Goal: Task Accomplishment & Management: Use online tool/utility

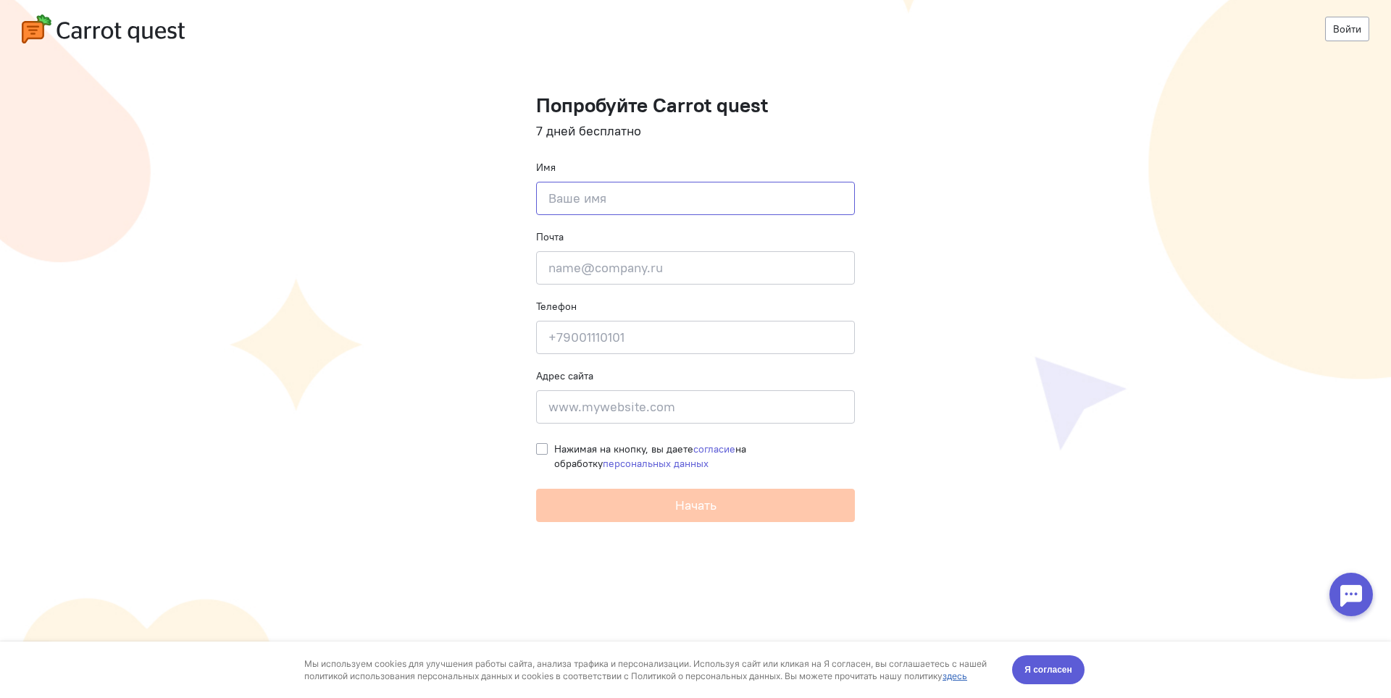
click at [569, 203] on input at bounding box center [695, 198] width 319 height 33
type input "Ales"
click at [591, 265] on input "email" at bounding box center [695, 267] width 319 height 33
paste input "[EMAIL_ADDRESS][DOMAIN_NAME]"
type input "[EMAIL_ADDRESS][DOMAIN_NAME]"
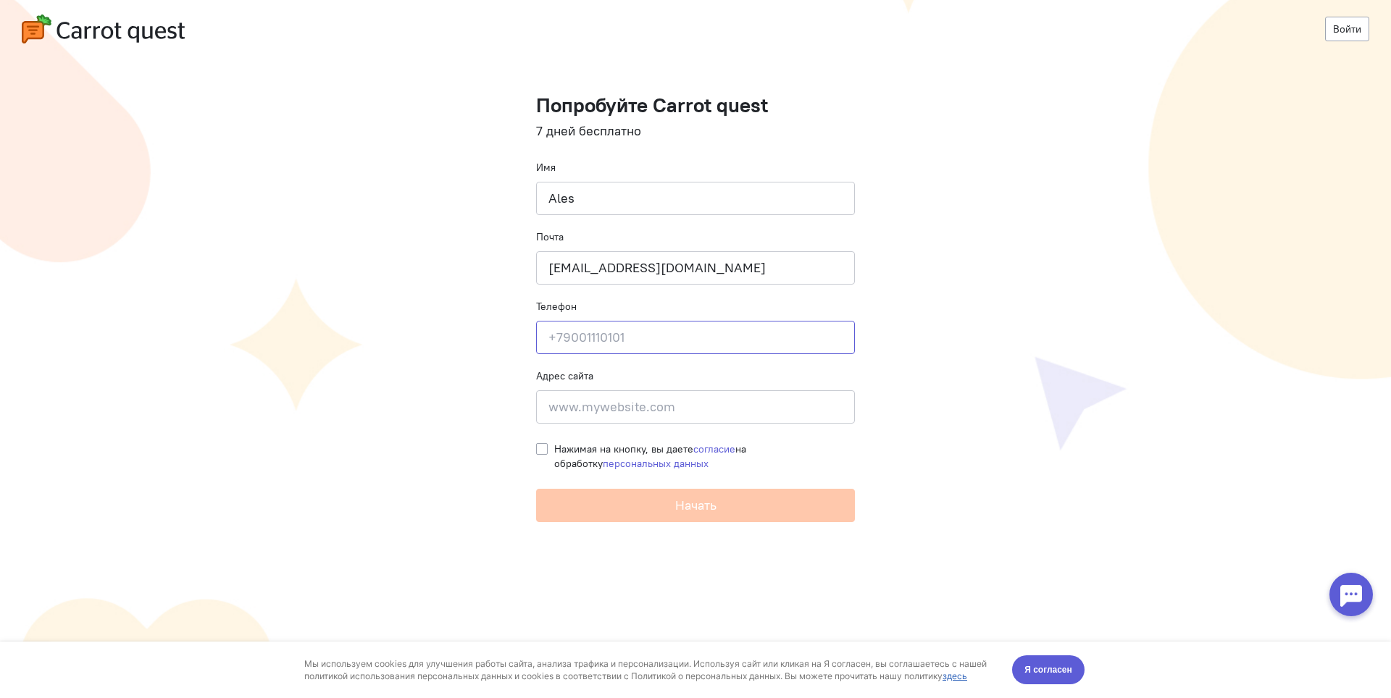
click at [563, 341] on input at bounding box center [695, 337] width 319 height 33
type input "+79094778990"
click at [554, 449] on label "Нажимая на кнопку, вы даете согласие на обработку персональных данных" at bounding box center [704, 456] width 301 height 29
click at [546, 449] on input "Нажимая на кнопку, вы даете согласие на обработку персональных данных" at bounding box center [542, 448] width 12 height 13
checkbox input "true"
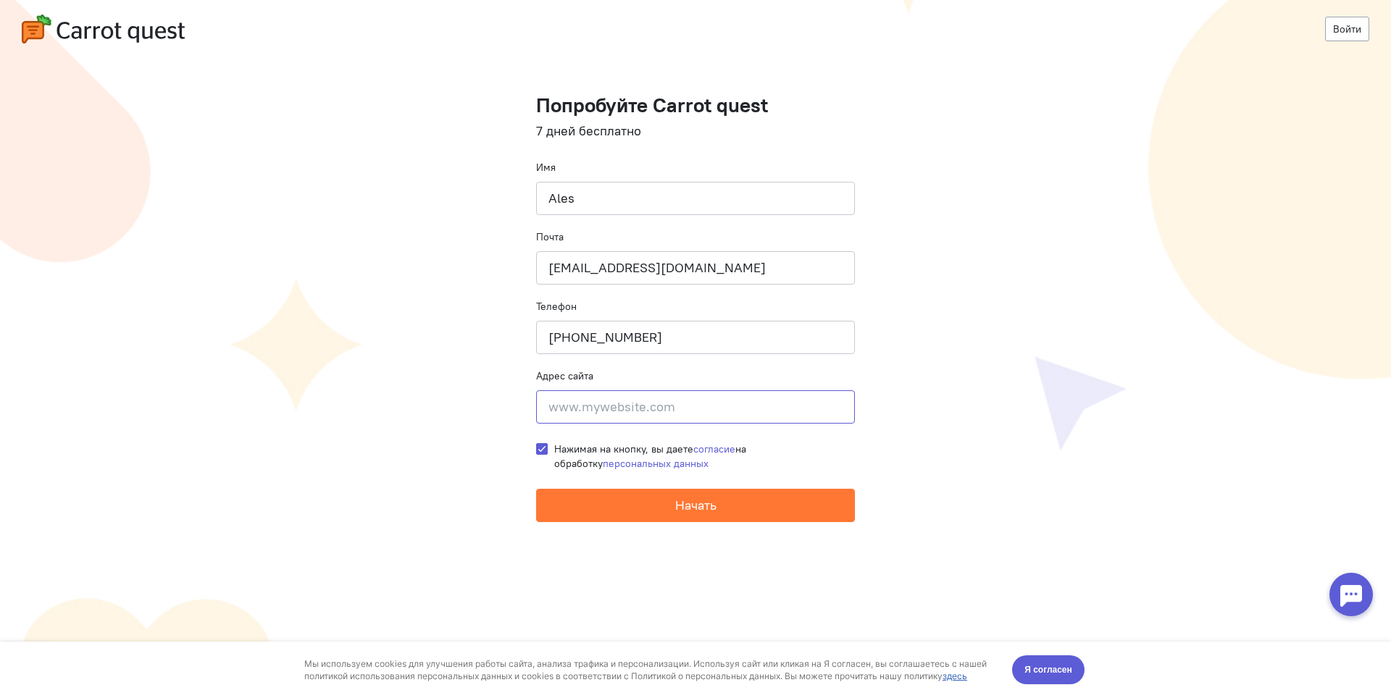
click at [547, 411] on input at bounding box center [695, 406] width 319 height 33
paste input "https://ap.www.namecheap.com/"
click at [613, 406] on input "https://ap.www.namecheap.com/" at bounding box center [695, 406] width 319 height 33
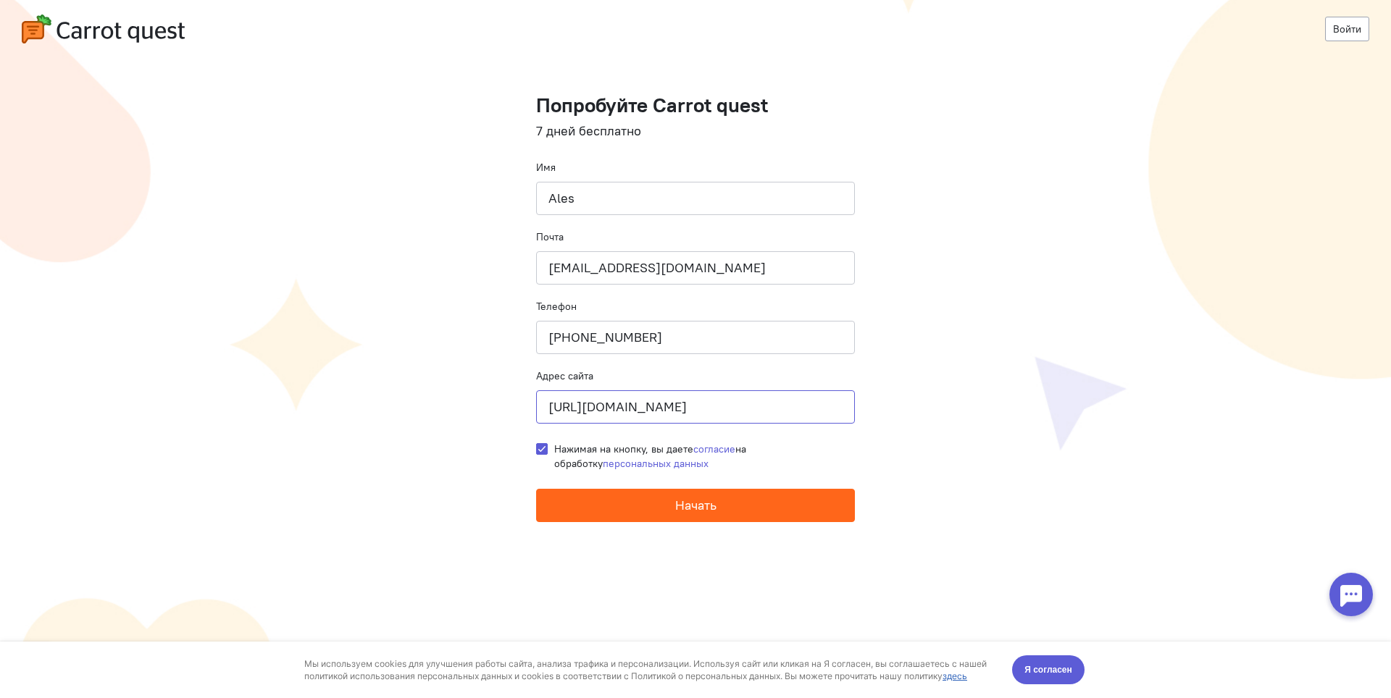
type input "https://www.namecheap.com/"
click at [668, 505] on button "Начать" at bounding box center [695, 505] width 319 height 33
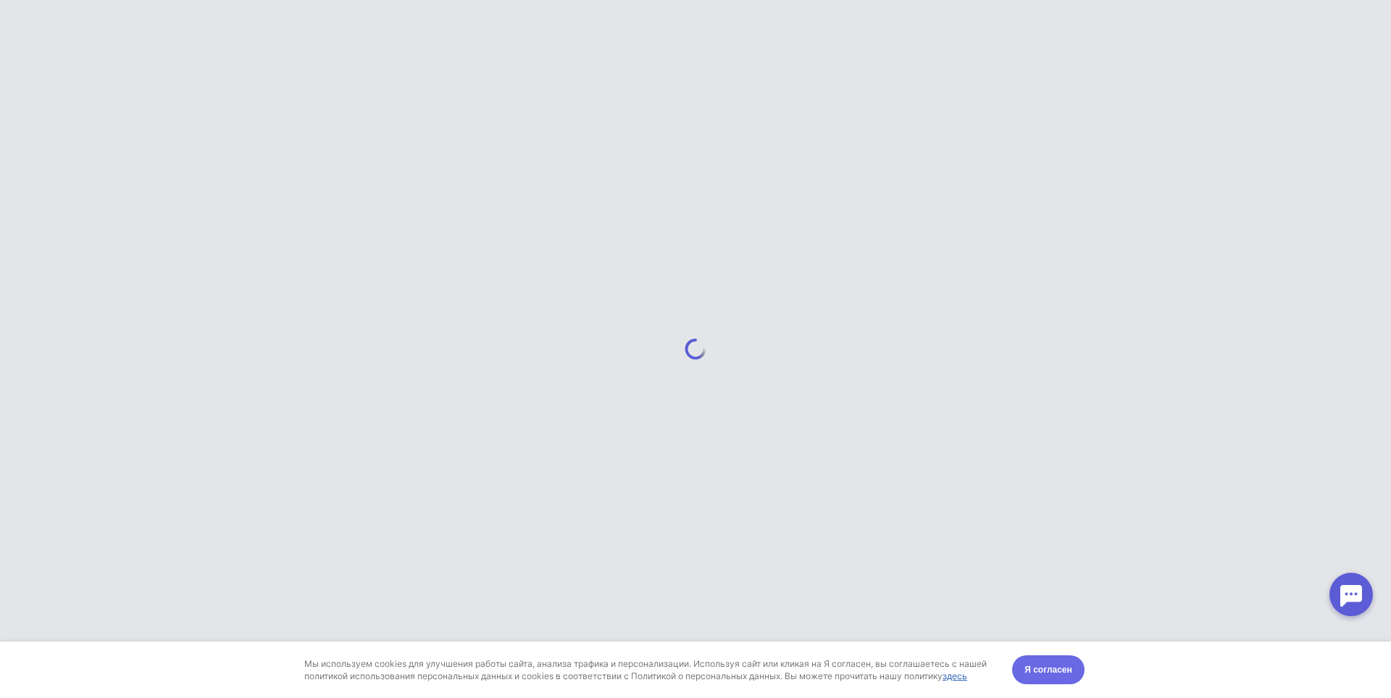
click at [1043, 668] on span "Я согласен" at bounding box center [1048, 670] width 48 height 14
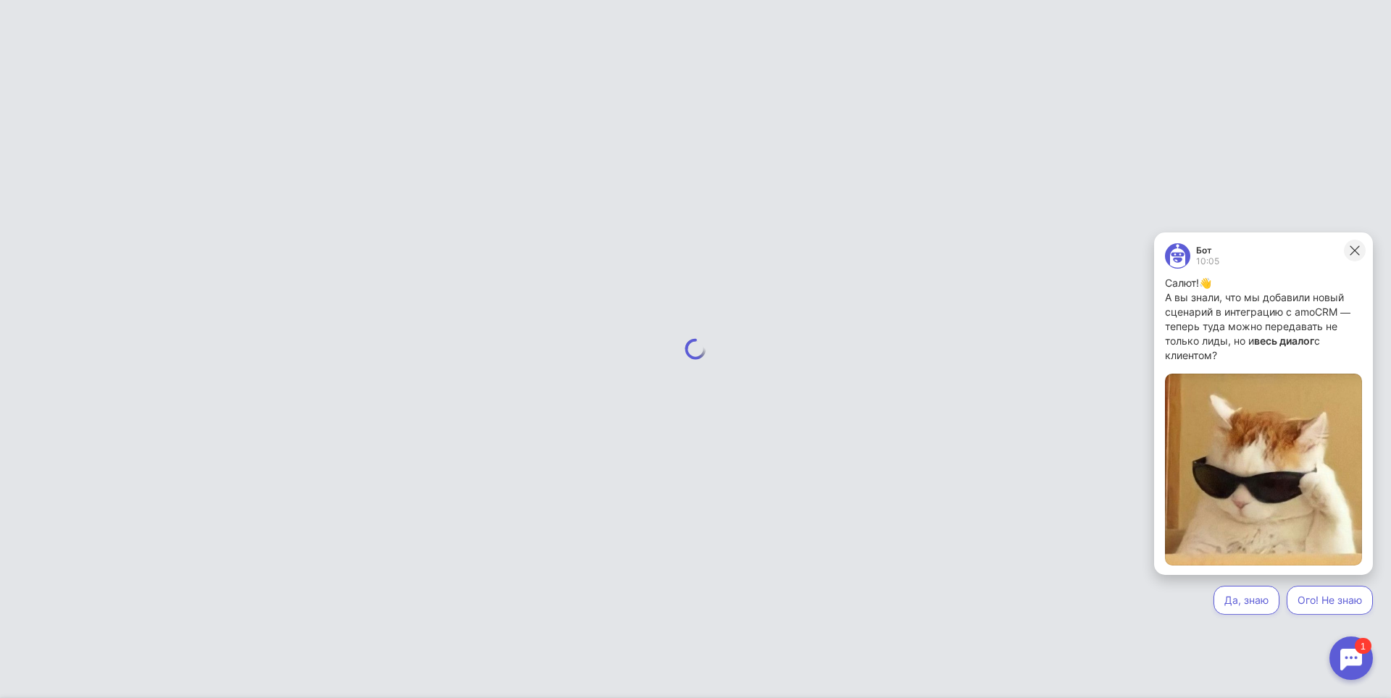
click at [1354, 251] on icon at bounding box center [1353, 250] width 9 height 9
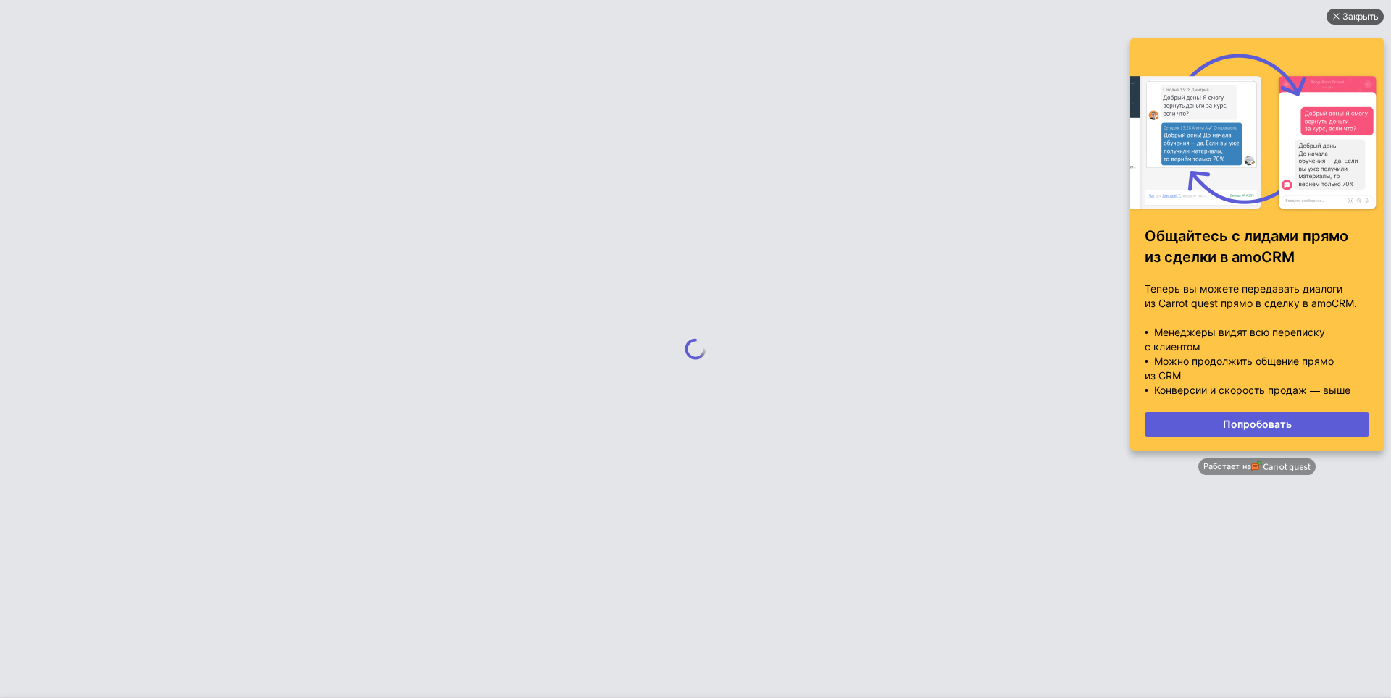
click at [1346, 13] on div "Закрыть" at bounding box center [1360, 17] width 36 height 16
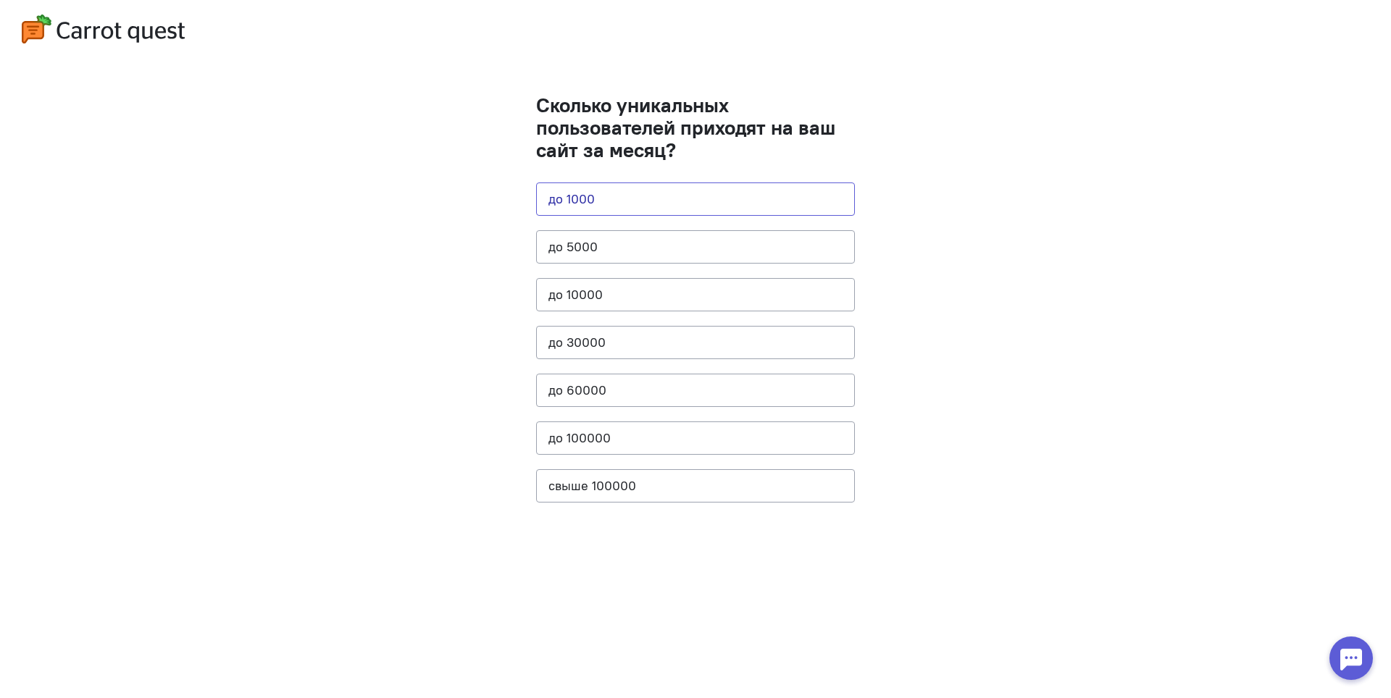
click at [590, 207] on button "до 1000" at bounding box center [695, 199] width 319 height 33
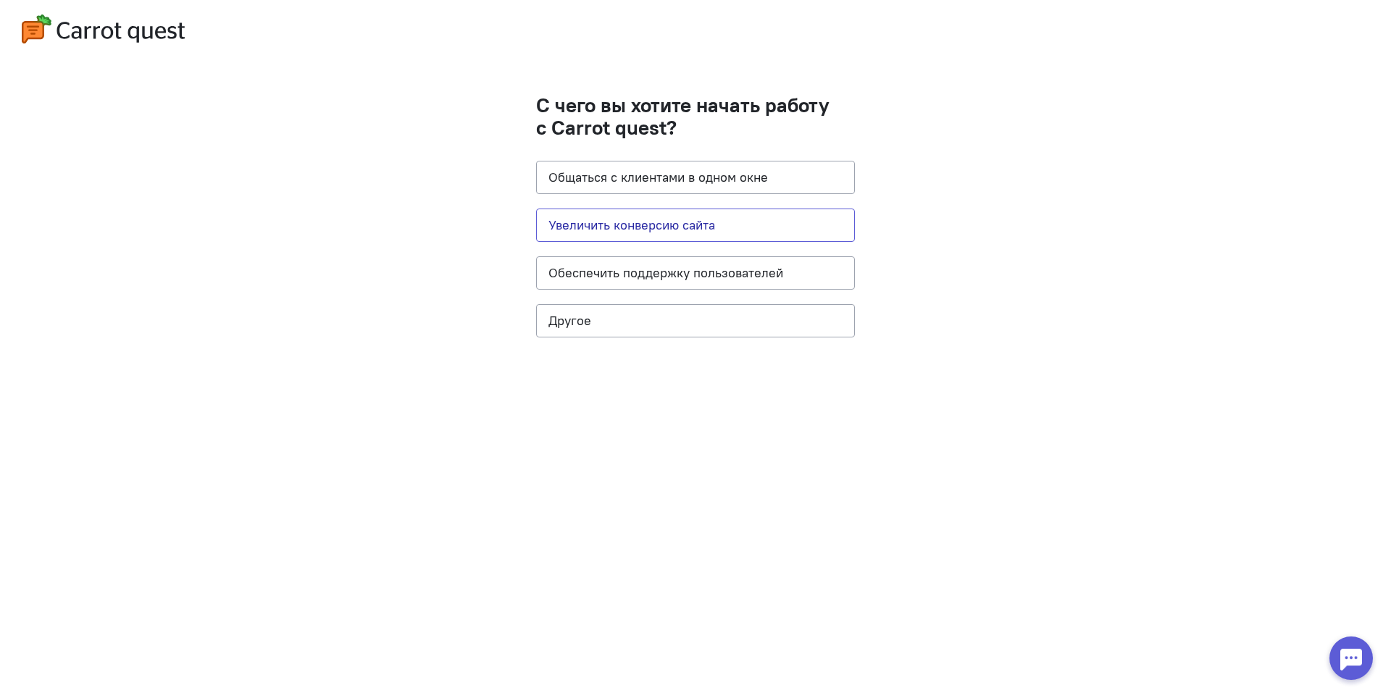
click at [613, 225] on button "Увеличить конверсию сайта" at bounding box center [695, 225] width 319 height 33
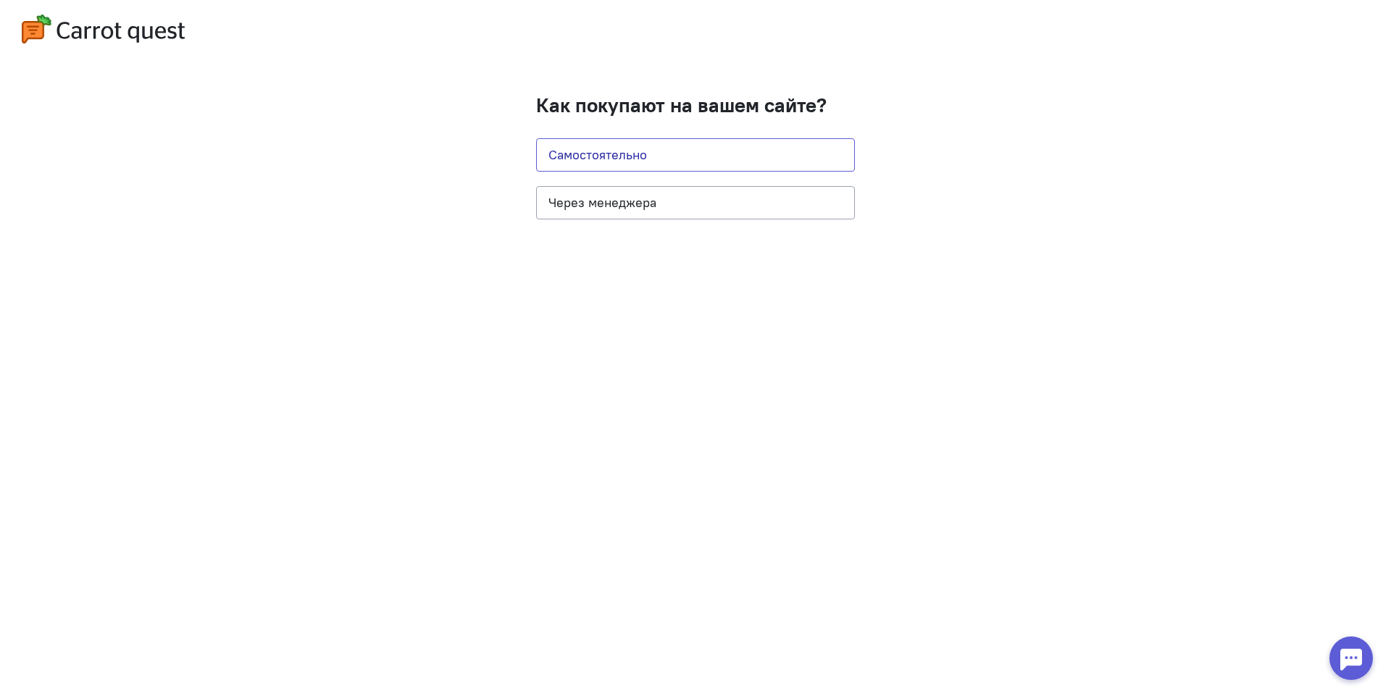
click at [612, 163] on button "Самостоятельно" at bounding box center [695, 154] width 319 height 33
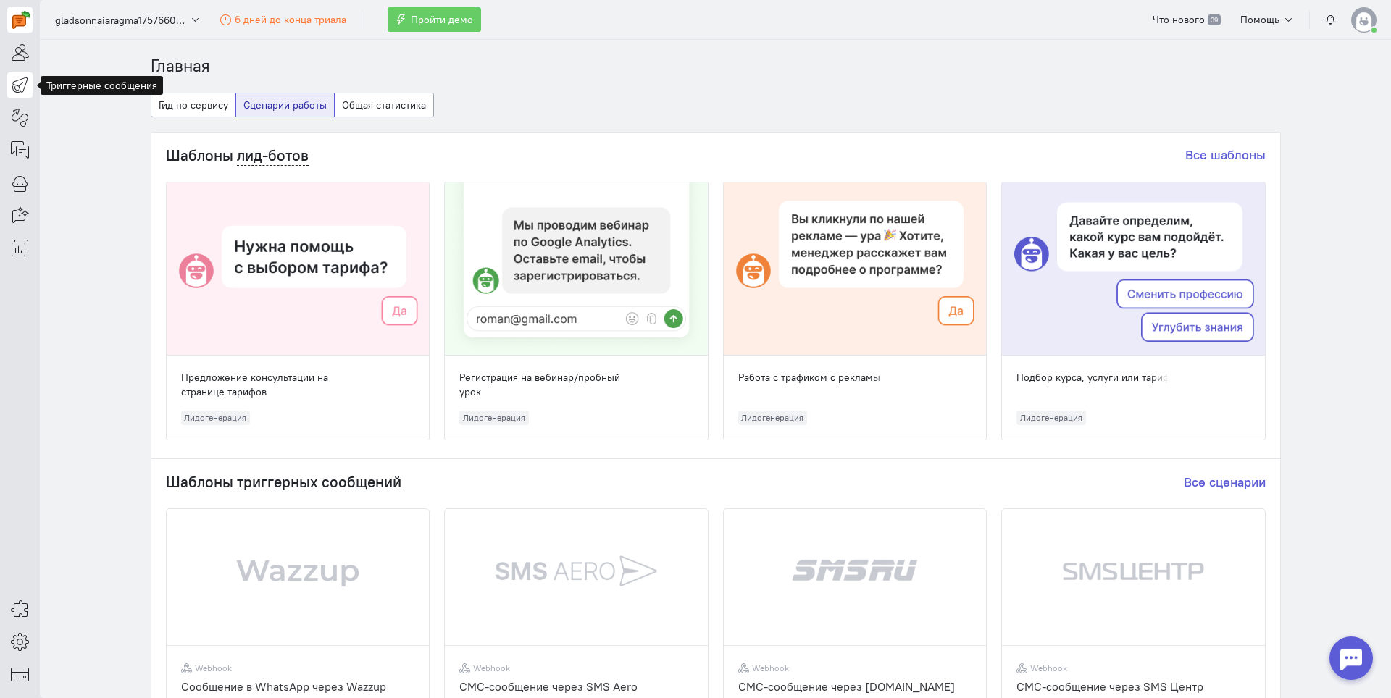
click at [25, 83] on icon at bounding box center [20, 84] width 18 height 17
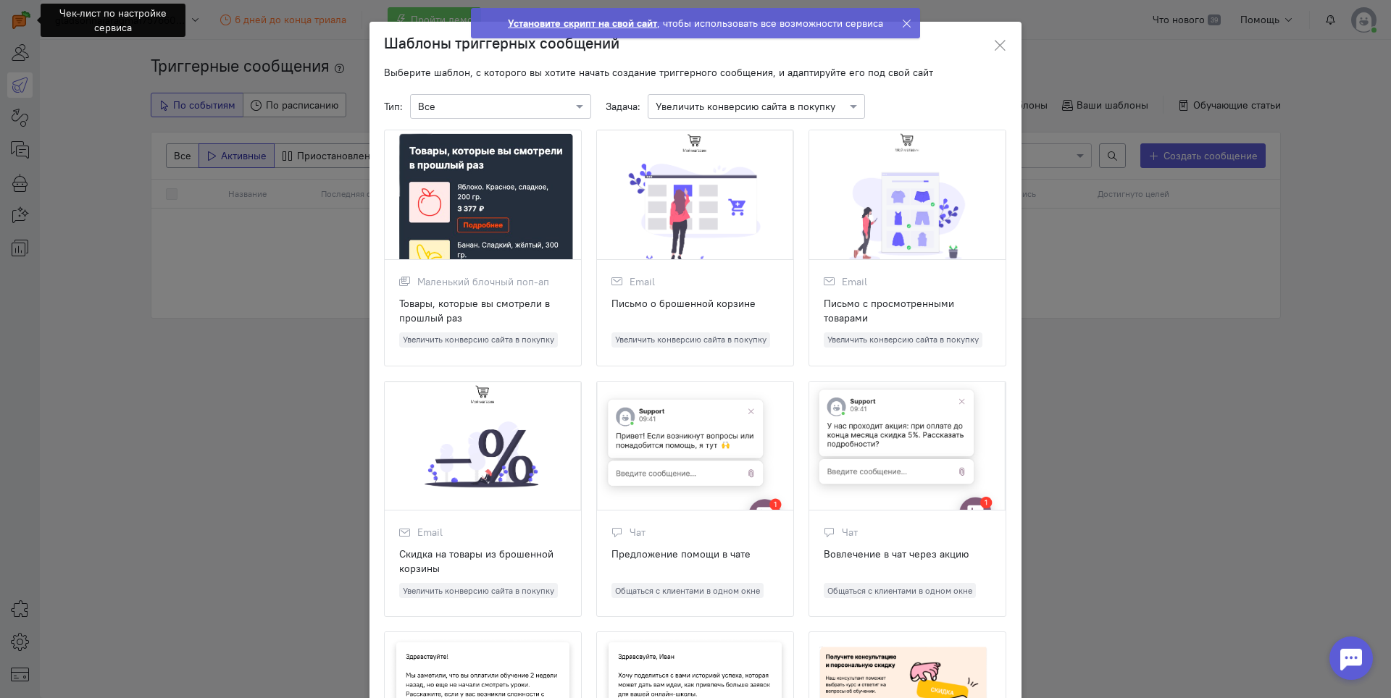
click at [674, 208] on div at bounding box center [695, 195] width 196 height 130
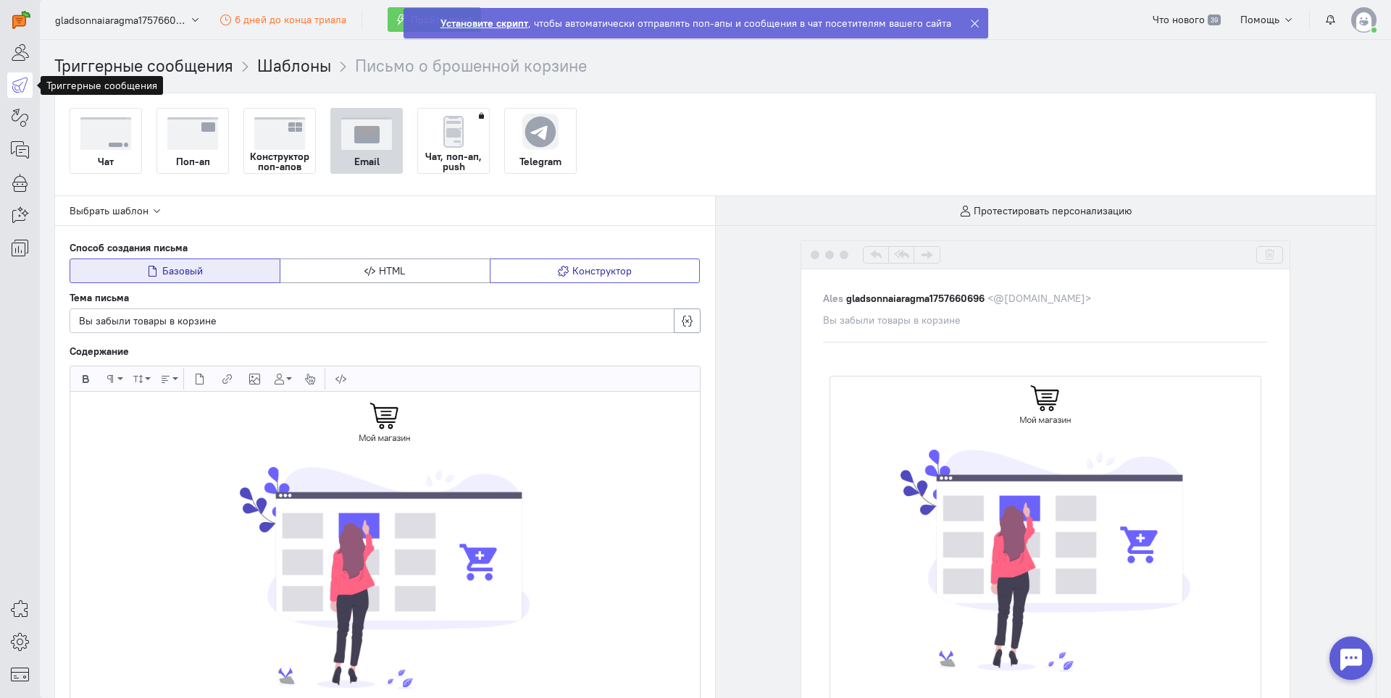
click at [630, 273] on button "Конструктор" at bounding box center [595, 271] width 211 height 25
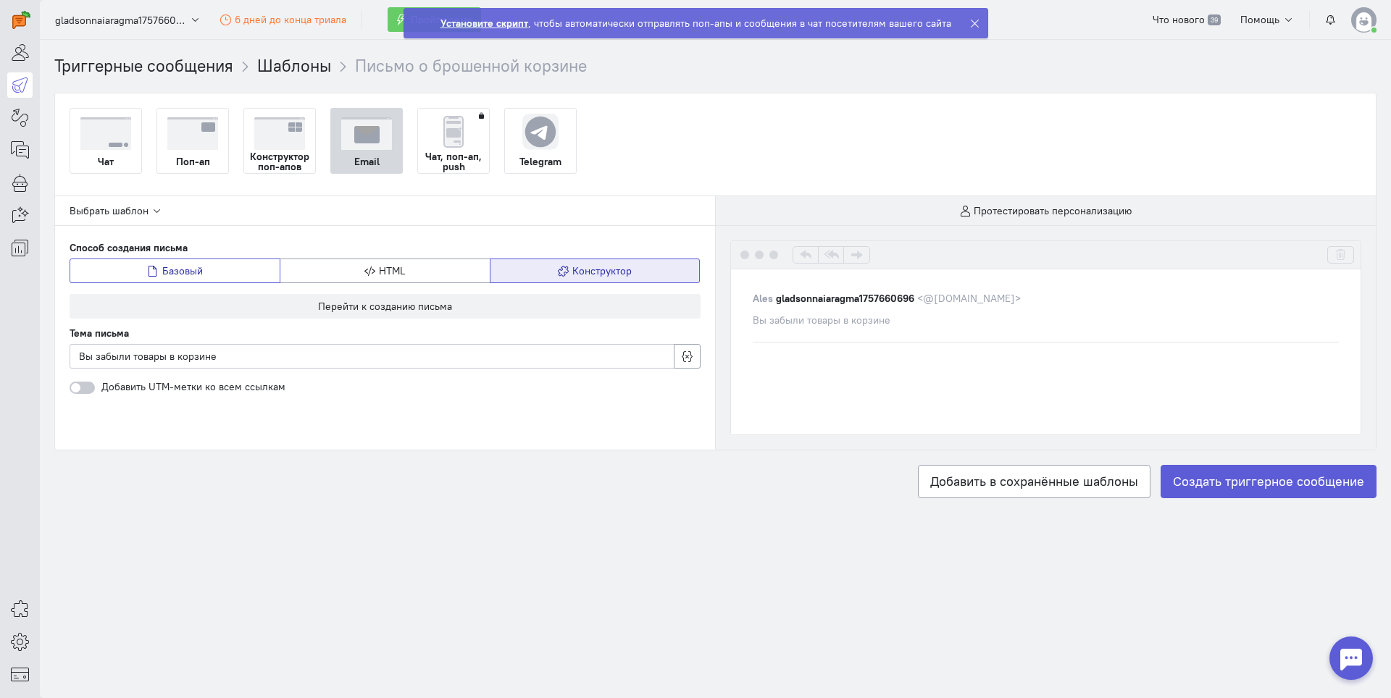
click at [190, 276] on span "Базовый" at bounding box center [182, 270] width 41 height 13
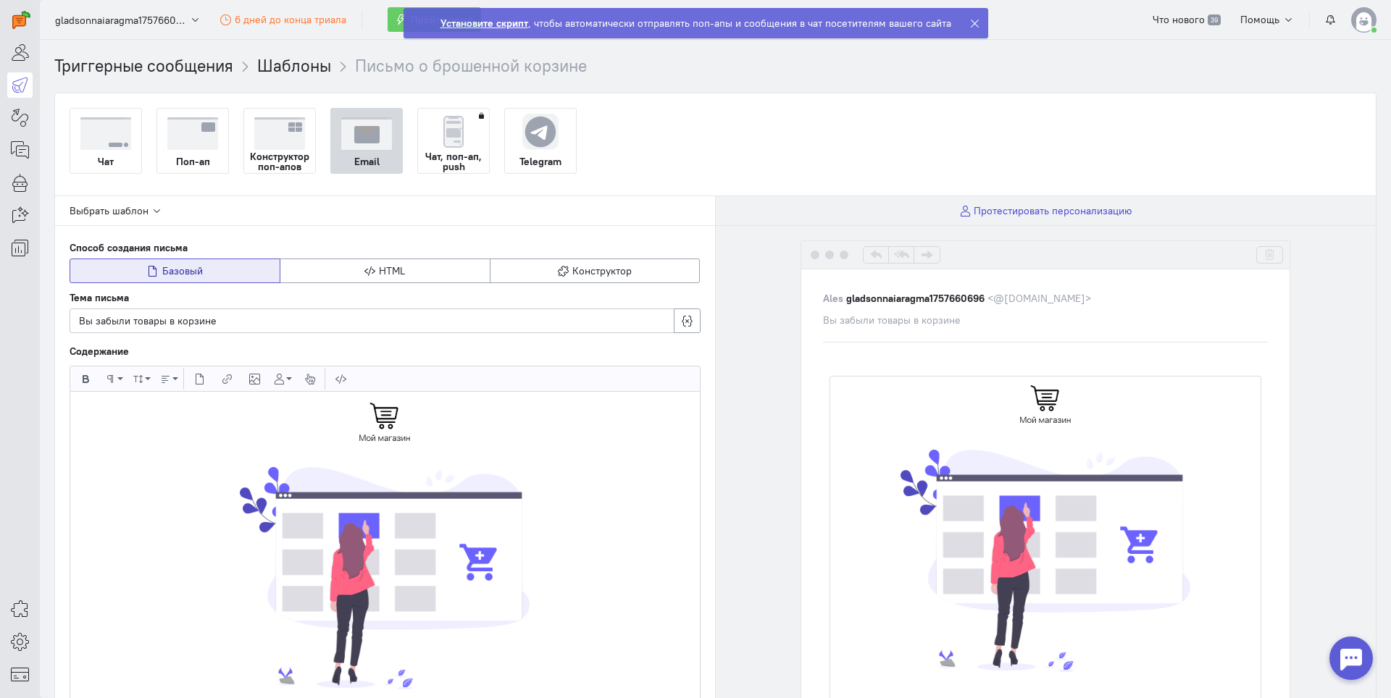
click at [1008, 214] on span "Протестировать персонализацию" at bounding box center [1052, 210] width 158 height 13
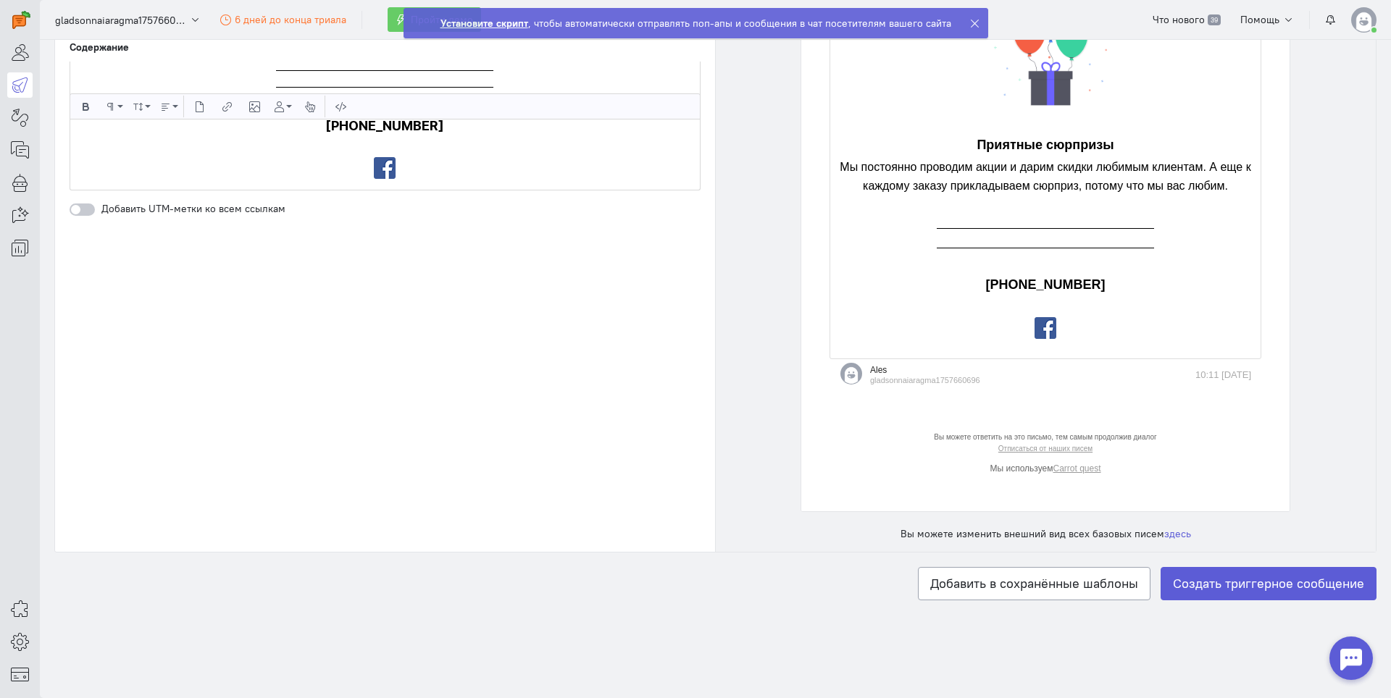
scroll to position [1737, 0]
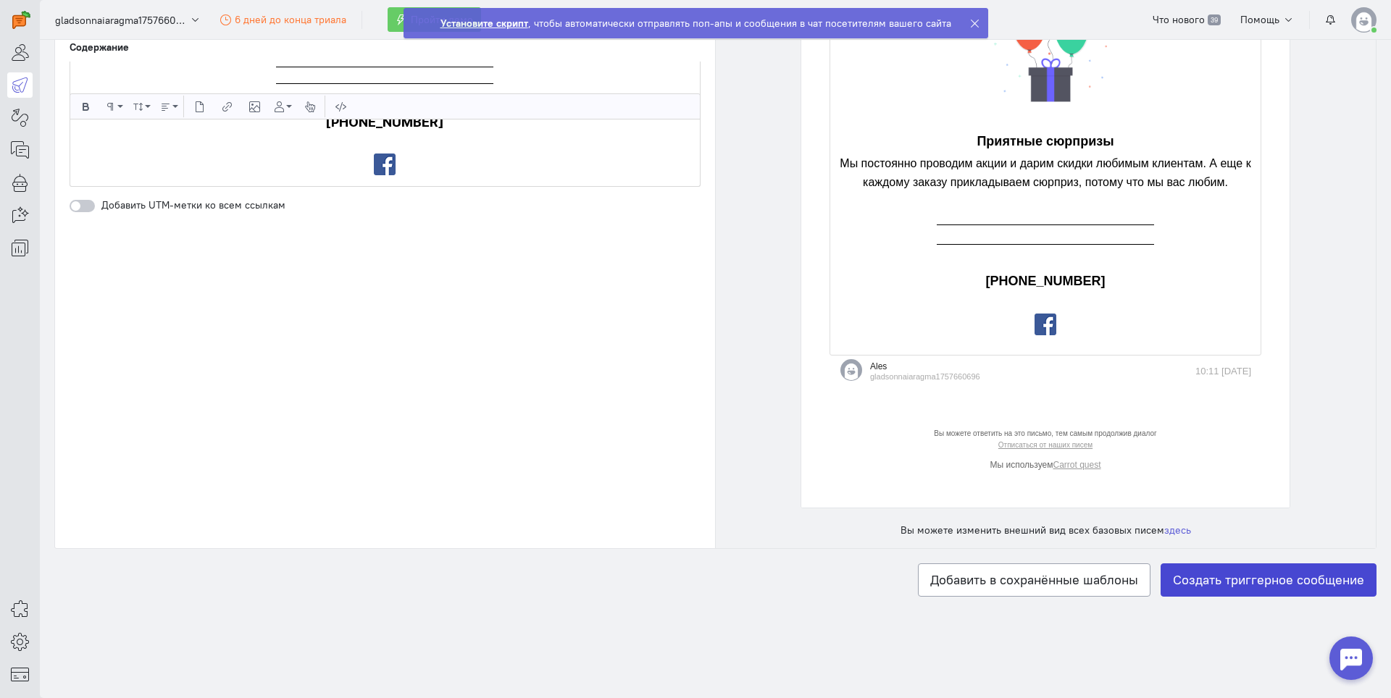
click at [1216, 582] on label "Создать триггерное сообщение" at bounding box center [1268, 579] width 216 height 33
click at [0, 0] on input "Создать триггерное сообщение" at bounding box center [0, 0] width 0 height 0
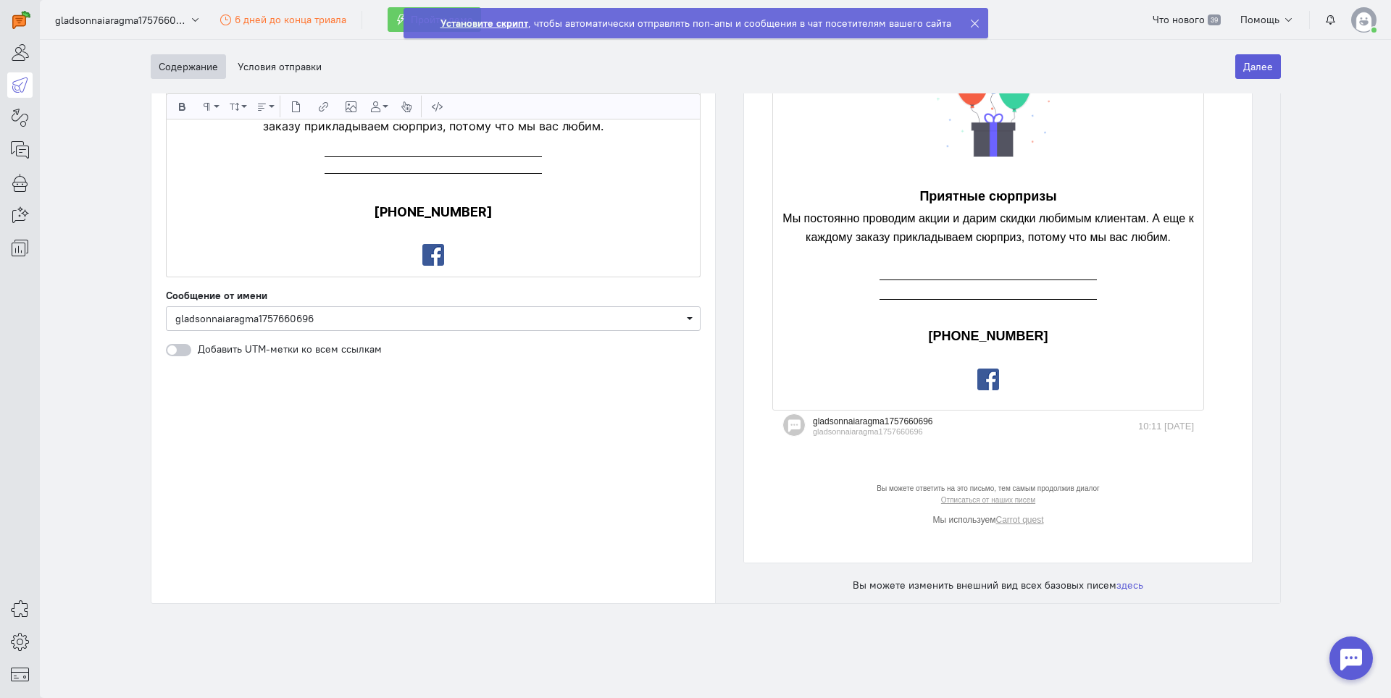
scroll to position [1772, 0]
click at [595, 311] on span "gladsonnaiaragma1757660696" at bounding box center [433, 318] width 516 height 14
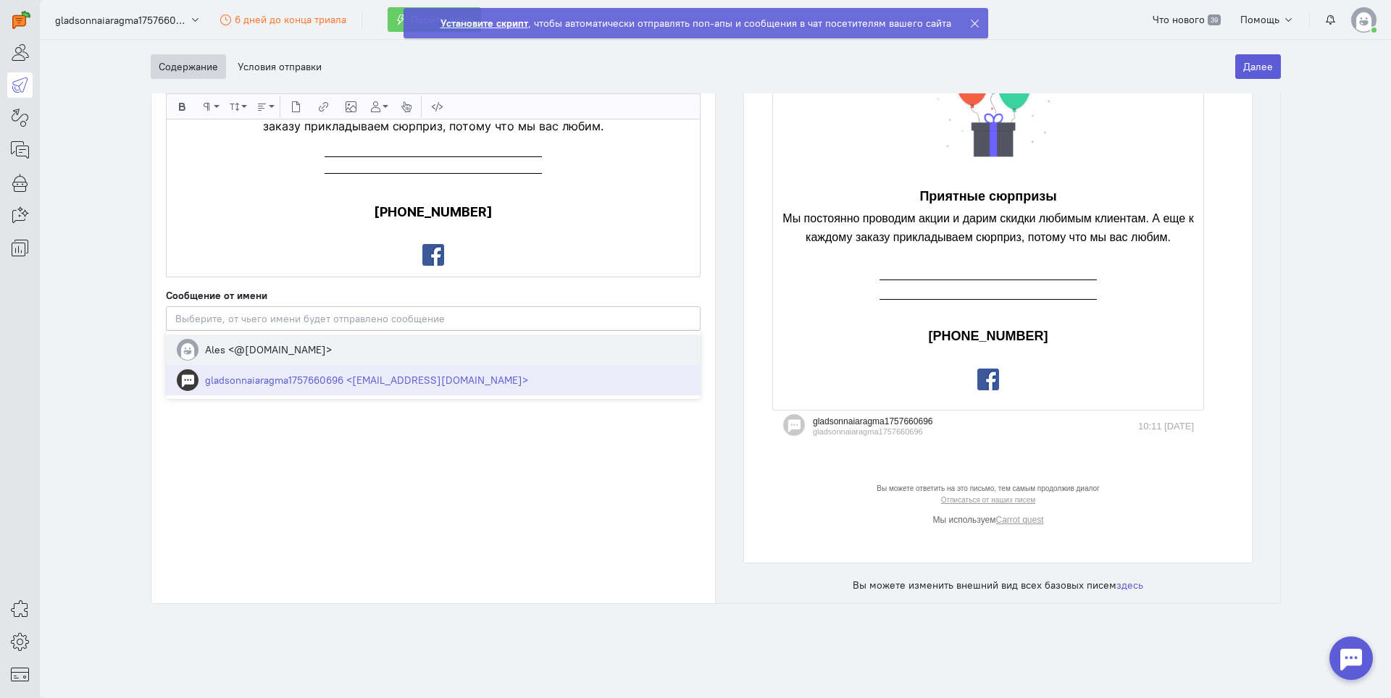
click at [565, 335] on span "Ales <@app69090.carrotquest-mail.io>" at bounding box center [433, 350] width 534 height 30
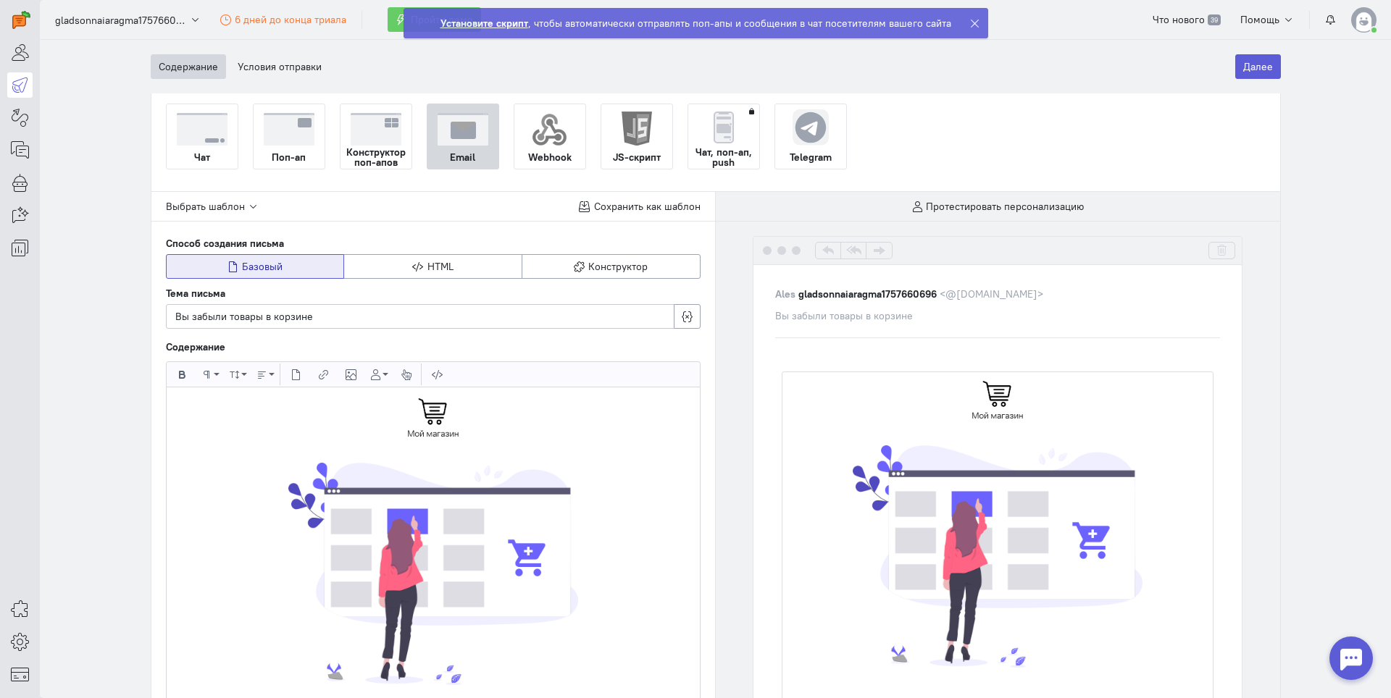
scroll to position [0, 0]
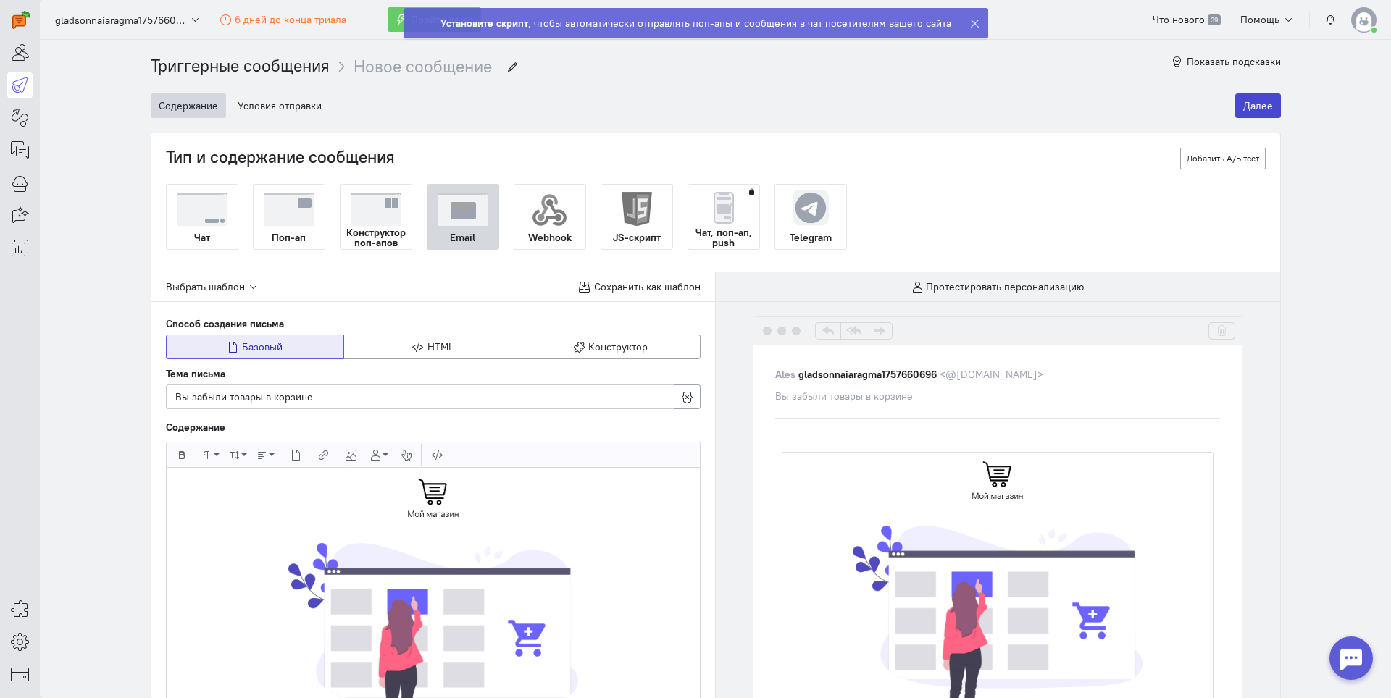
click at [1240, 107] on button "Далее" at bounding box center [1258, 105] width 46 height 25
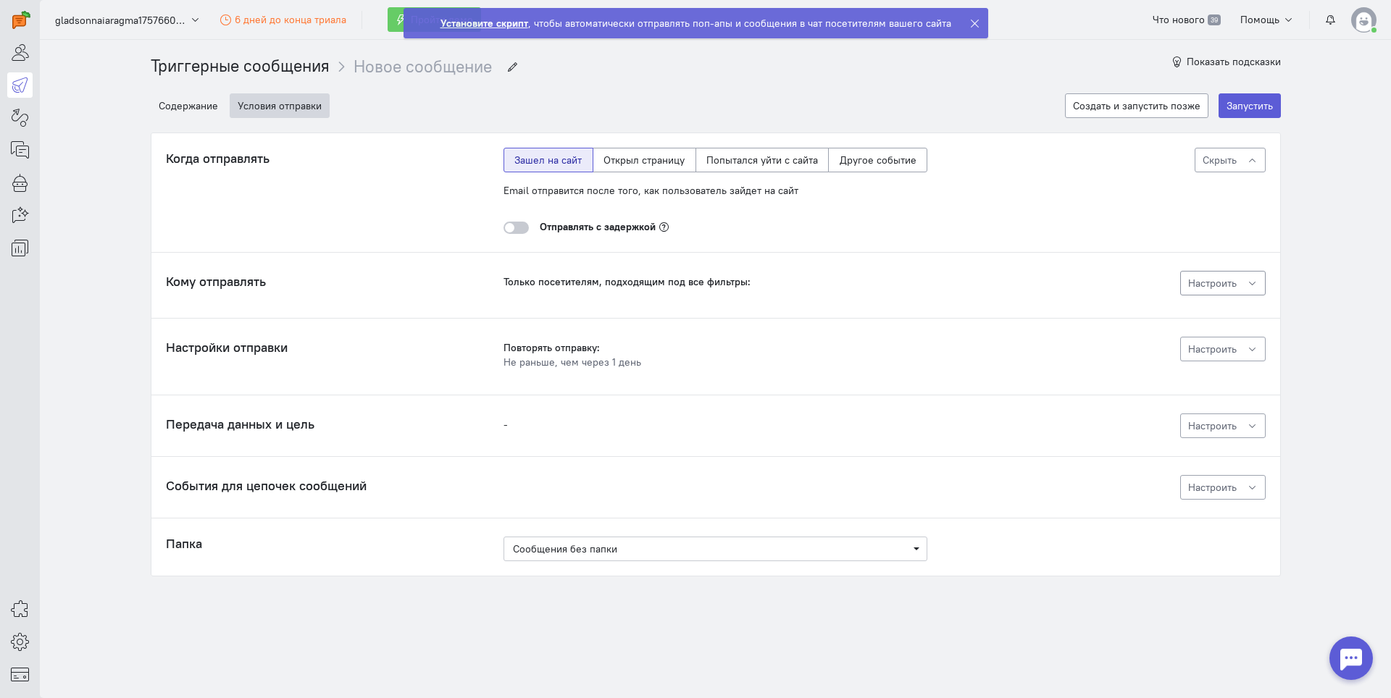
click at [1249, 282] on icon "button" at bounding box center [1251, 283] width 11 height 11
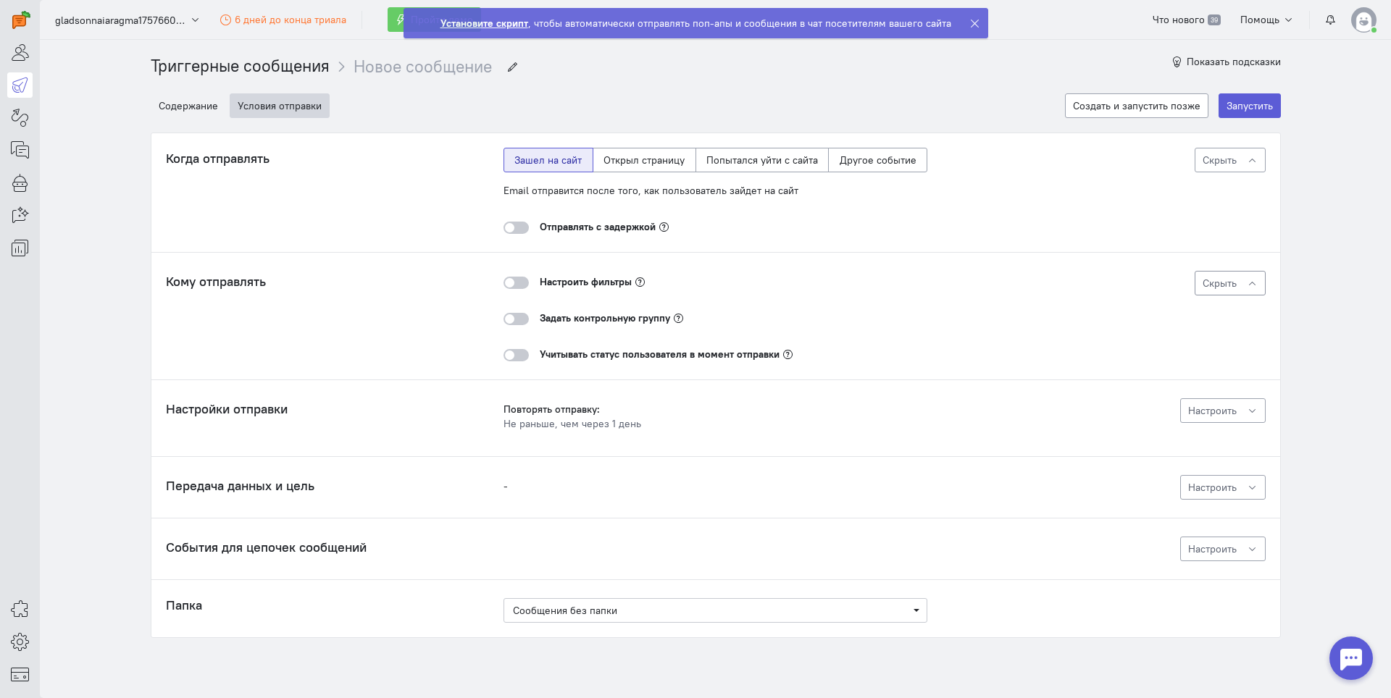
click at [1249, 282] on icon "button" at bounding box center [1251, 283] width 11 height 11
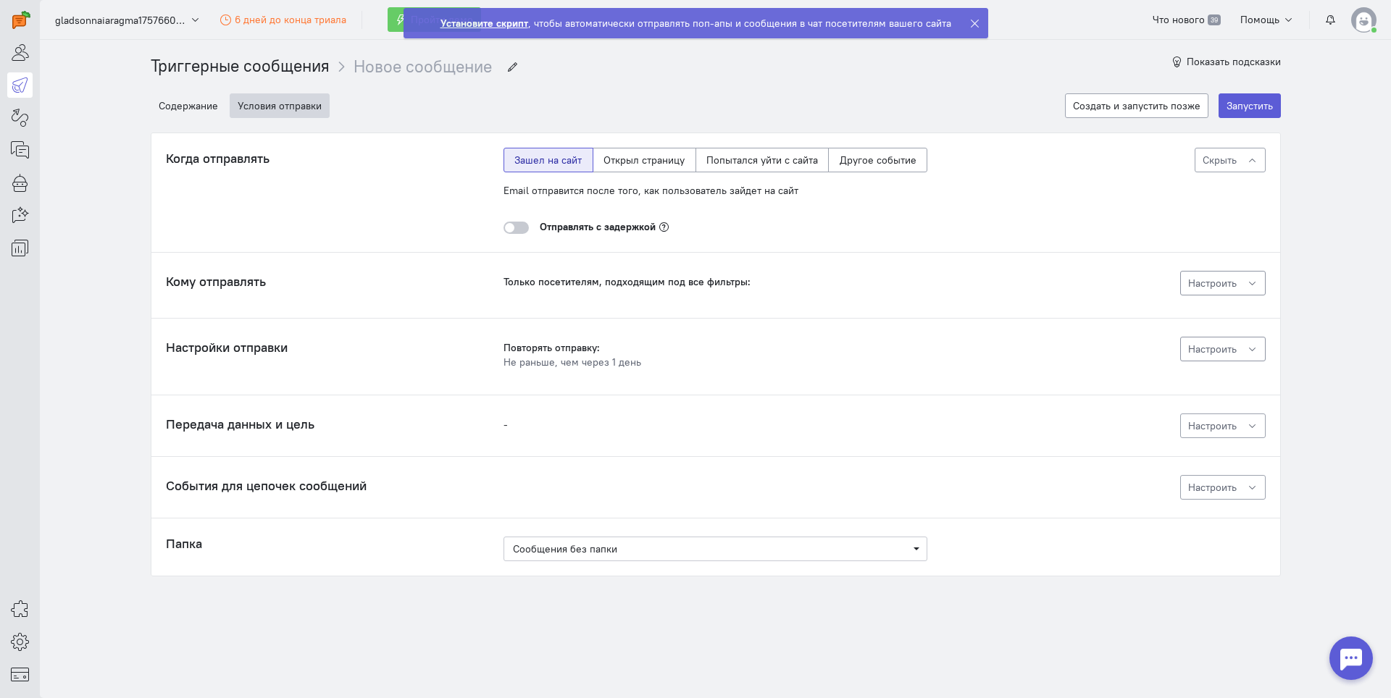
click at [1255, 348] on icon "button" at bounding box center [1251, 349] width 11 height 11
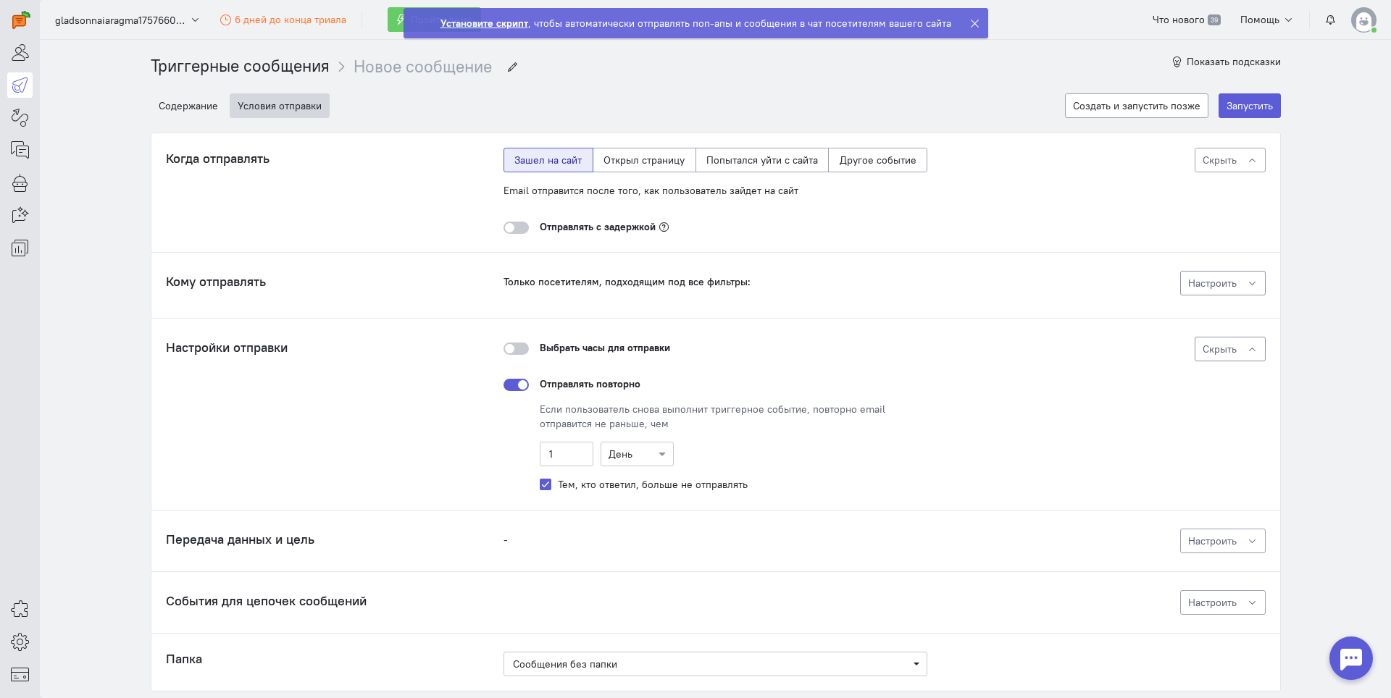
click at [1255, 348] on button "Скрыть" at bounding box center [1229, 349] width 71 height 25
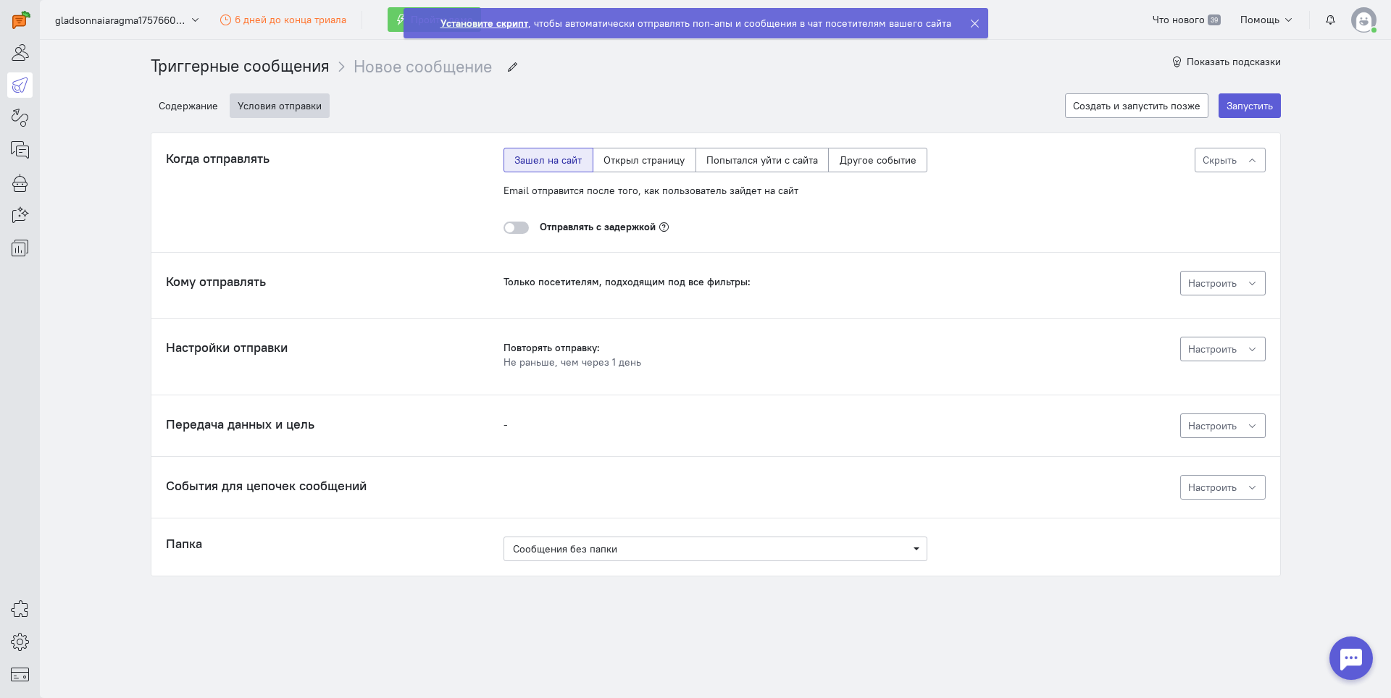
click at [1250, 425] on icon "button" at bounding box center [1251, 426] width 11 height 11
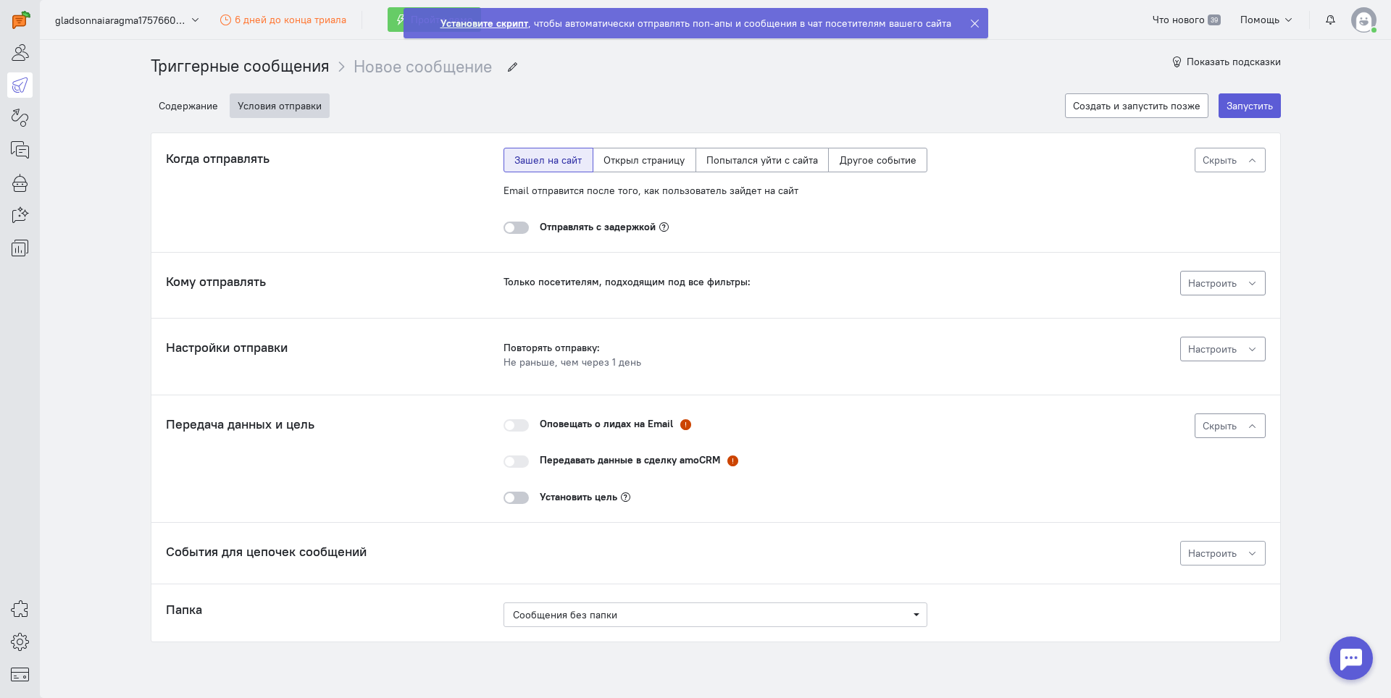
click at [1250, 425] on icon "button" at bounding box center [1251, 426] width 11 height 11
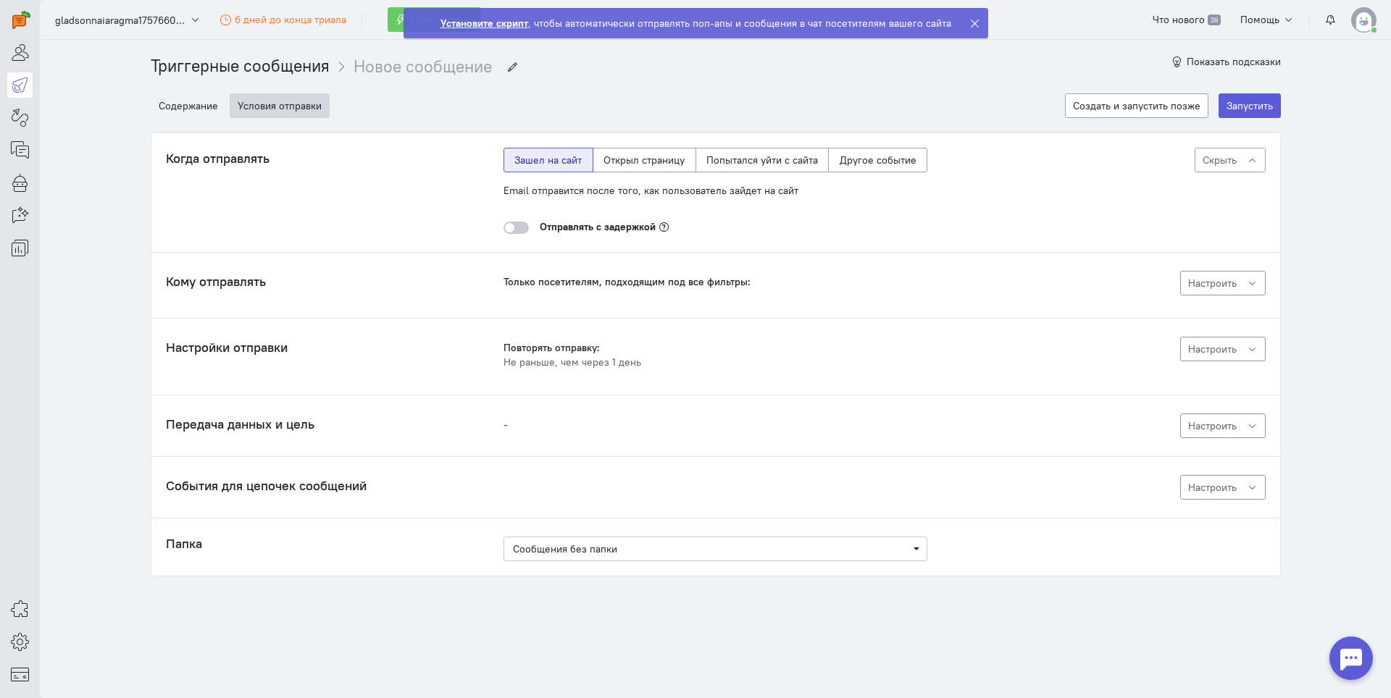
click at [1249, 488] on icon "button" at bounding box center [1251, 487] width 11 height 11
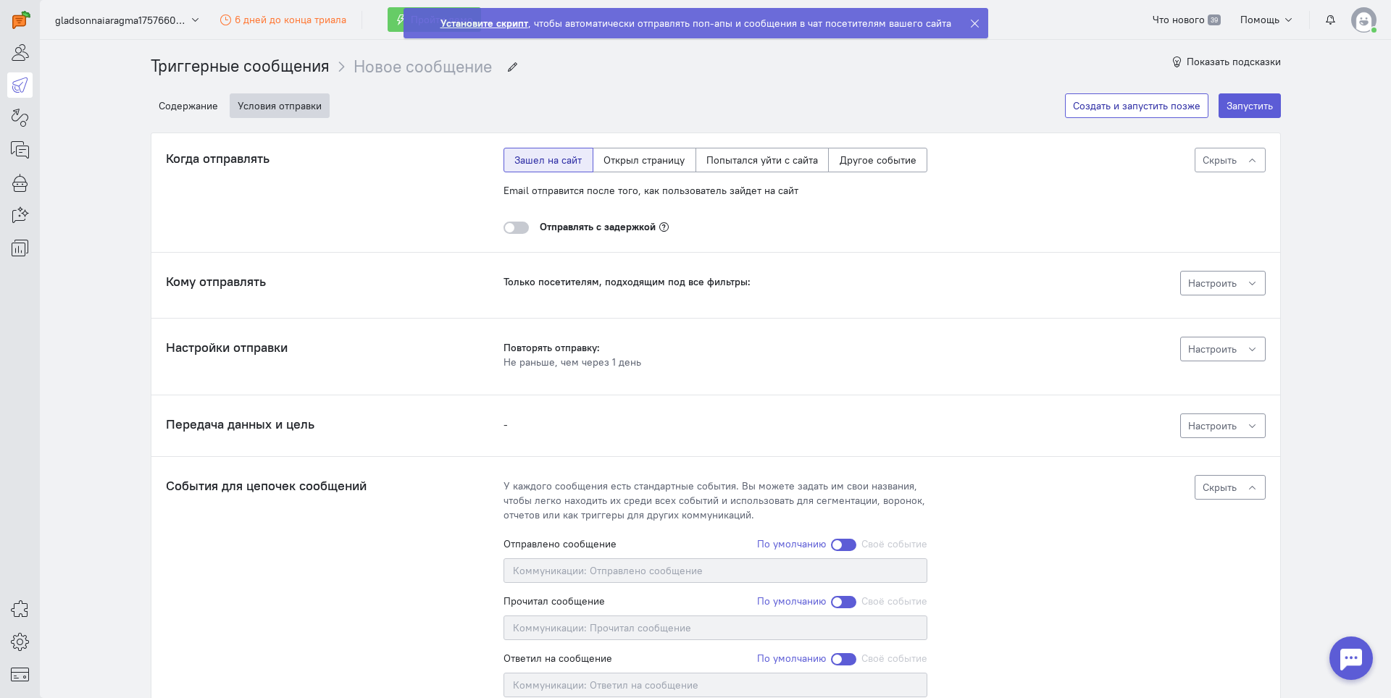
click at [1154, 111] on button "Создать и запустить позже" at bounding box center [1136, 105] width 143 height 25
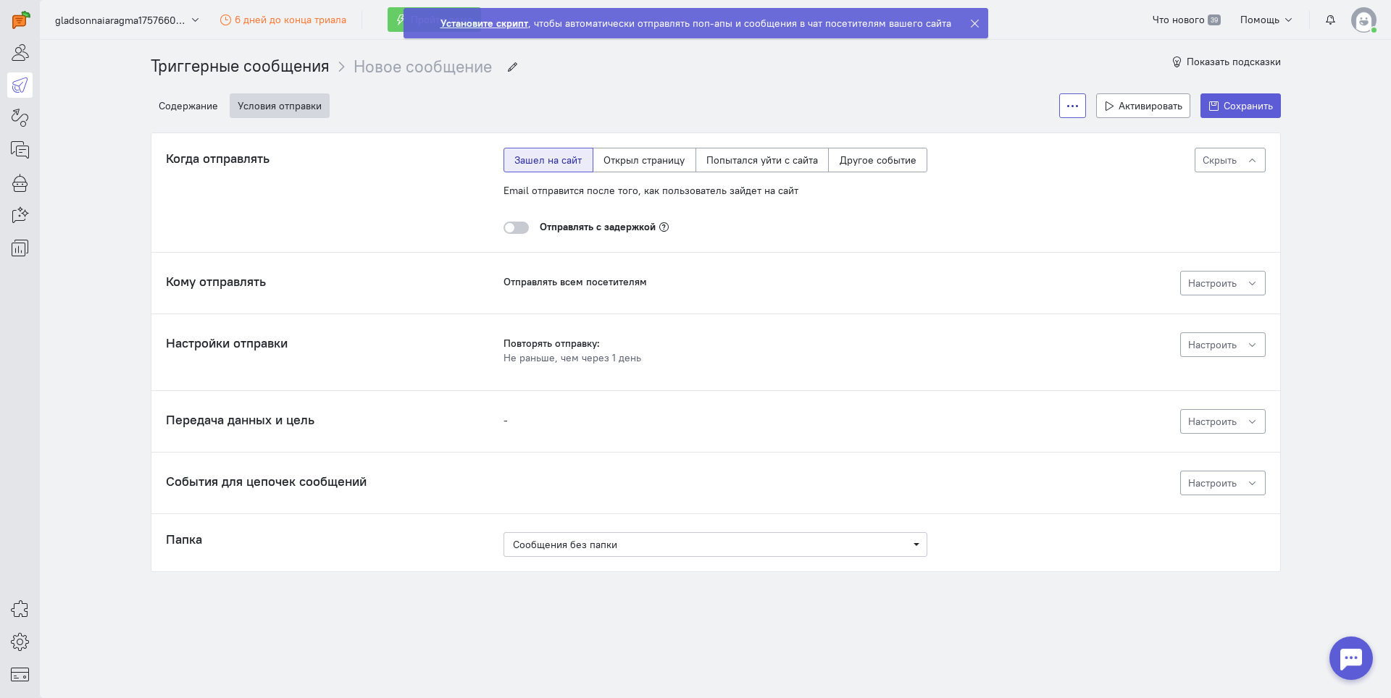
click at [1075, 106] on icon at bounding box center [1072, 106] width 11 height 11
click at [183, 105] on button "Содержание" at bounding box center [188, 105] width 75 height 25
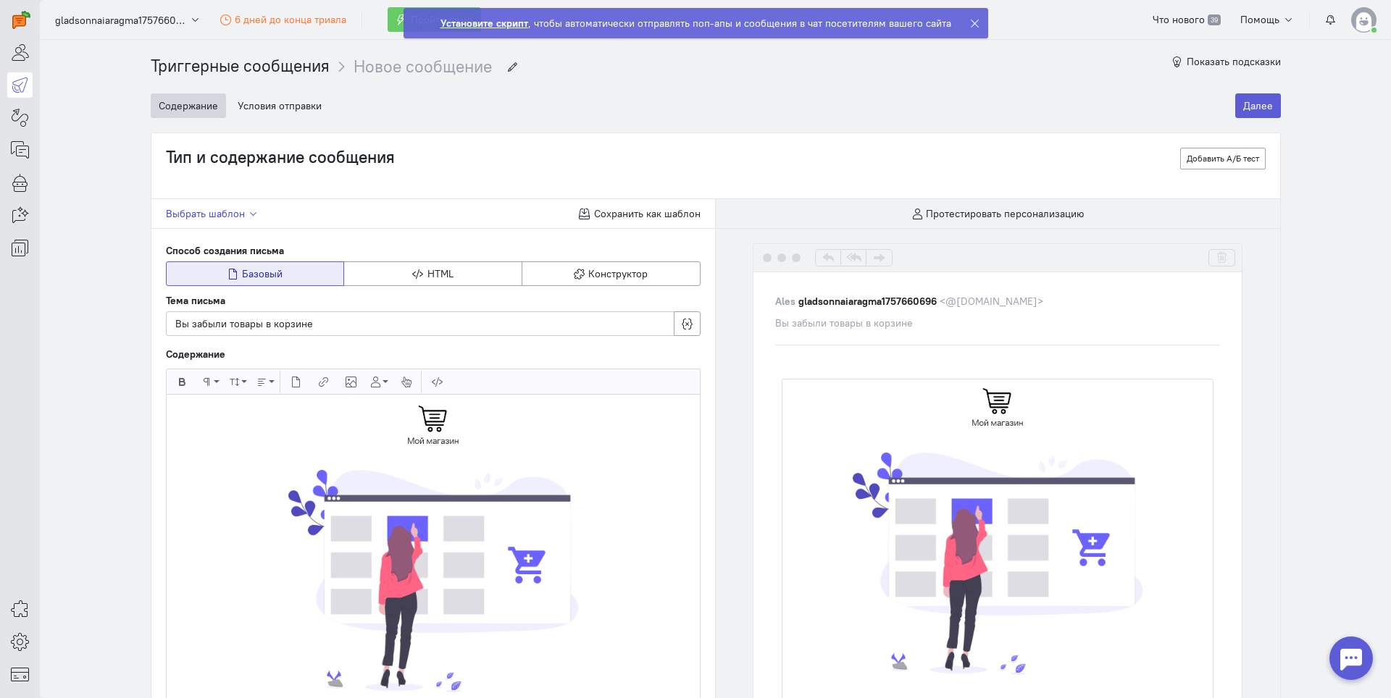
click at [237, 214] on span "Выбрать шаблон" at bounding box center [205, 213] width 79 height 13
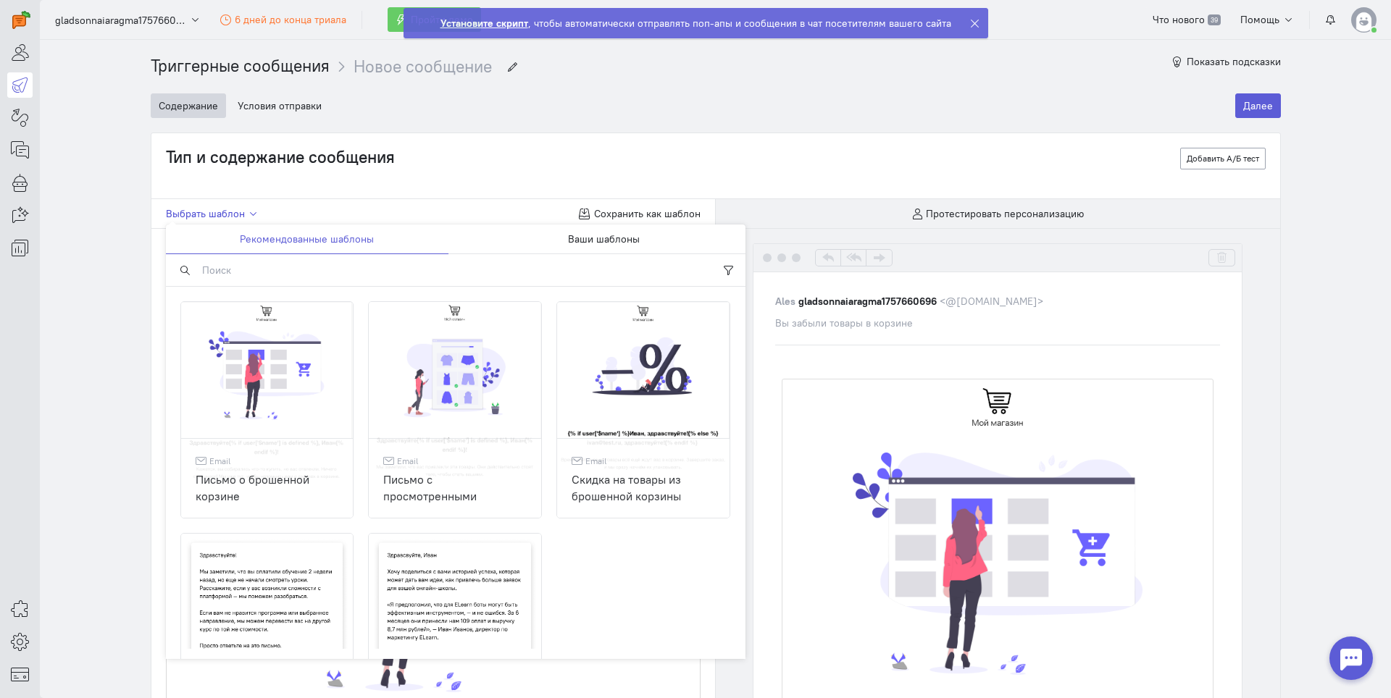
click at [237, 214] on span "Выбрать шаблон" at bounding box center [205, 213] width 79 height 13
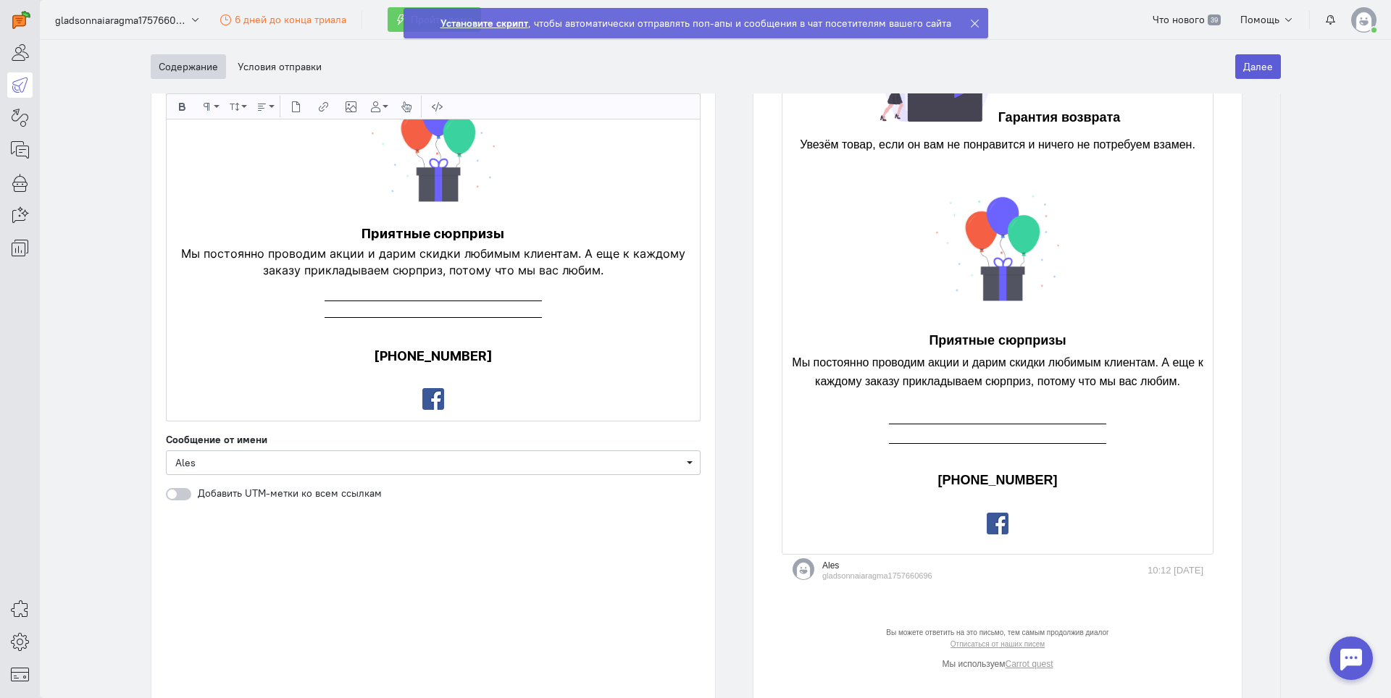
scroll to position [1685, 0]
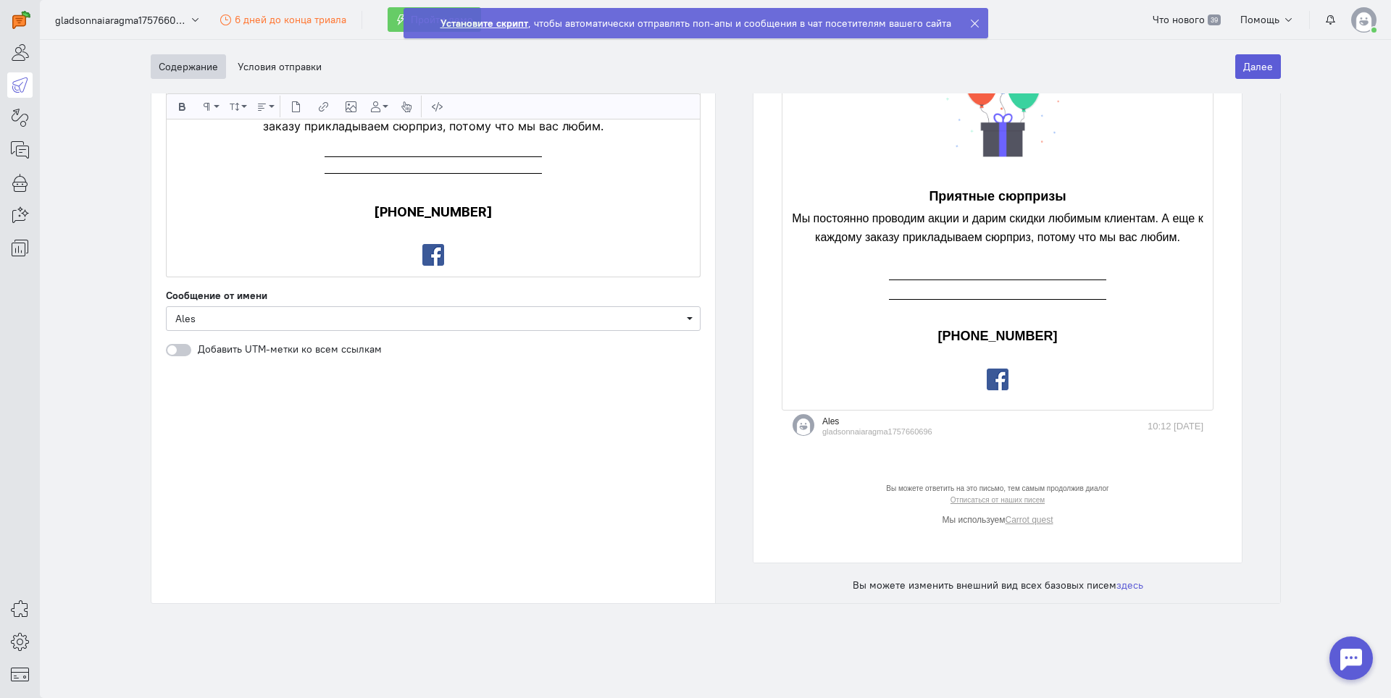
click at [970, 25] on icon at bounding box center [974, 23] width 11 height 11
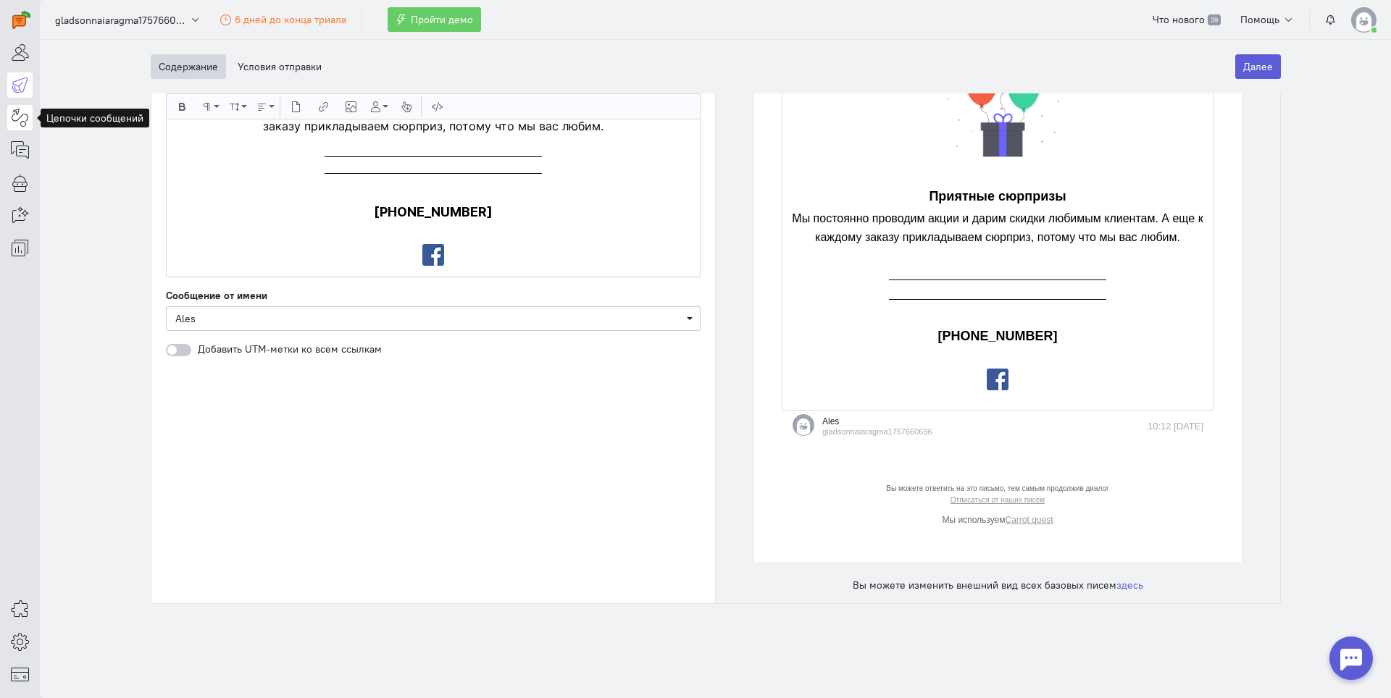
click at [16, 124] on icon at bounding box center [20, 117] width 18 height 17
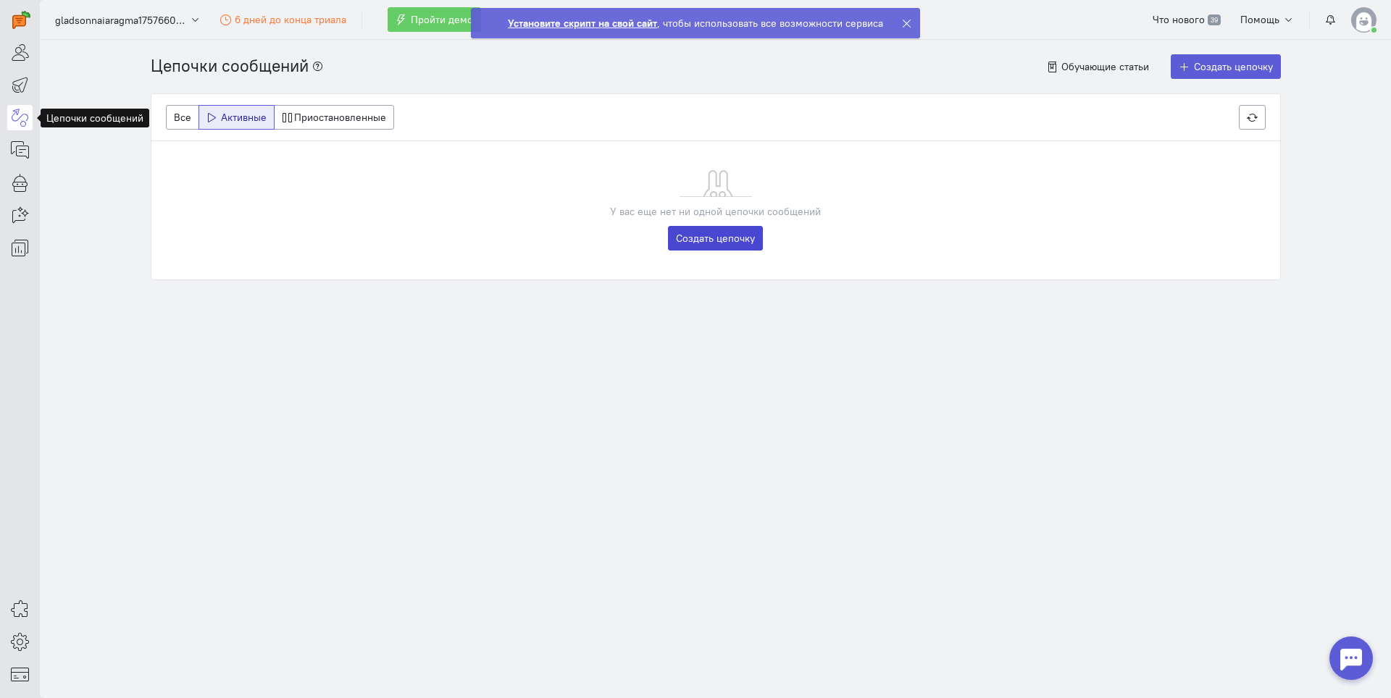
click at [689, 241] on link "Создать цепочку" at bounding box center [715, 238] width 95 height 25
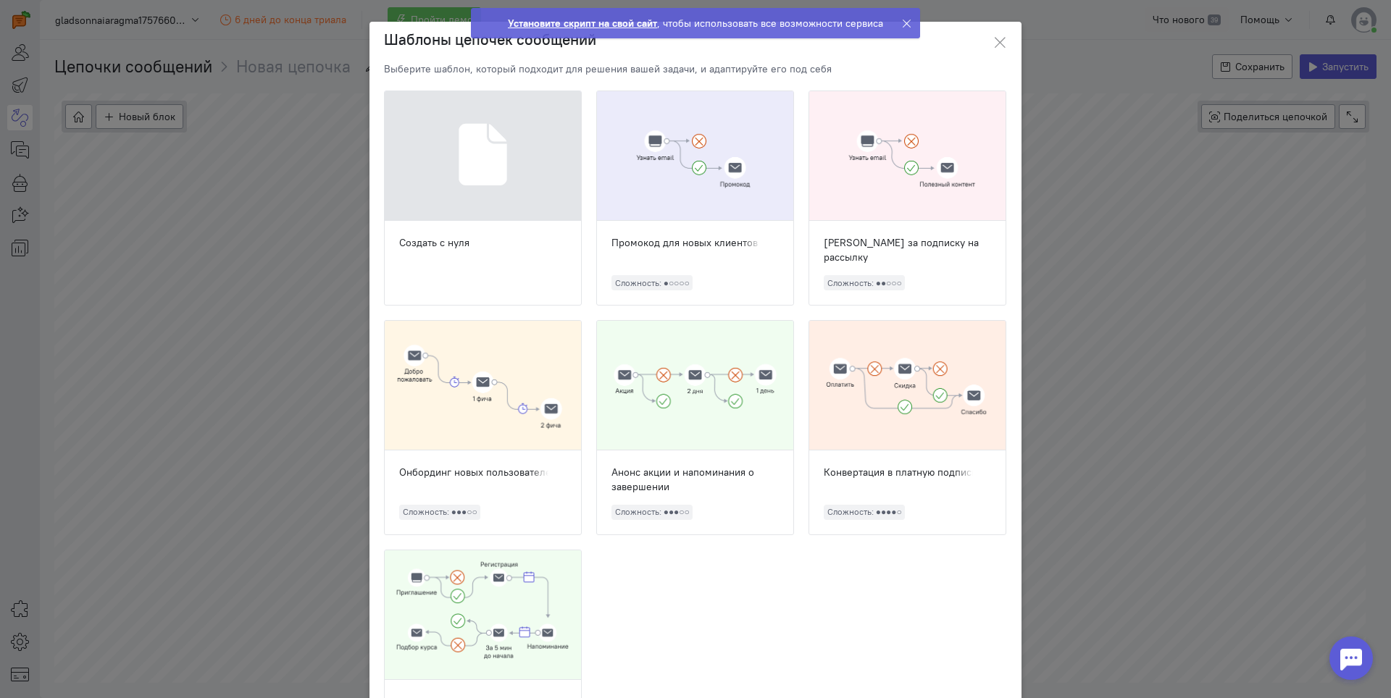
click at [450, 187] on div at bounding box center [483, 156] width 196 height 130
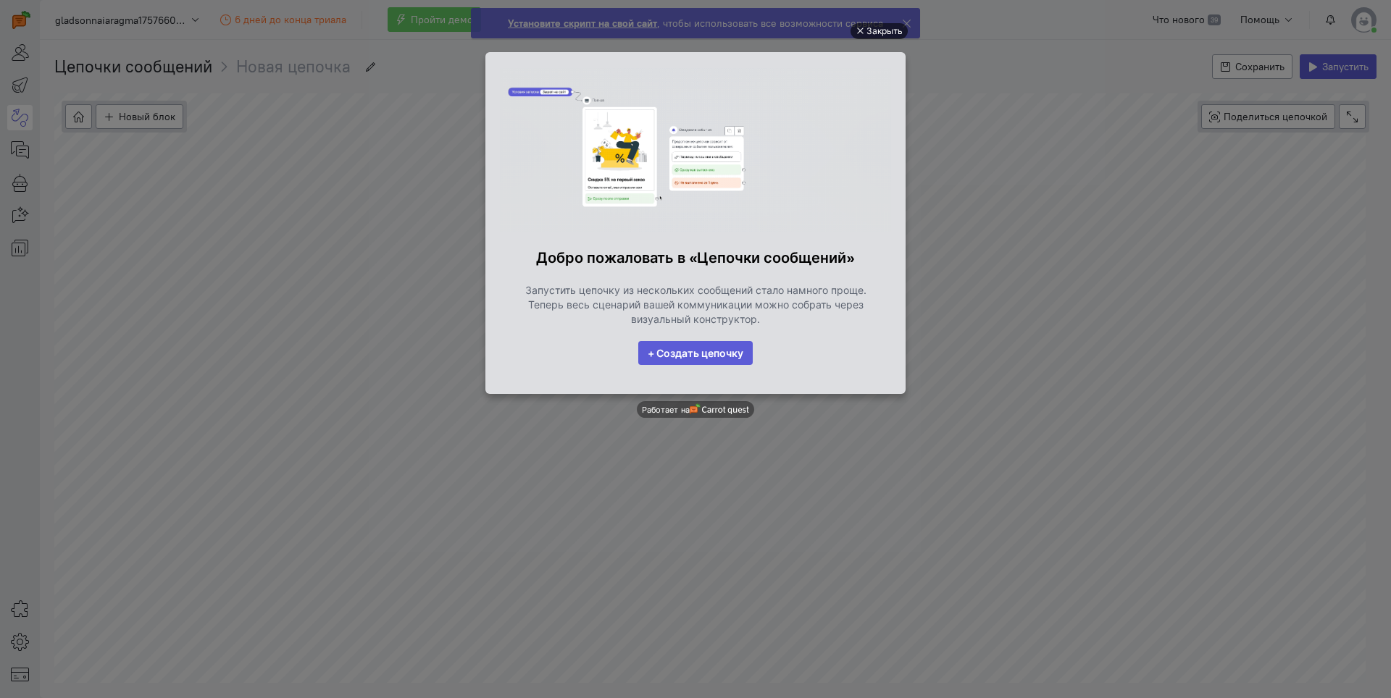
click at [876, 33] on div "Закрыть" at bounding box center [884, 31] width 36 height 16
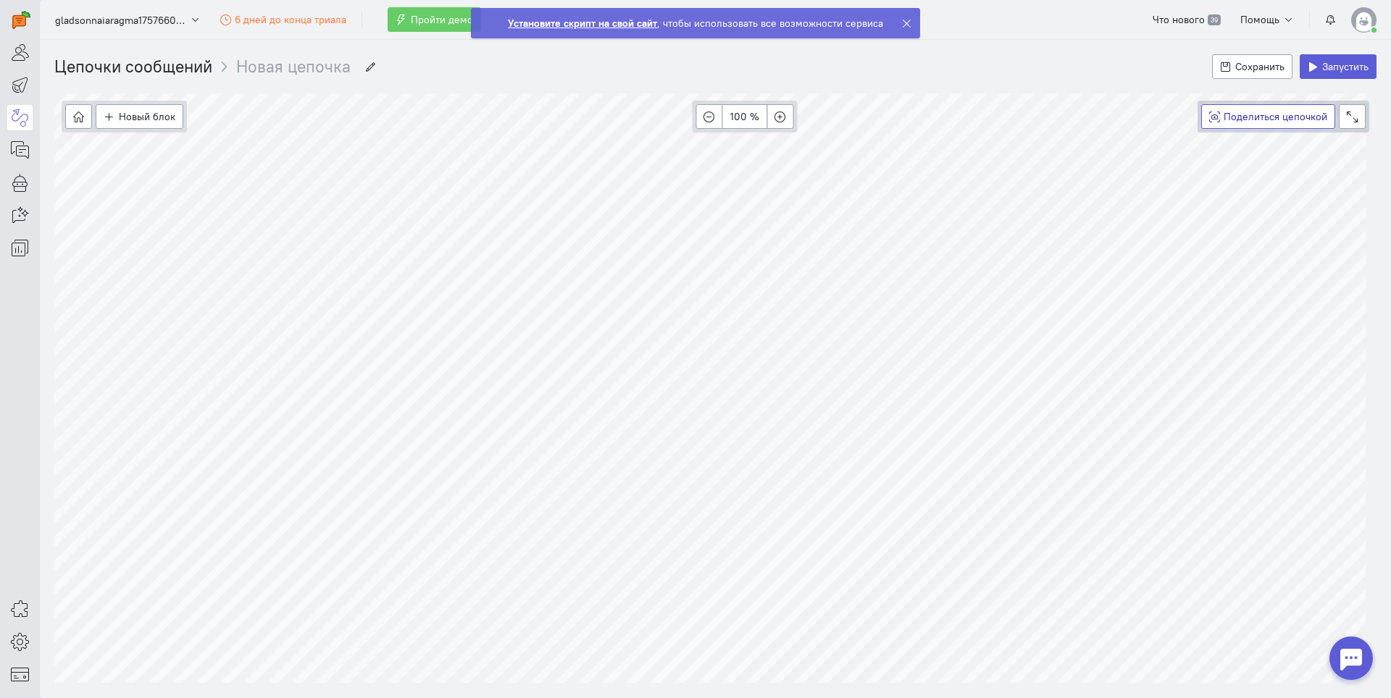
click at [1244, 116] on span "Поделиться цепочкой" at bounding box center [1275, 116] width 104 height 13
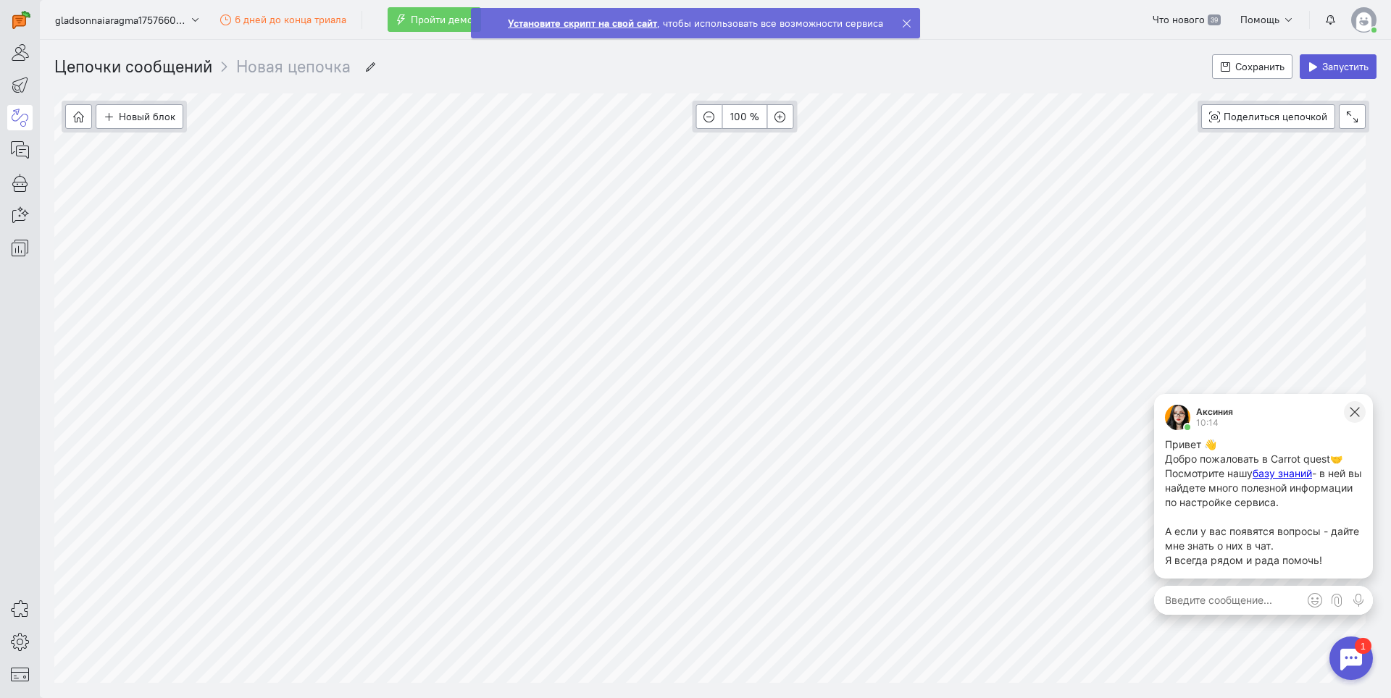
click at [1355, 408] on icon at bounding box center [1354, 412] width 13 height 13
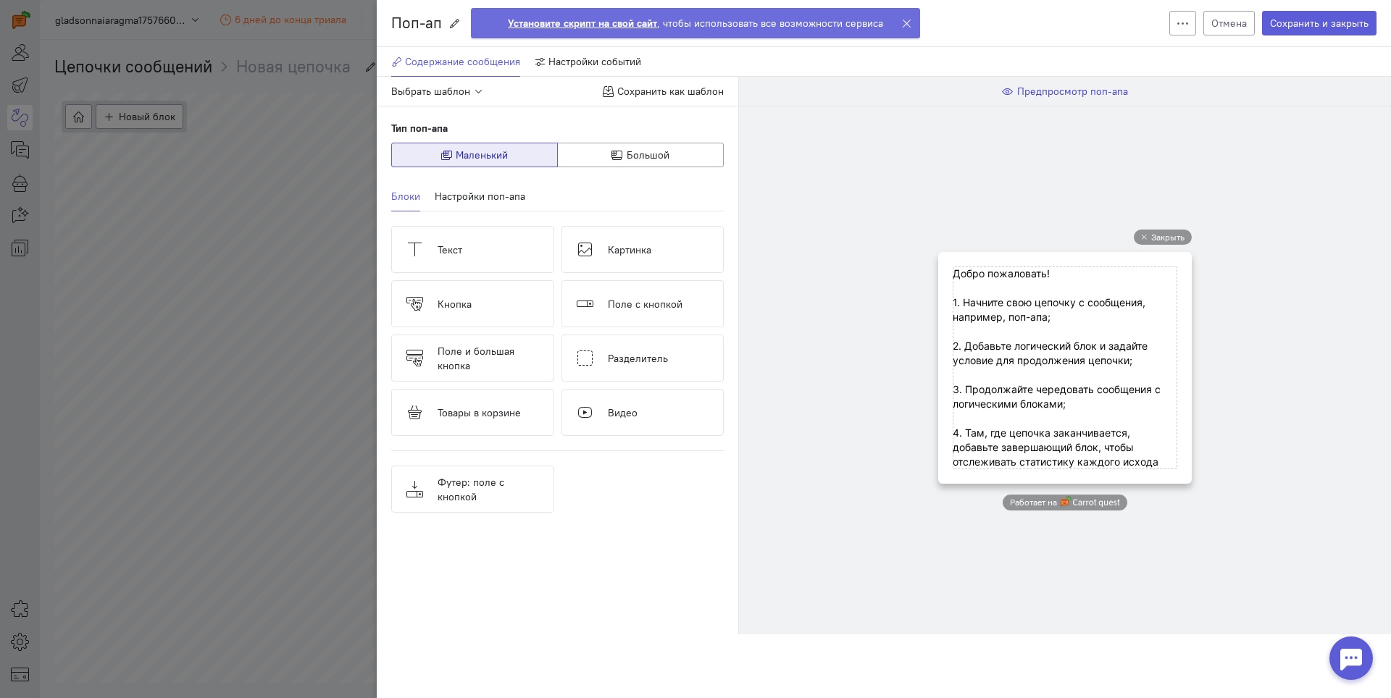
click at [1050, 89] on span "Предпросмотр поп-апа" at bounding box center [1072, 91] width 111 height 13
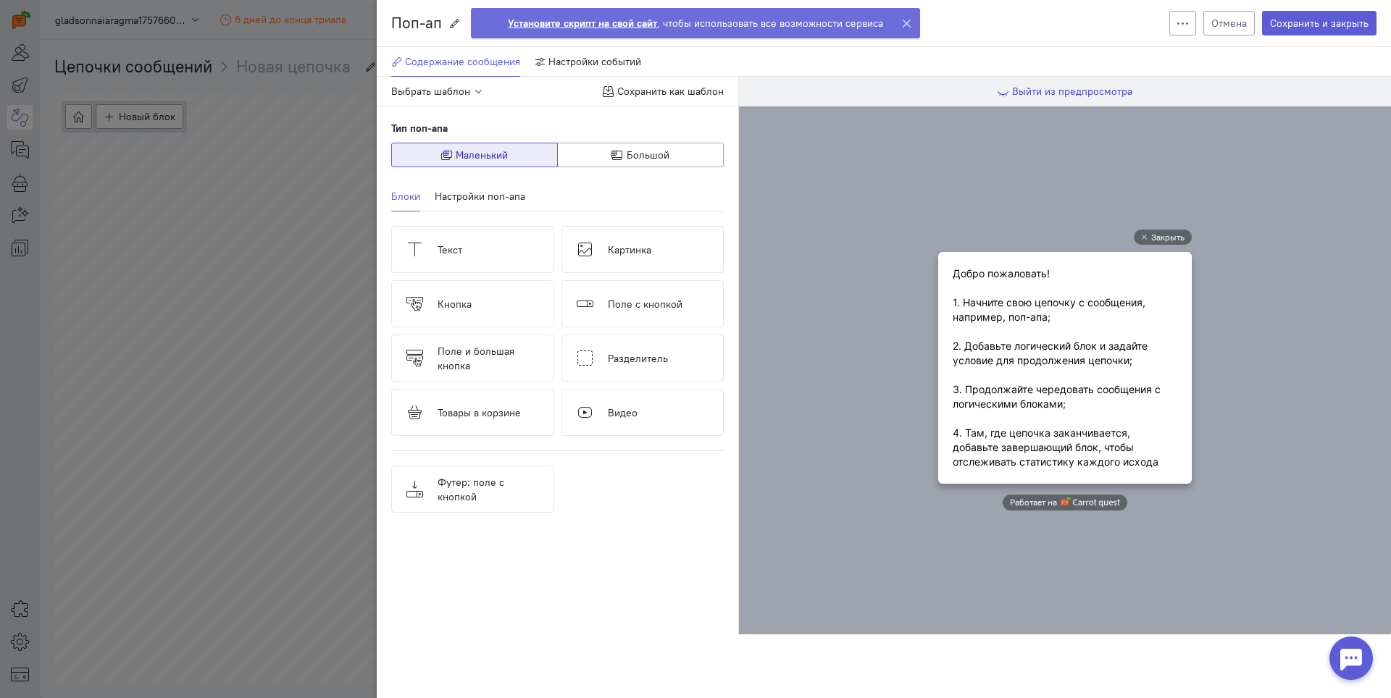
click at [1050, 89] on span "Выйти из предпросмотра" at bounding box center [1072, 91] width 120 height 13
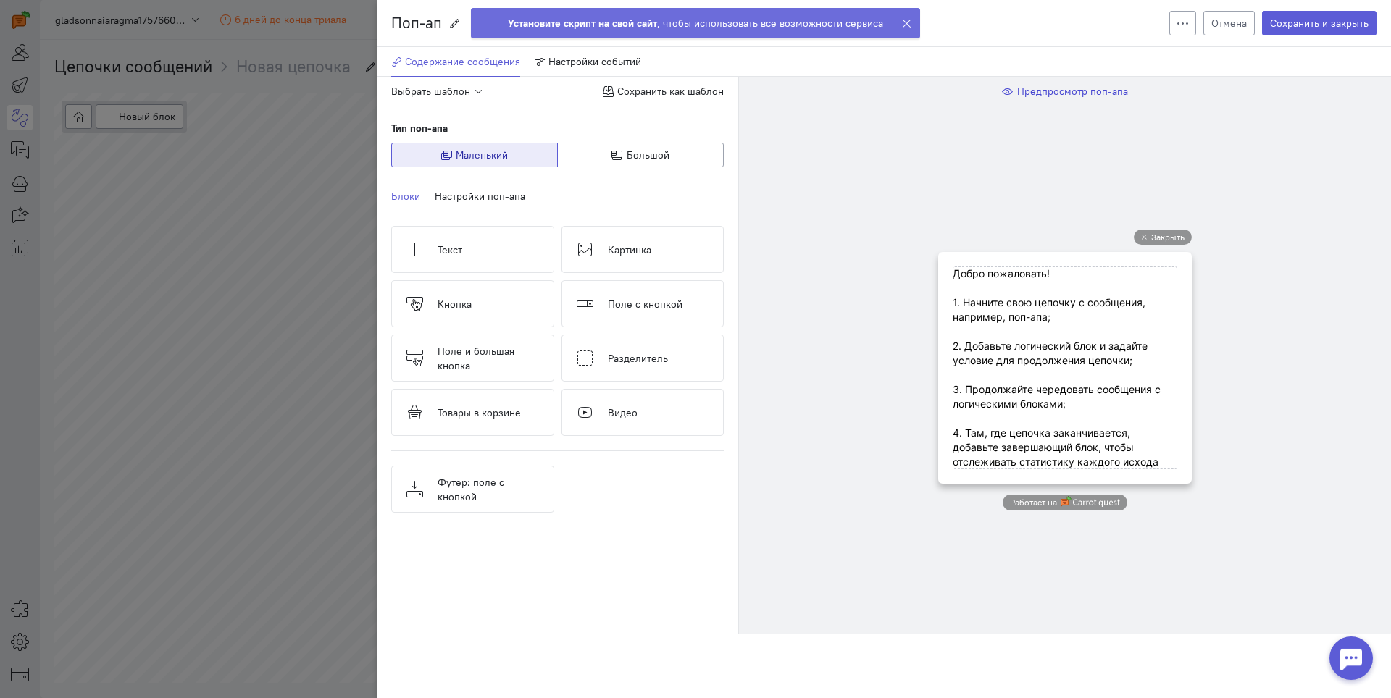
click at [1050, 90] on span "Предпросмотр поп-апа" at bounding box center [1072, 91] width 111 height 13
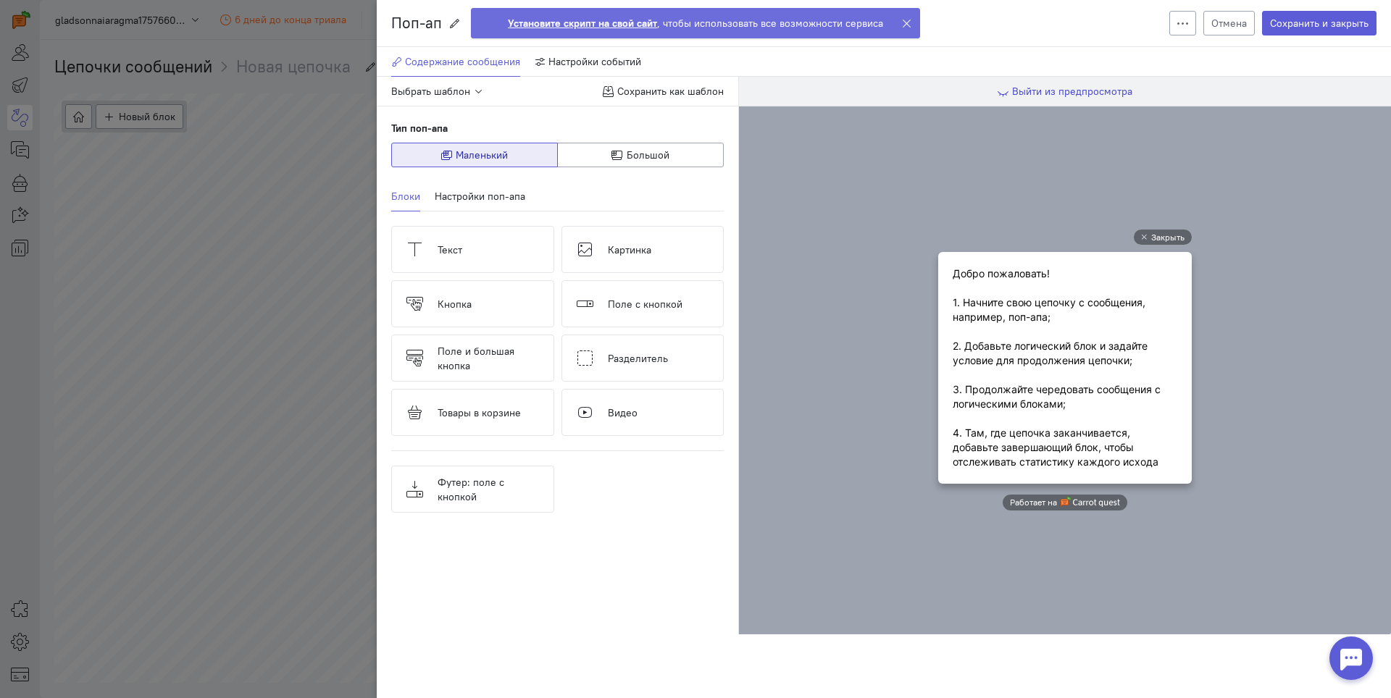
click at [1050, 90] on span "Выйти из предпросмотра" at bounding box center [1072, 91] width 120 height 13
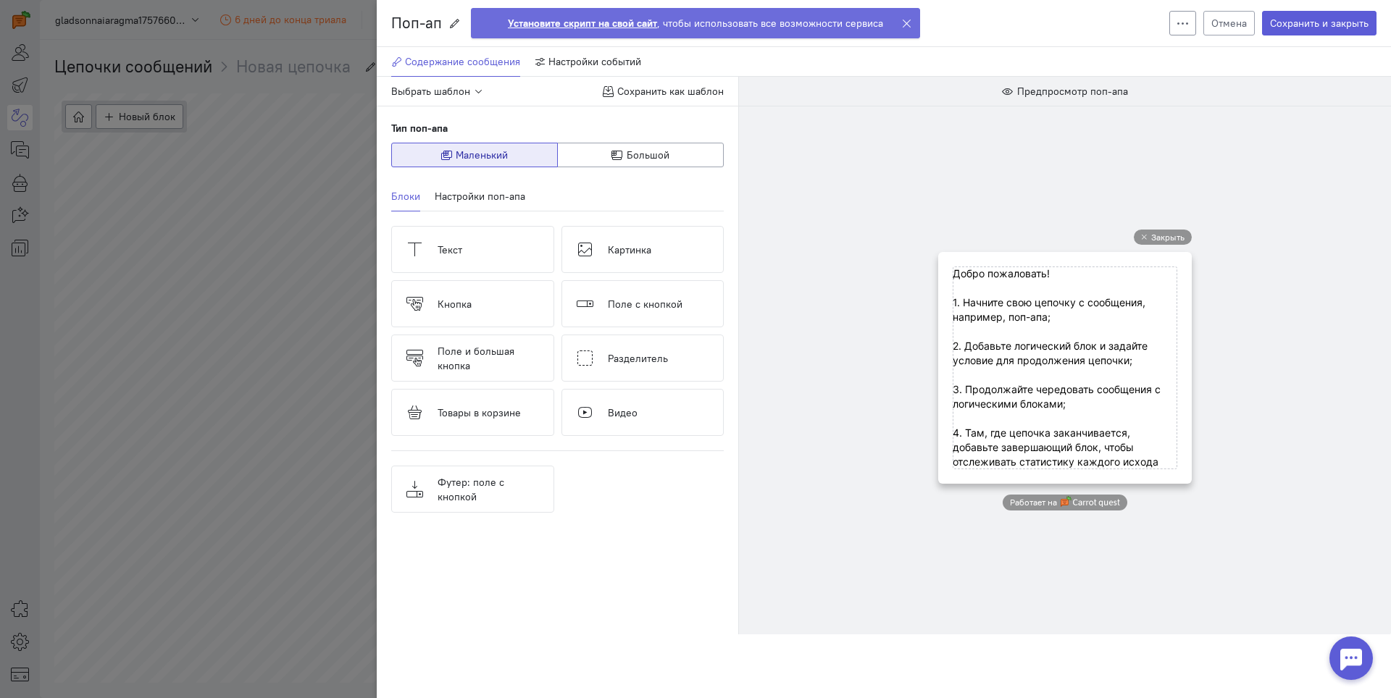
click at [1173, 21] on button at bounding box center [1182, 23] width 27 height 25
click at [232, 230] on div "Поп-ап Поп-ап Создать копию Удалить Отмена Сохранить и закрыть Содержание сообщ…" at bounding box center [695, 349] width 1391 height 698
click at [1219, 28] on button "Отмена" at bounding box center [1228, 23] width 51 height 25
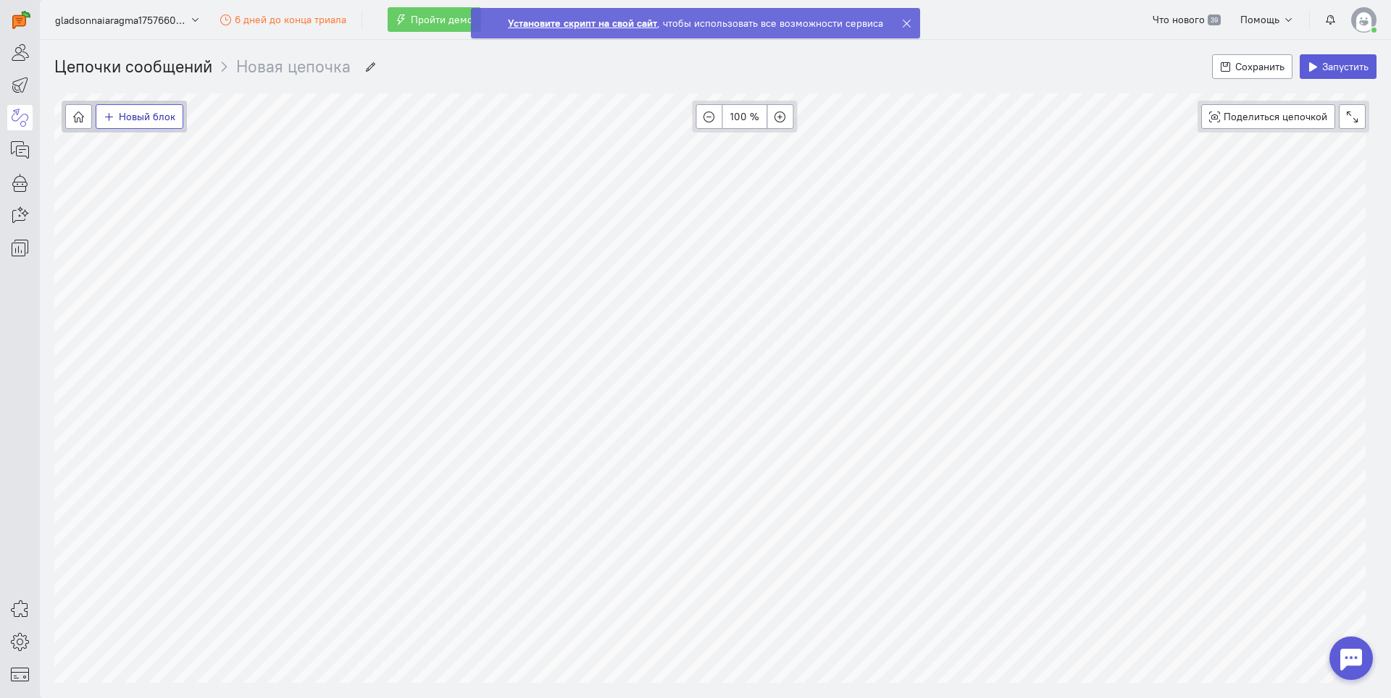
click at [140, 120] on span "Новый блок" at bounding box center [147, 116] width 56 height 13
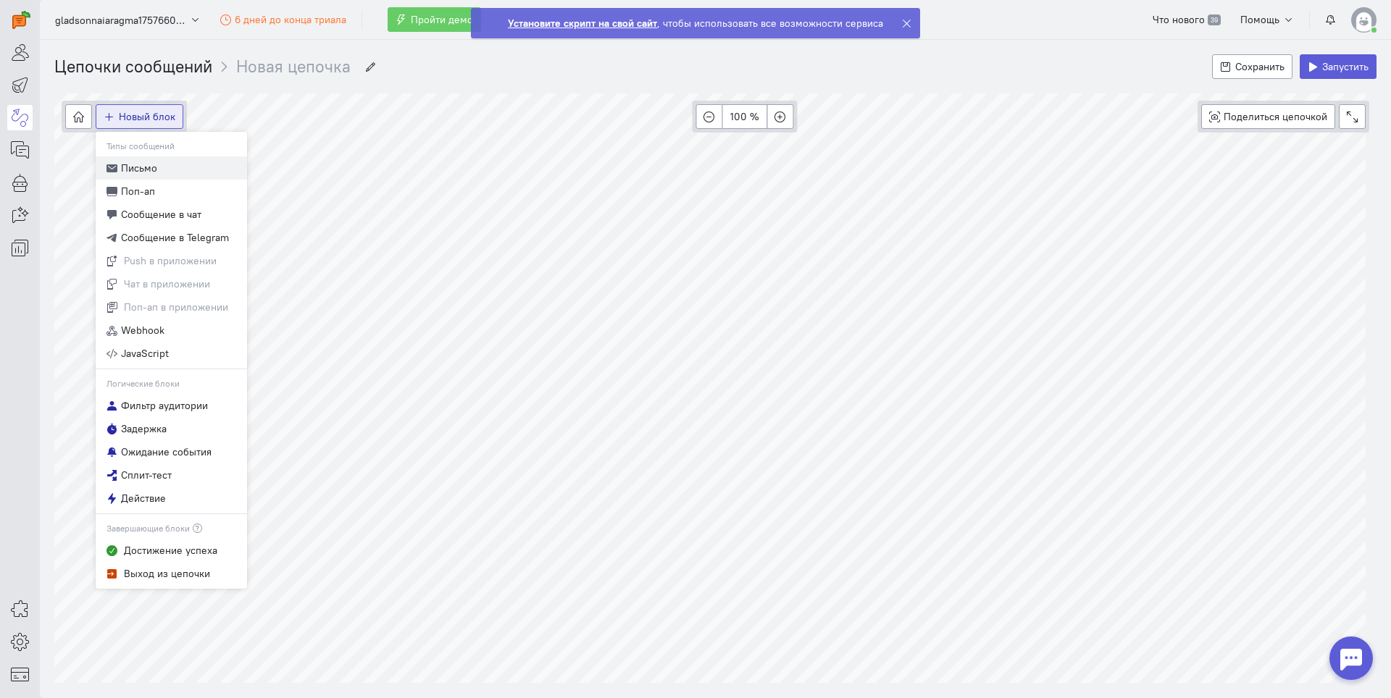
click at [146, 162] on span "Письмо" at bounding box center [139, 168] width 36 height 14
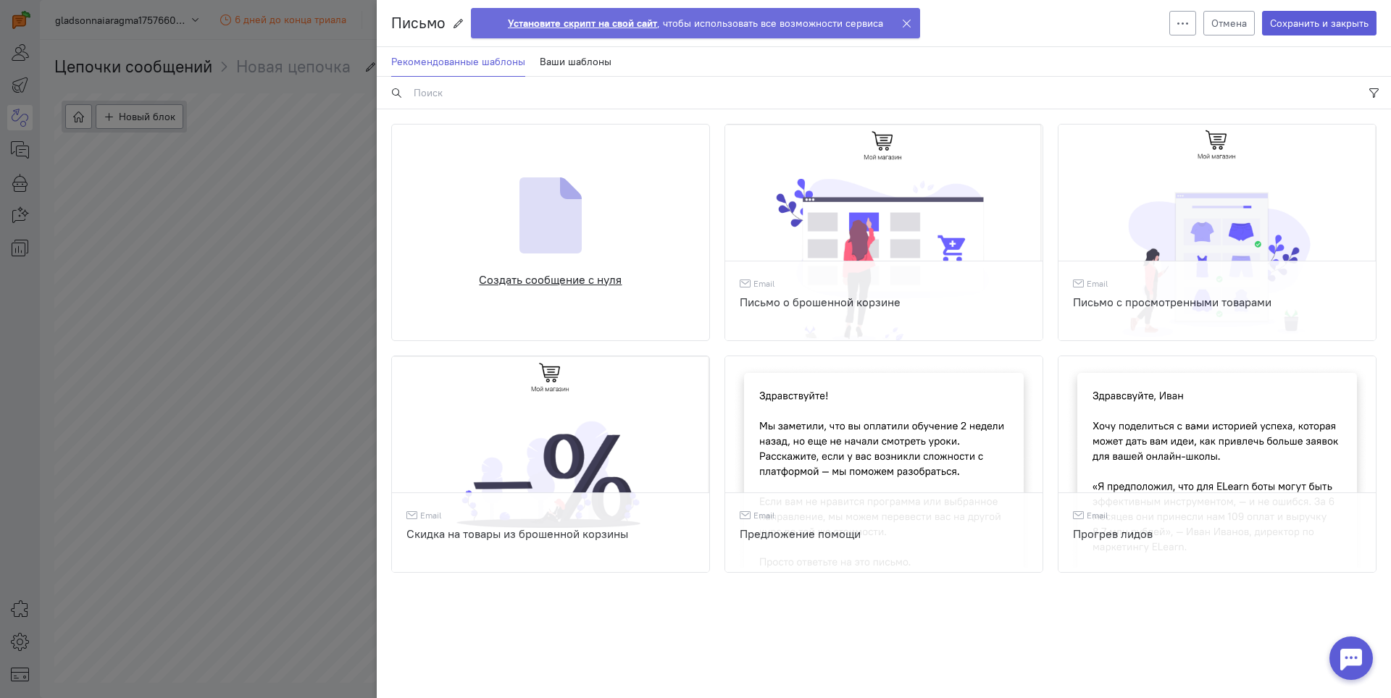
click at [548, 241] on img at bounding box center [550, 215] width 62 height 76
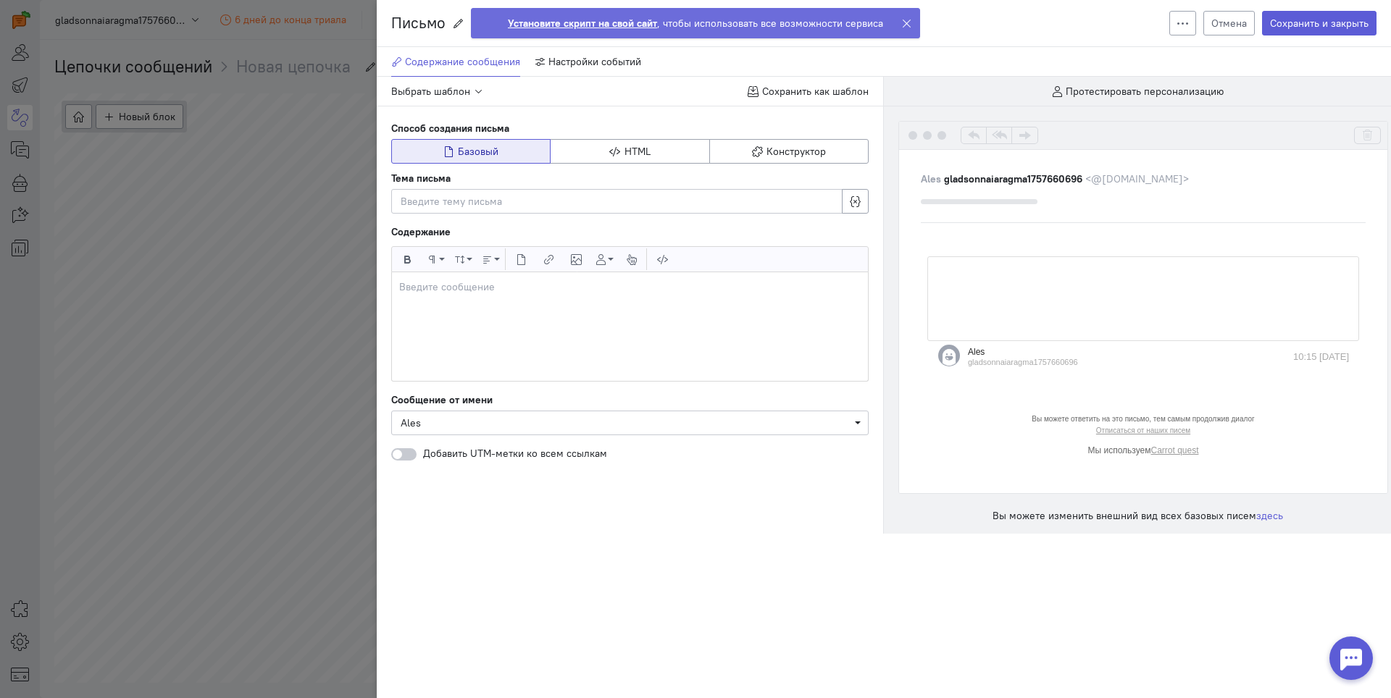
click at [512, 295] on div at bounding box center [630, 326] width 476 height 109
click at [468, 207] on div at bounding box center [617, 201] width 432 height 14
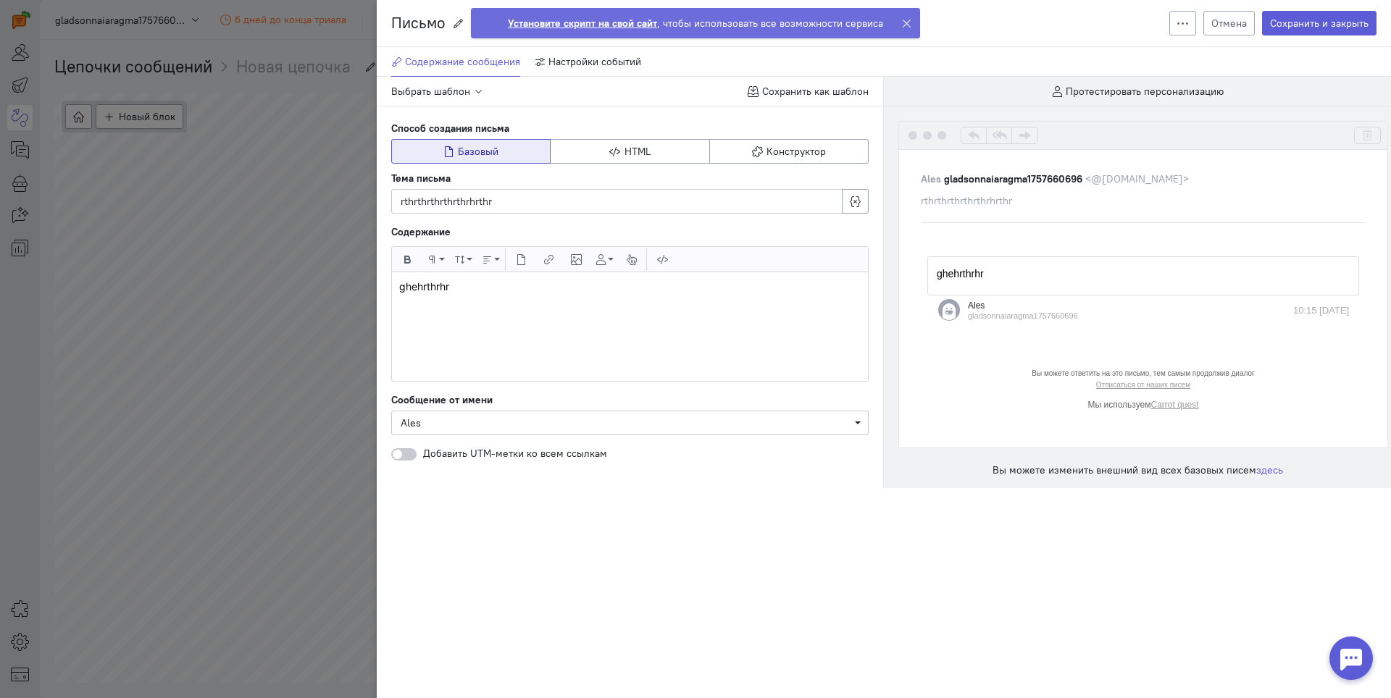
click at [411, 455] on div at bounding box center [403, 454] width 25 height 12
click at [0, 0] on input "checkbox" at bounding box center [0, 0] width 0 height 0
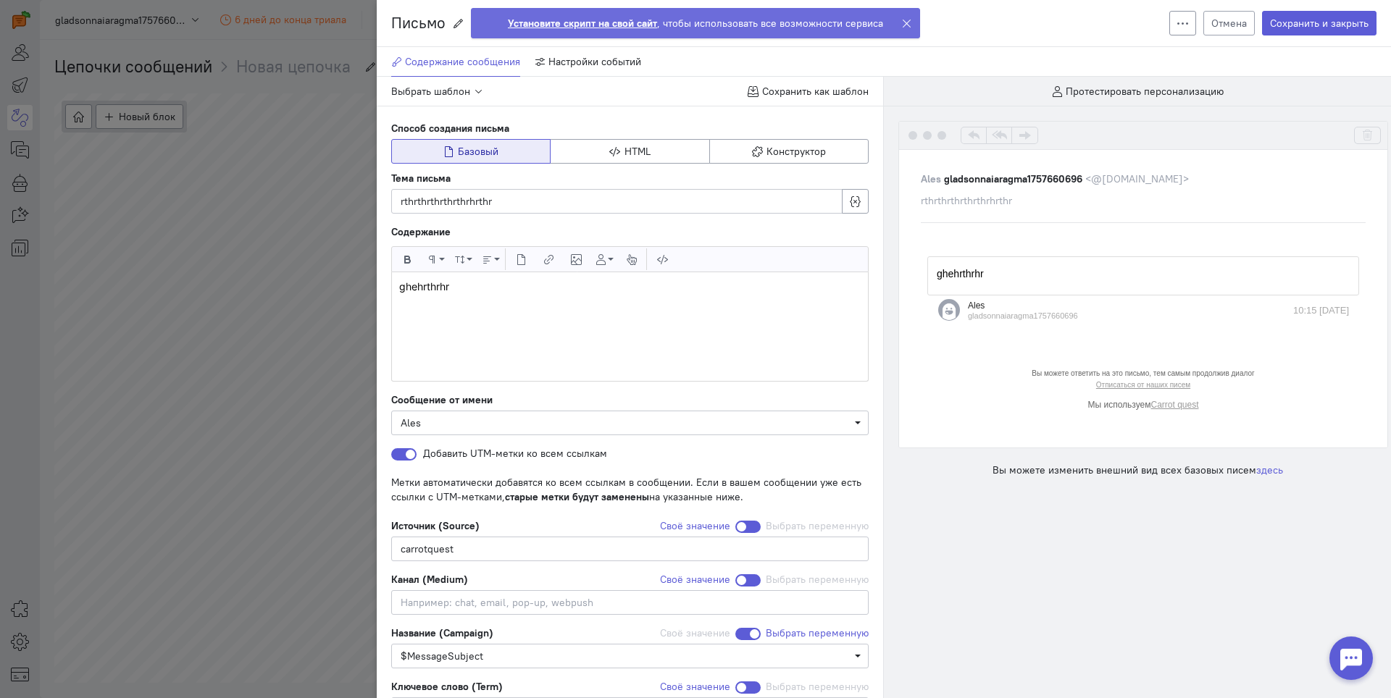
click at [1177, 20] on icon at bounding box center [1182, 23] width 11 height 11
click at [1278, 29] on button "Сохранить и закрыть" at bounding box center [1319, 23] width 114 height 25
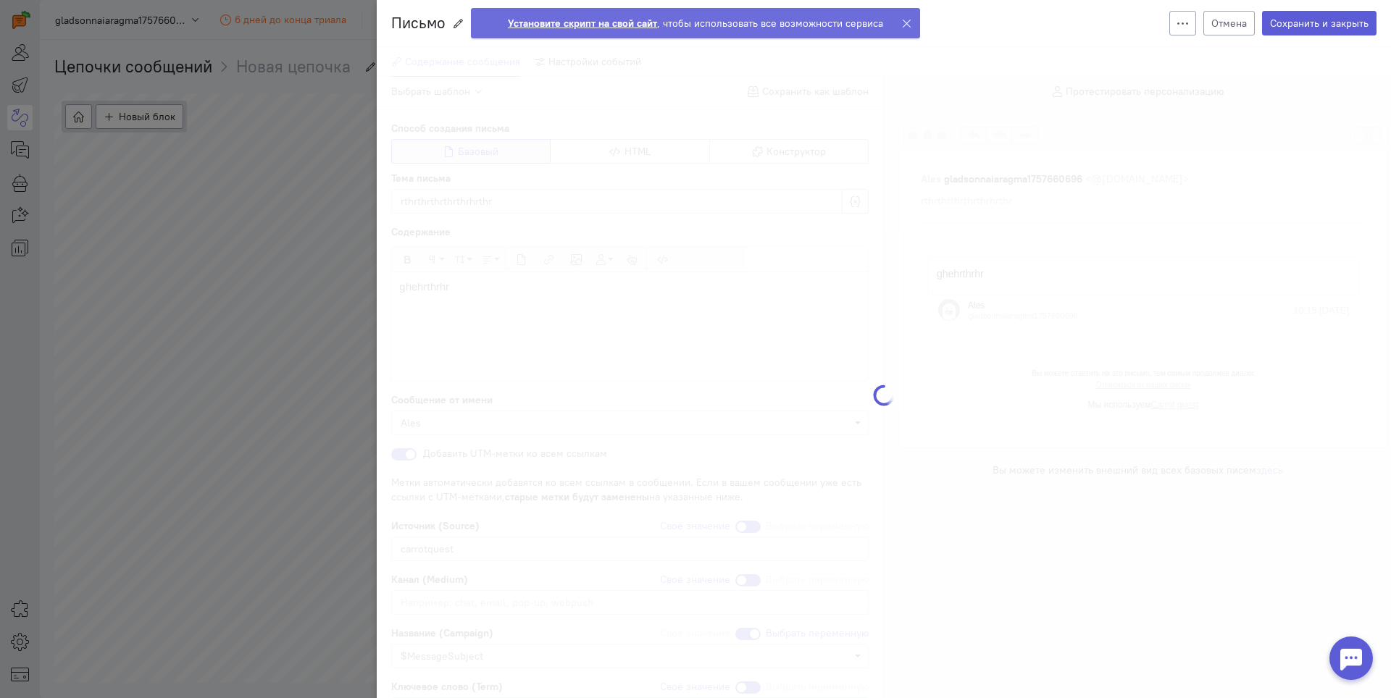
click at [904, 23] on icon at bounding box center [906, 23] width 11 height 11
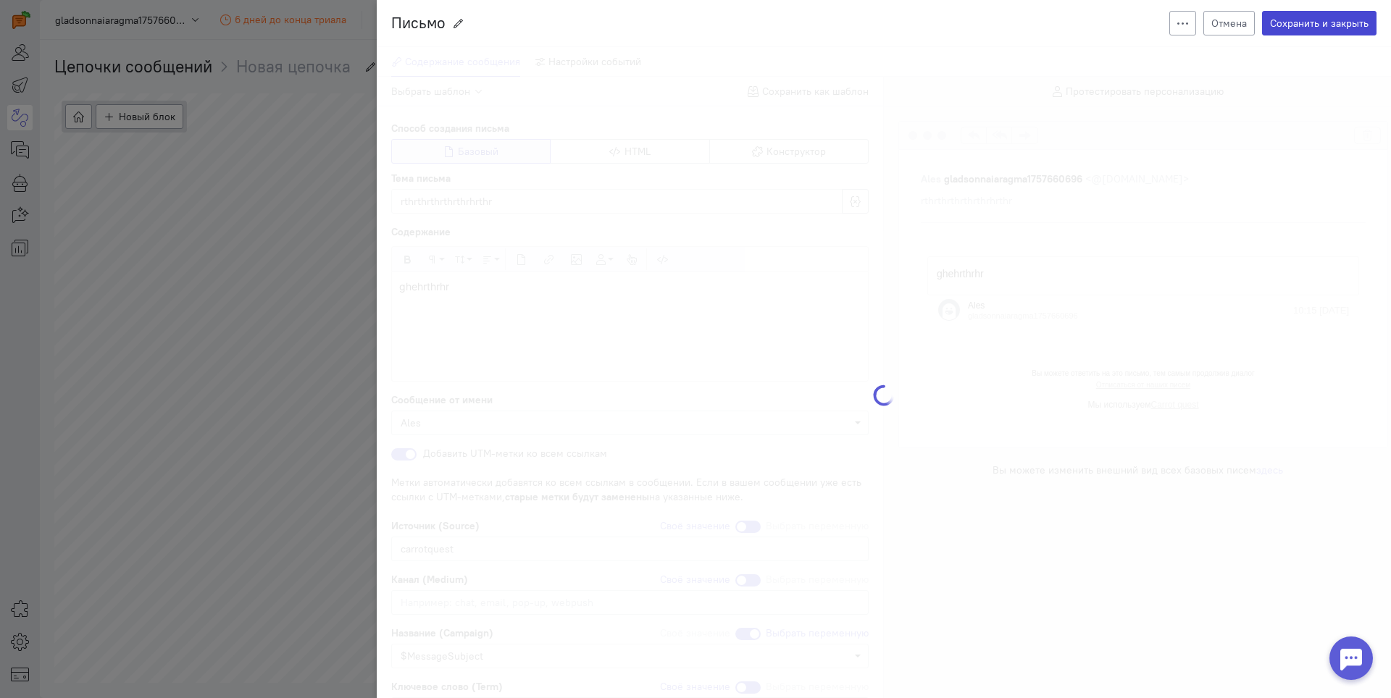
click at [1296, 27] on button "Сохранить и закрыть" at bounding box center [1319, 23] width 114 height 25
click at [304, 114] on div "Письмо Письмо Создать копию Удалить Отмена Сохранить и закрыть Содержание сообщ…" at bounding box center [695, 349] width 1391 height 698
click at [1209, 20] on button "Отмена" at bounding box center [1228, 23] width 51 height 25
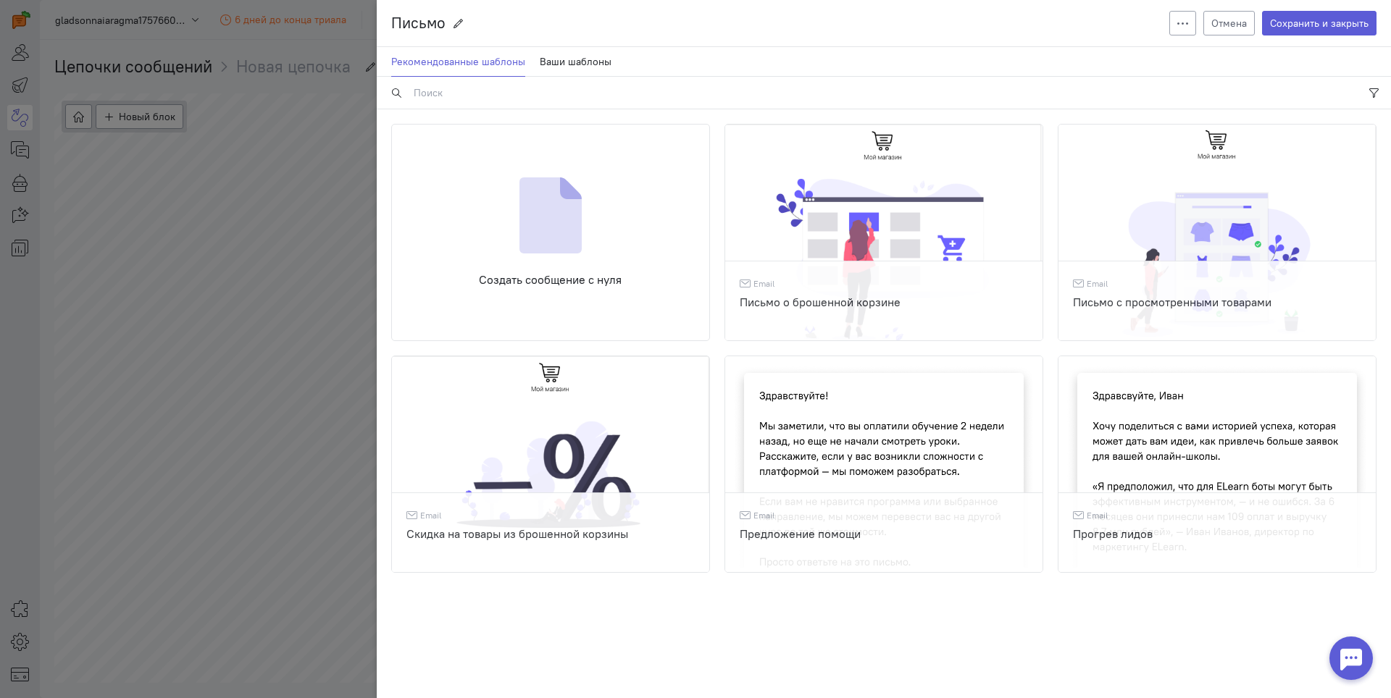
click at [159, 298] on div "Письмо Письмо Создать копию Удалить Отмена Сохранить и закрыть Выберите шаблон …" at bounding box center [695, 349] width 1391 height 698
click at [182, 393] on div "Письмо Письмо Создать копию Удалить Отмена Сохранить и закрыть Выберите шаблон …" at bounding box center [695, 349] width 1391 height 698
click at [306, 124] on div "Письмо Письмо Создать копию Удалить Отмена Сохранить и закрыть Выберите шаблон …" at bounding box center [695, 349] width 1391 height 698
click at [1225, 21] on button "Отмена" at bounding box center [1228, 23] width 51 height 25
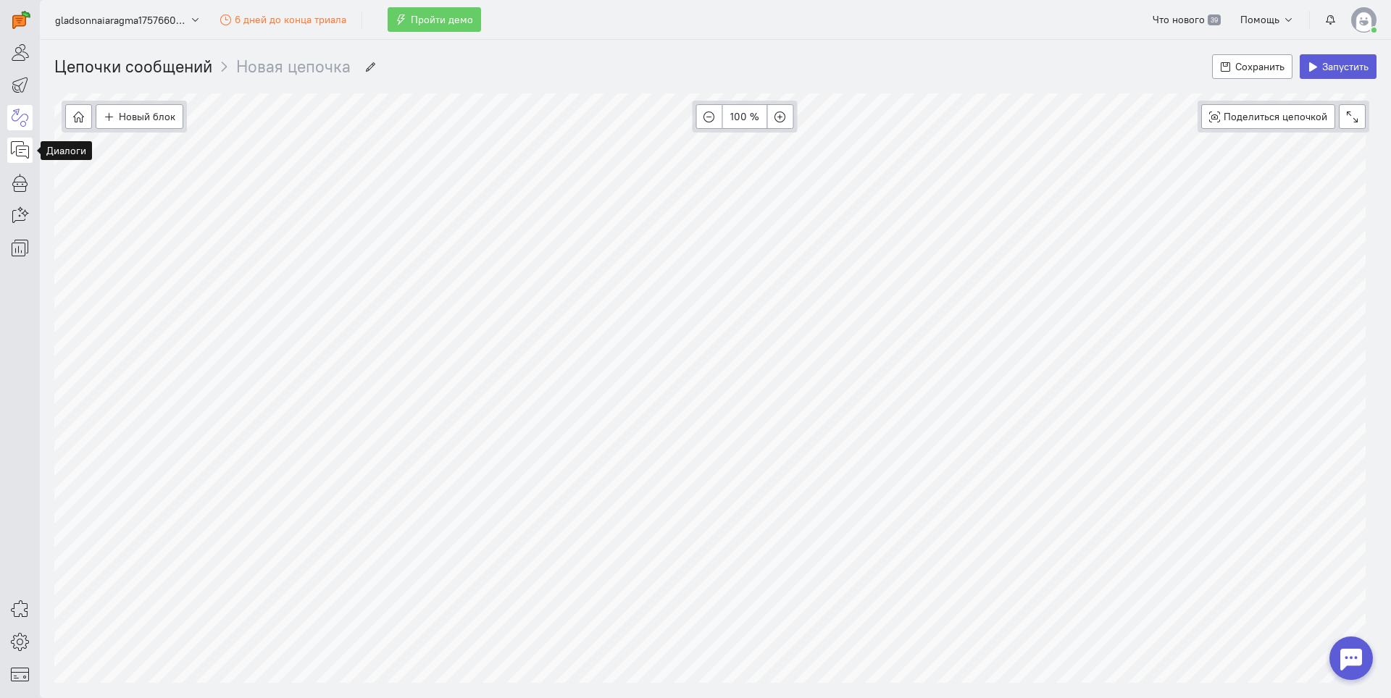
click at [18, 152] on icon at bounding box center [20, 149] width 18 height 17
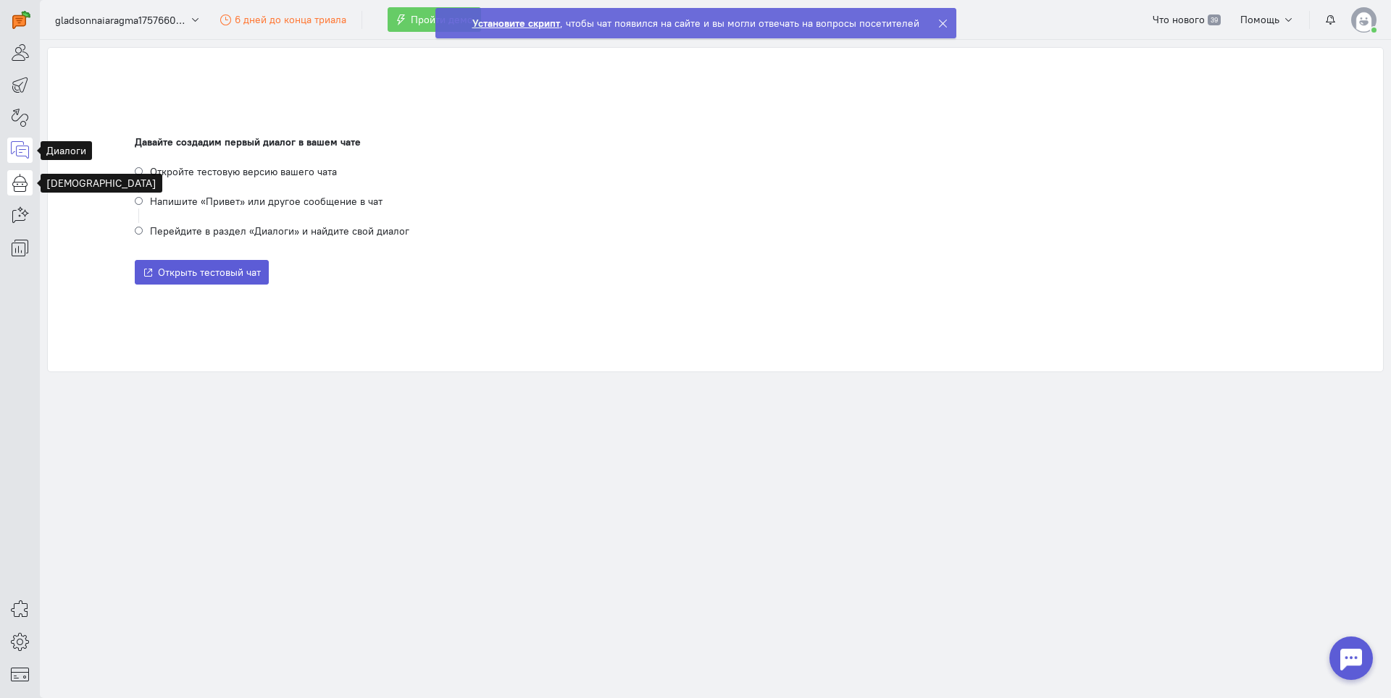
click at [21, 184] on icon at bounding box center [20, 182] width 18 height 17
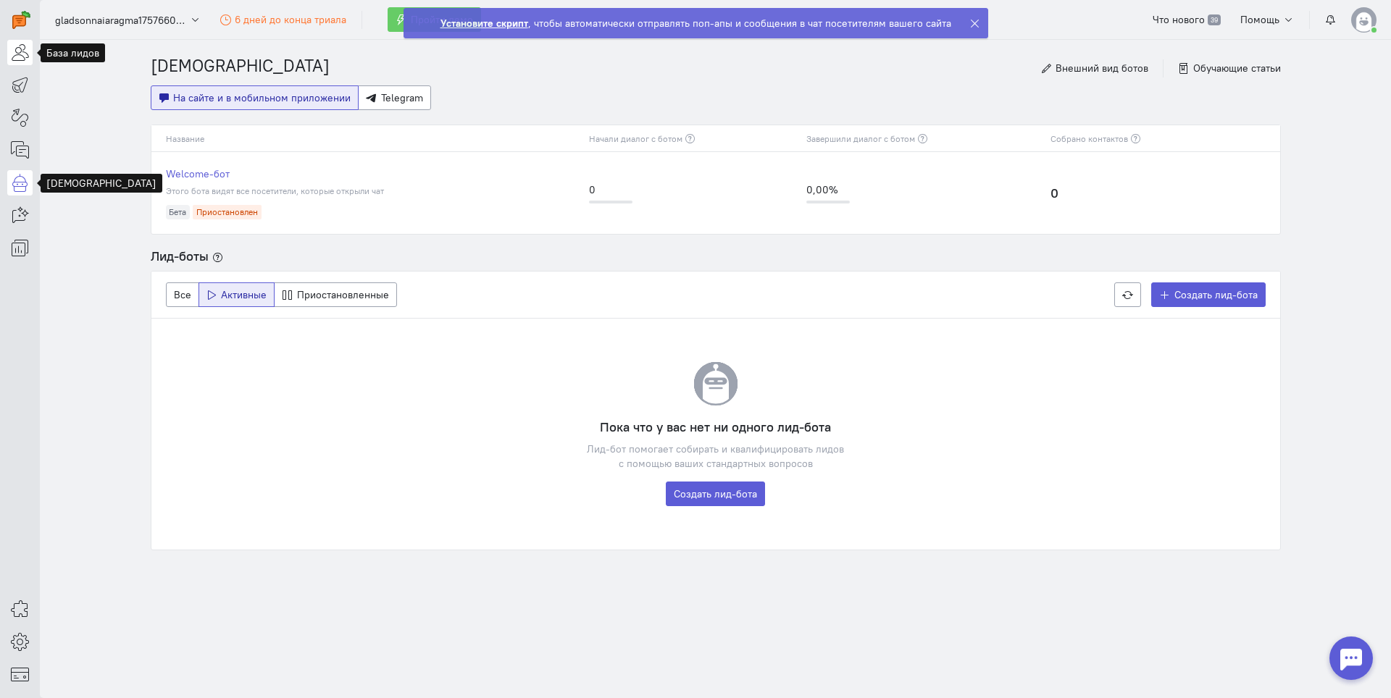
click at [30, 53] on link at bounding box center [19, 52] width 25 height 25
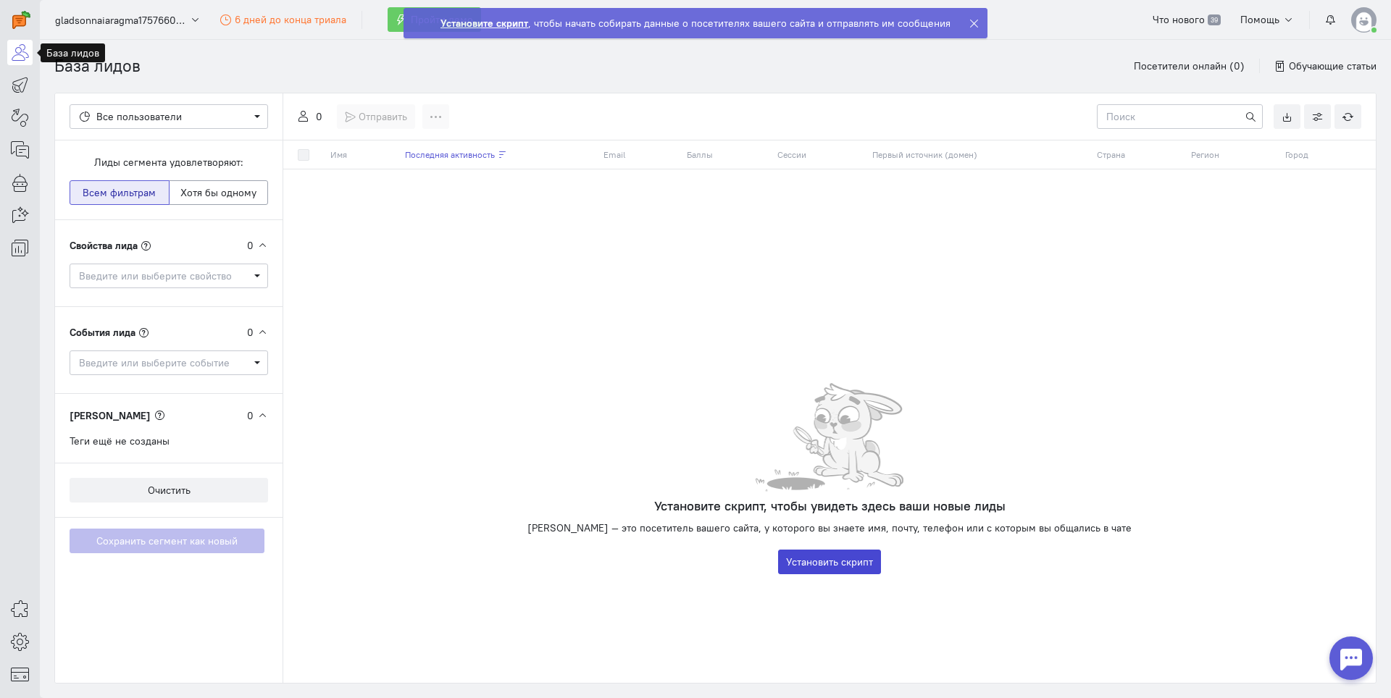
click at [840, 562] on button "Установить скрипт" at bounding box center [829, 562] width 103 height 25
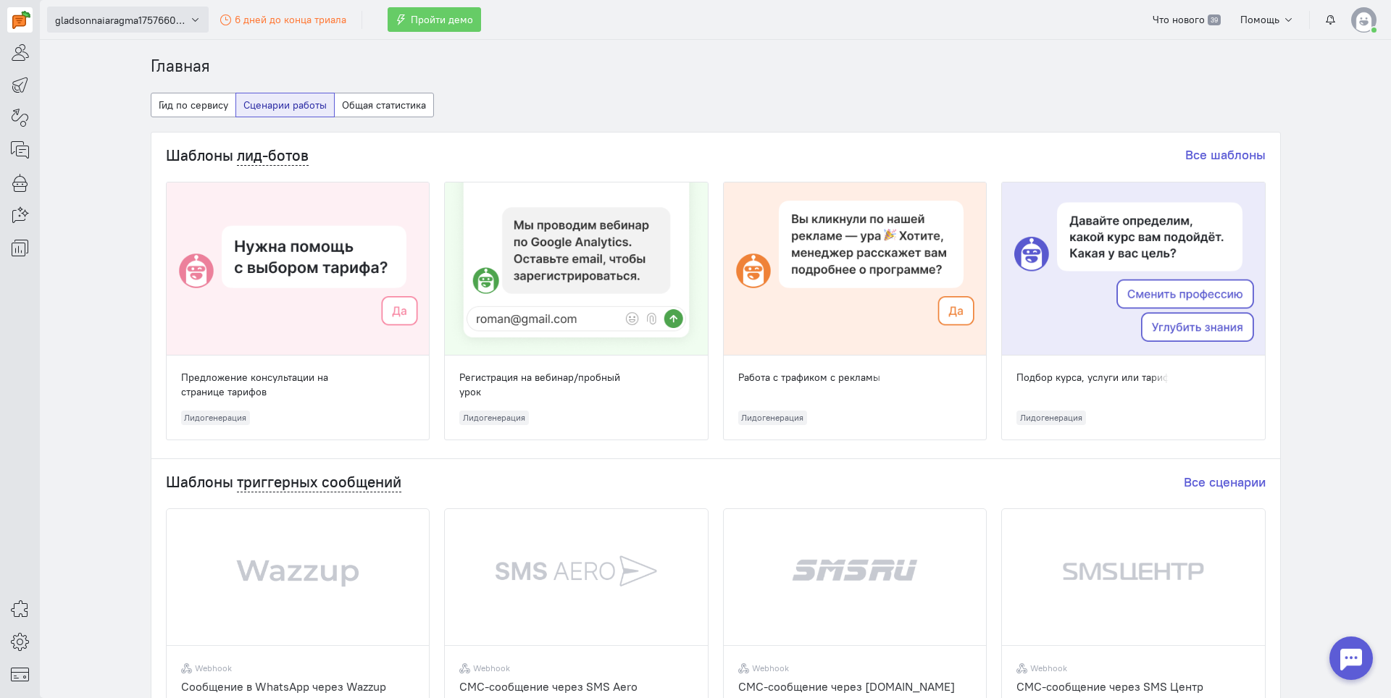
click at [104, 24] on span "gladsonnaiaragma1757660696" at bounding box center [120, 20] width 130 height 14
click at [85, 172] on section "Главная Гид по сервису Сценарии работы Общая статистика Шаблоны лид-ботов Все ш…" at bounding box center [715, 369] width 1351 height 658
click at [24, 83] on icon at bounding box center [20, 84] width 18 height 17
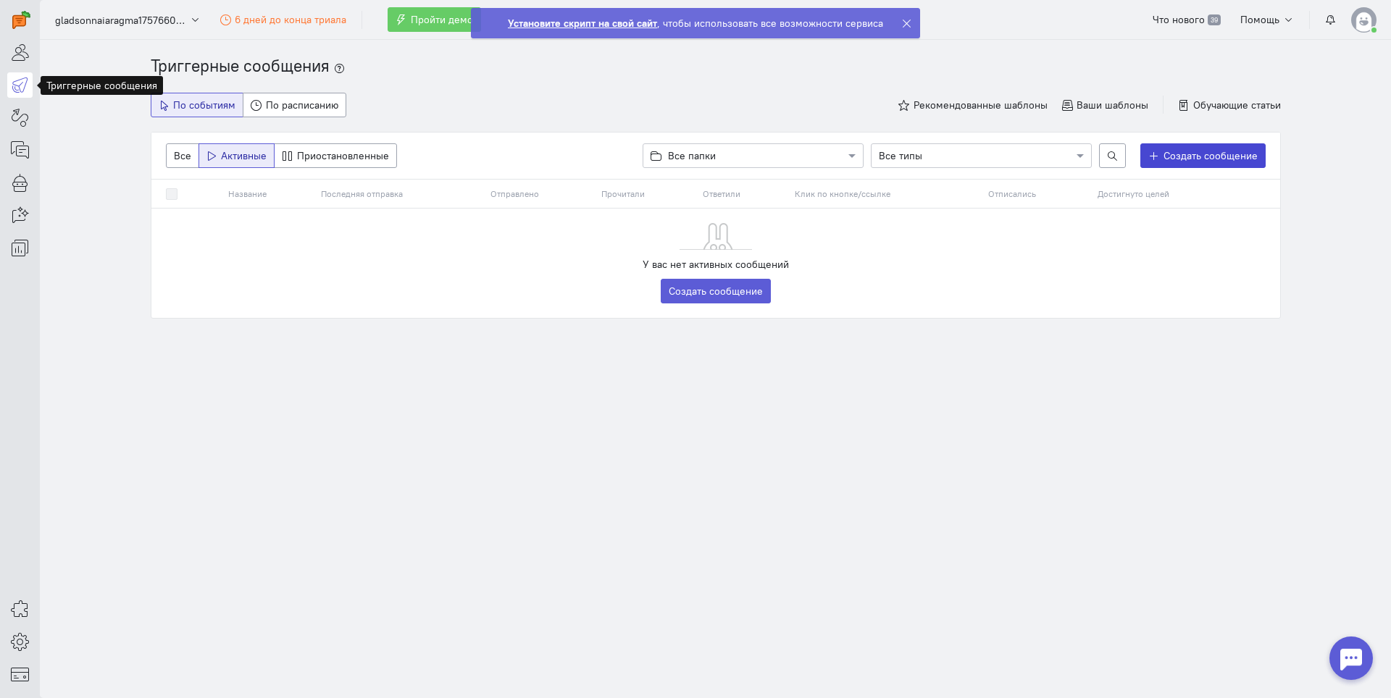
click at [1173, 151] on span "Создать сообщение" at bounding box center [1210, 155] width 94 height 13
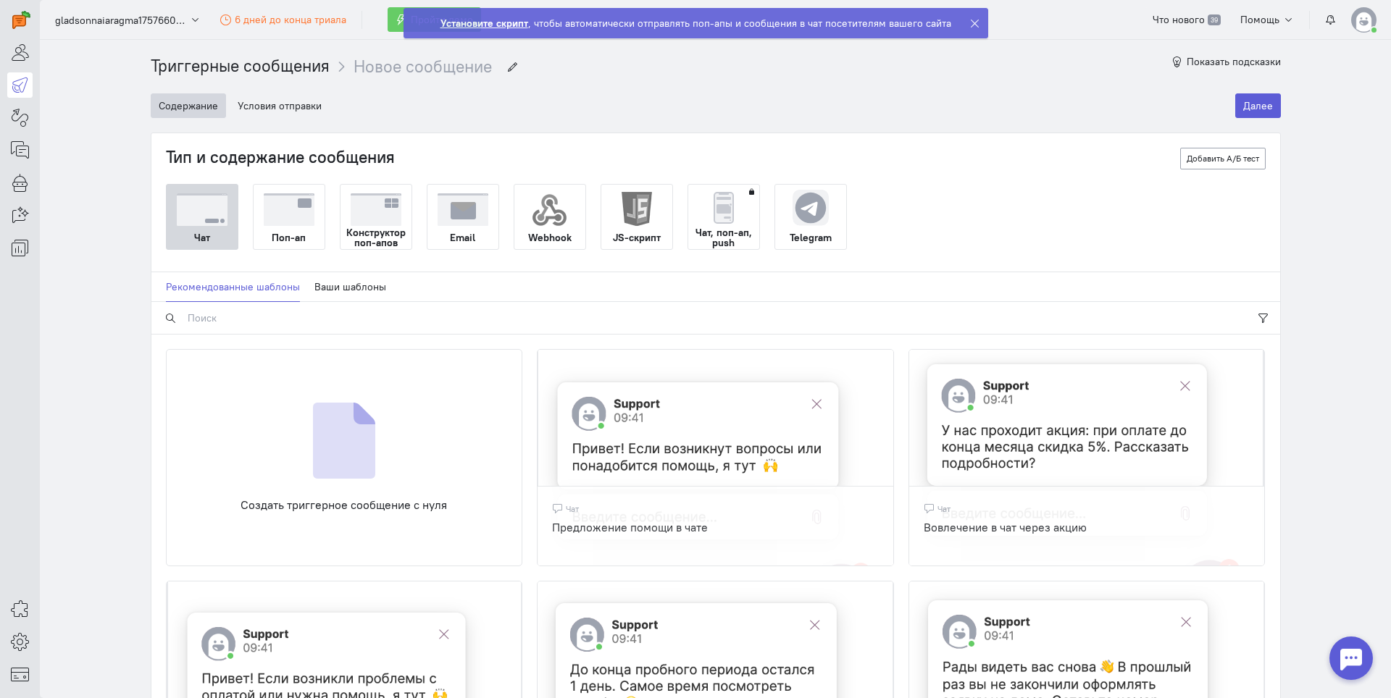
click at [464, 212] on img at bounding box center [462, 209] width 51 height 33
click at [0, 0] on input "Email" at bounding box center [0, 0] width 0 height 0
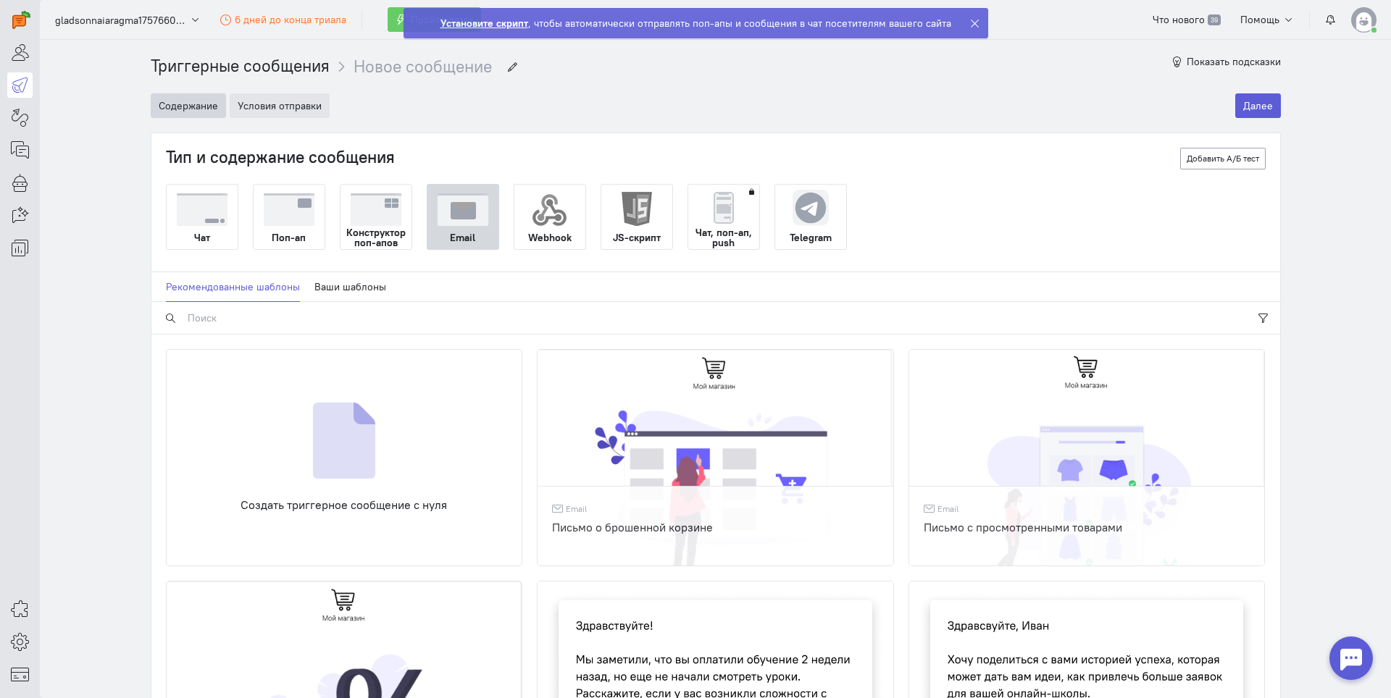
click at [285, 107] on button "Условия отправки" at bounding box center [280, 105] width 100 height 25
click at [344, 451] on img at bounding box center [344, 441] width 62 height 76
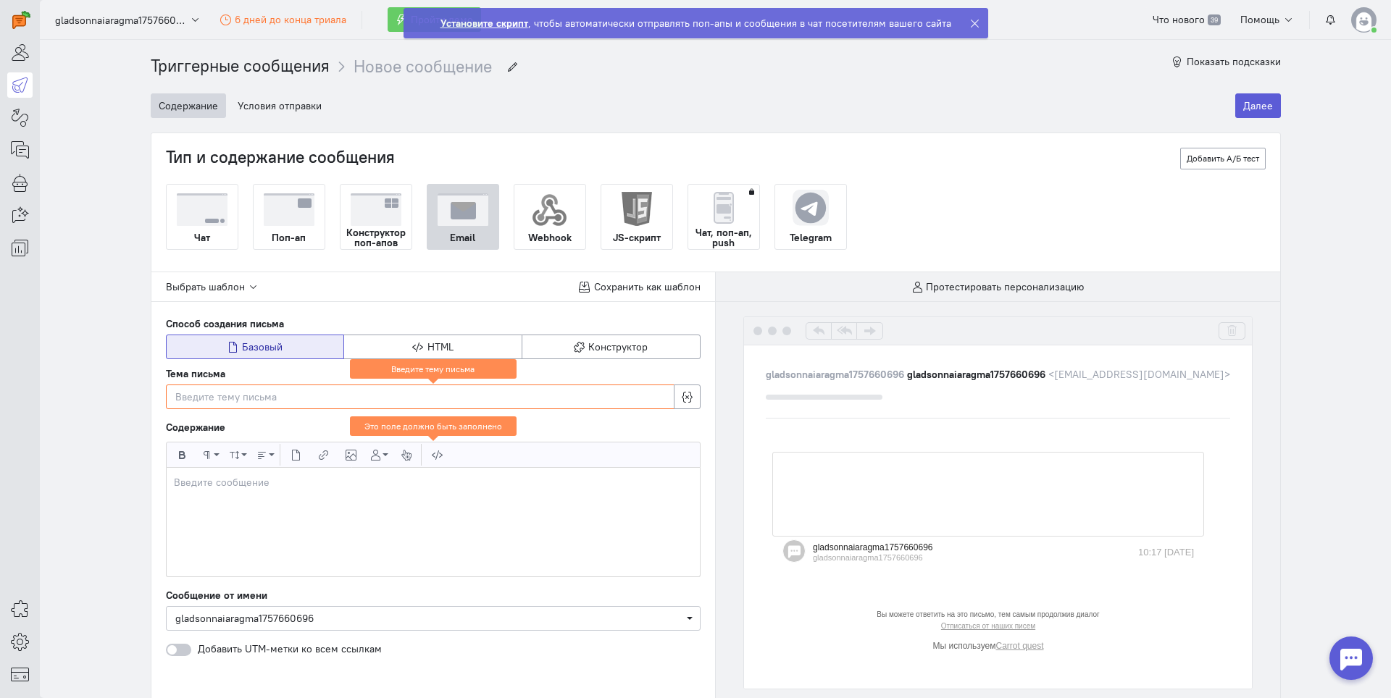
click at [230, 395] on div at bounding box center [420, 397] width 490 height 14
click at [306, 535] on div at bounding box center [433, 522] width 533 height 109
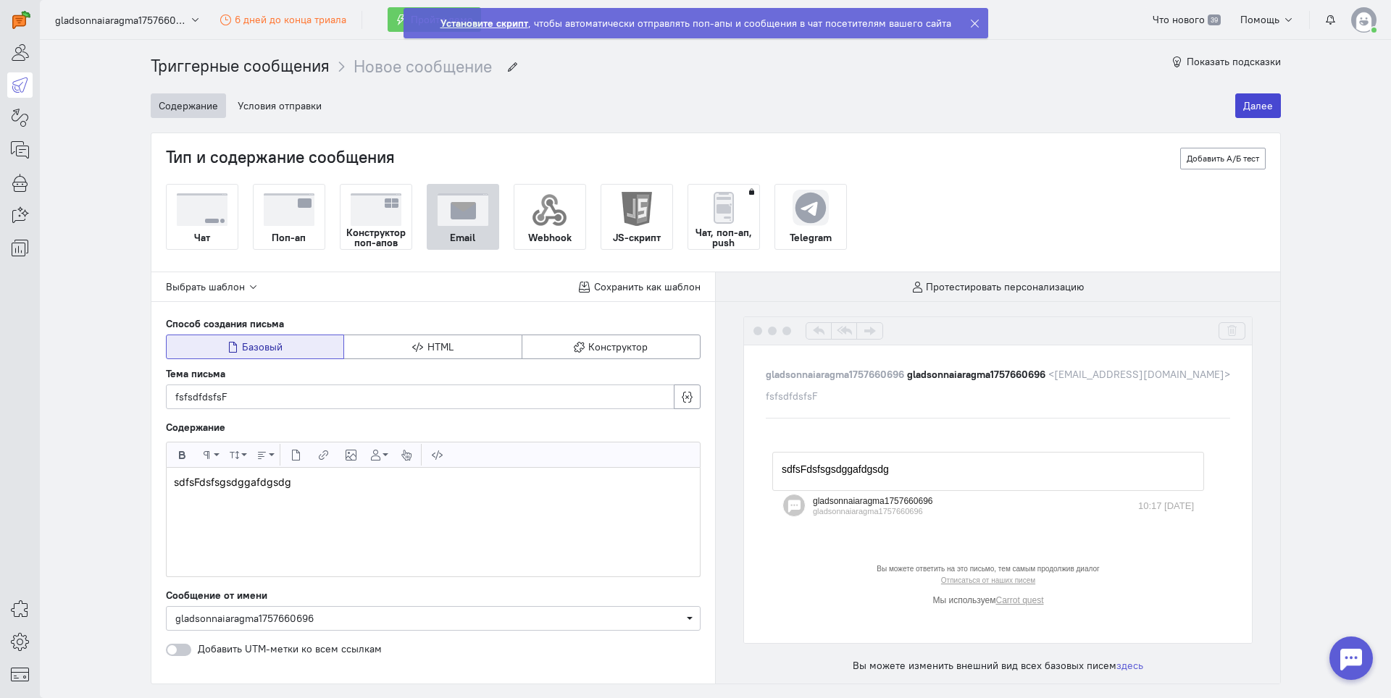
click at [1251, 110] on button "Далее" at bounding box center [1258, 105] width 46 height 25
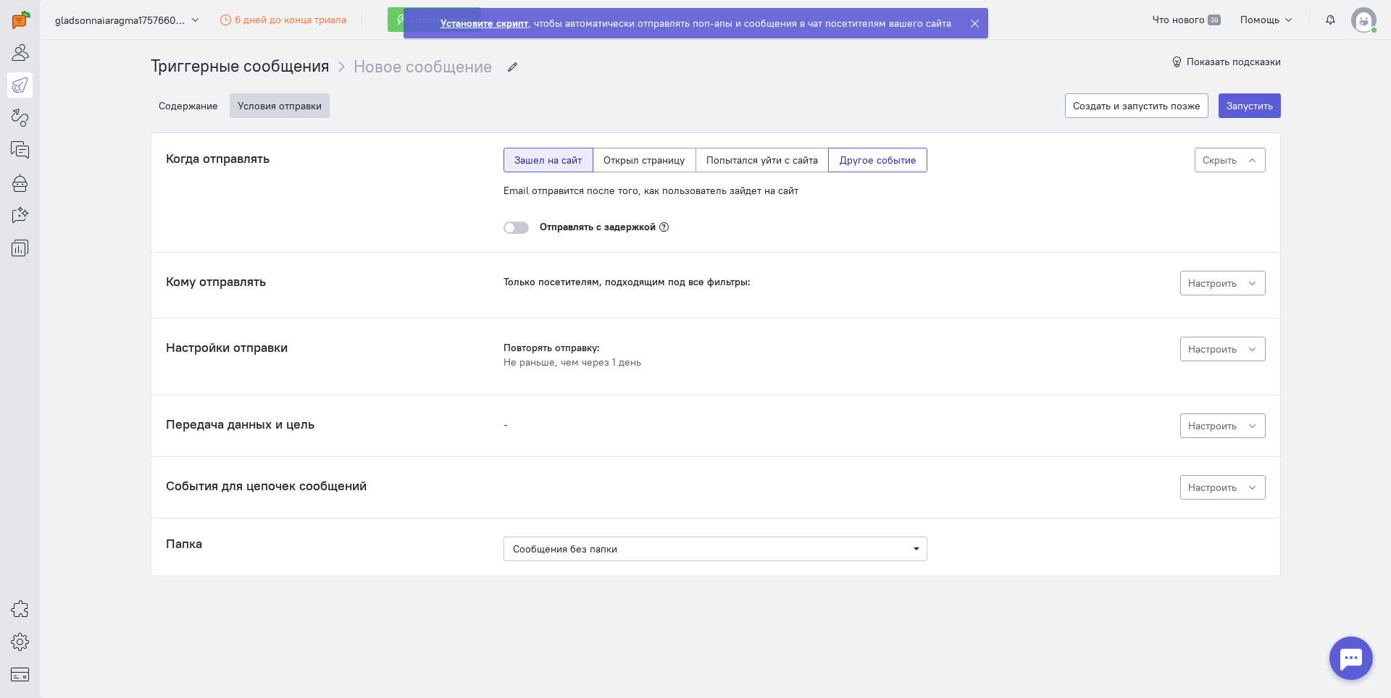
click at [903, 154] on label "Другое событие" at bounding box center [877, 160] width 99 height 25
click at [849, 154] on input "Другое событие" at bounding box center [843, 157] width 9 height 9
radio input "true"
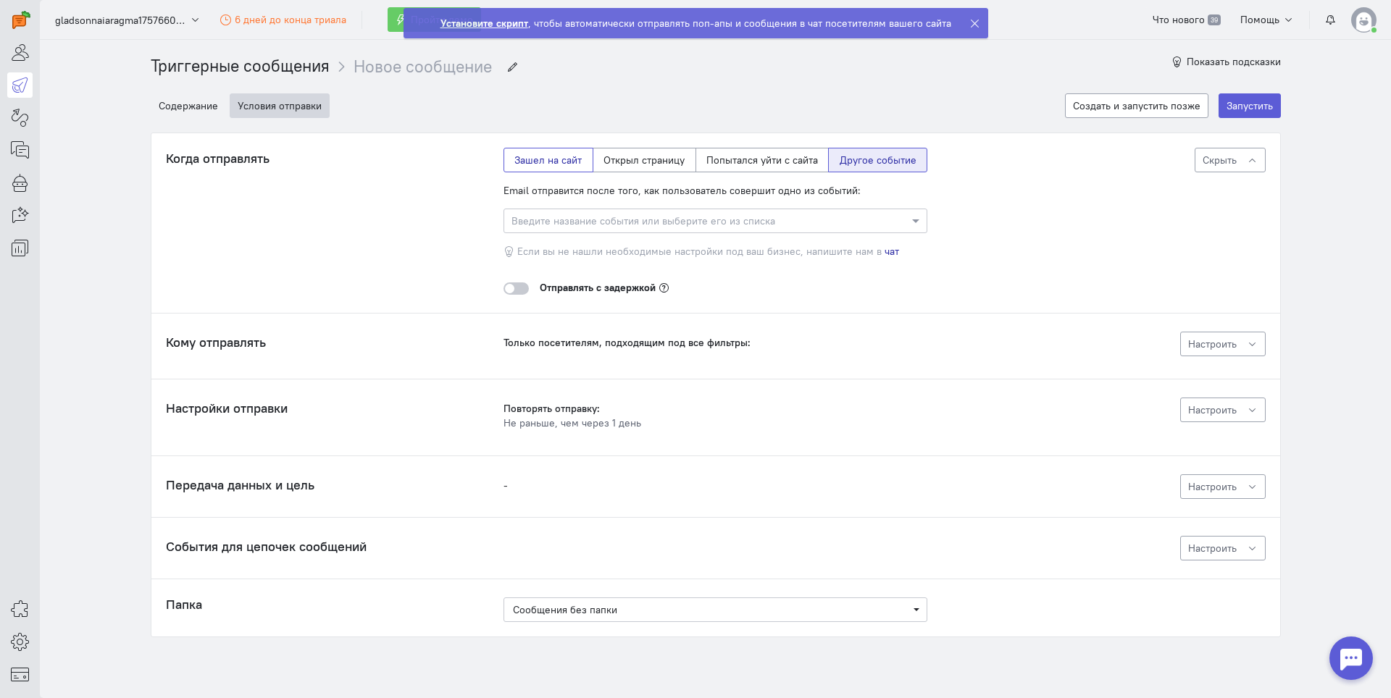
click at [547, 160] on label "Зашел на сайт" at bounding box center [548, 160] width 90 height 25
click at [524, 160] on input "Зашел на сайт" at bounding box center [518, 157] width 9 height 9
radio input "true"
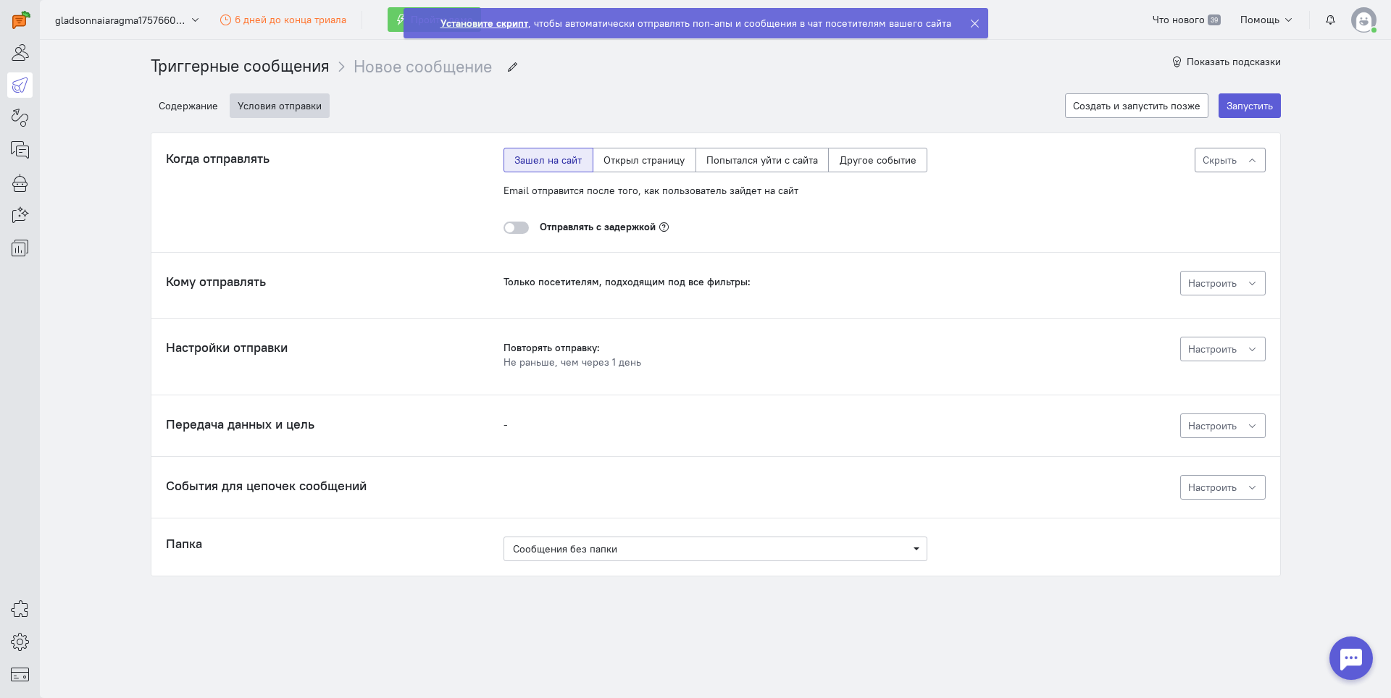
click at [1236, 166] on span "Скрыть" at bounding box center [1219, 160] width 34 height 13
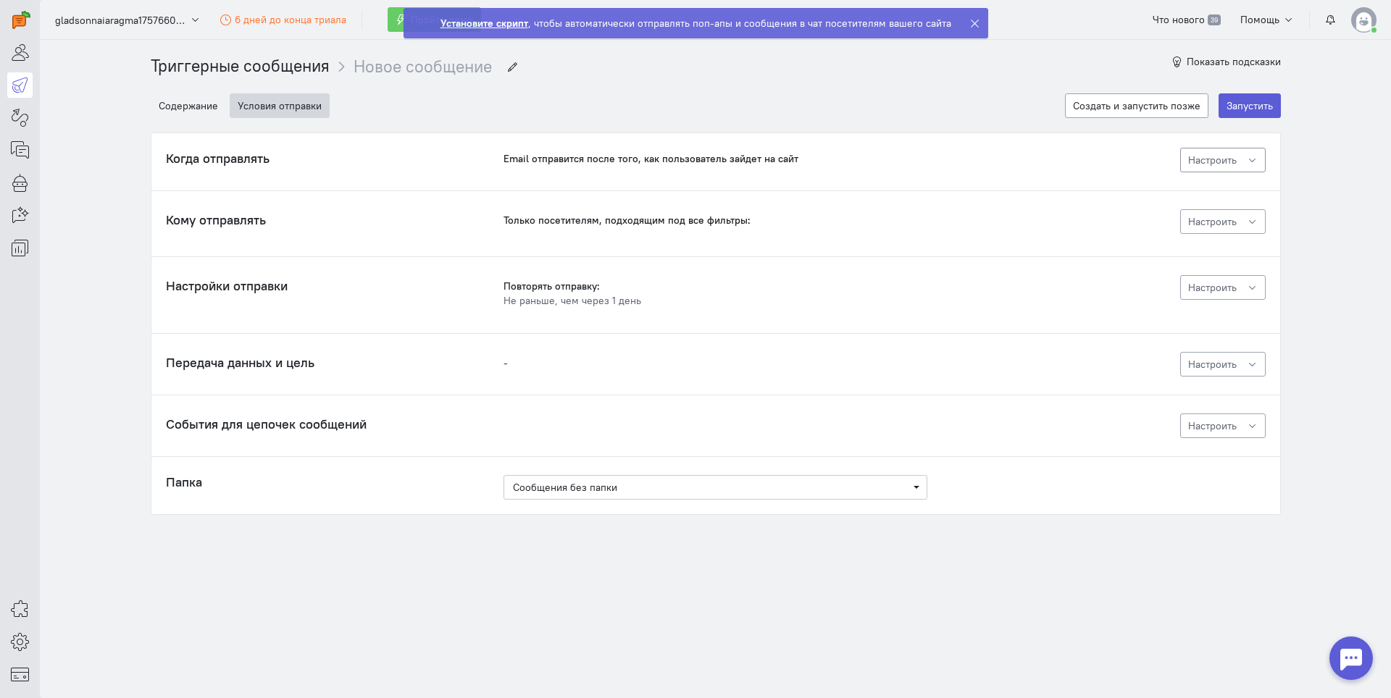
click at [1236, 166] on span "Настроить" at bounding box center [1212, 160] width 49 height 13
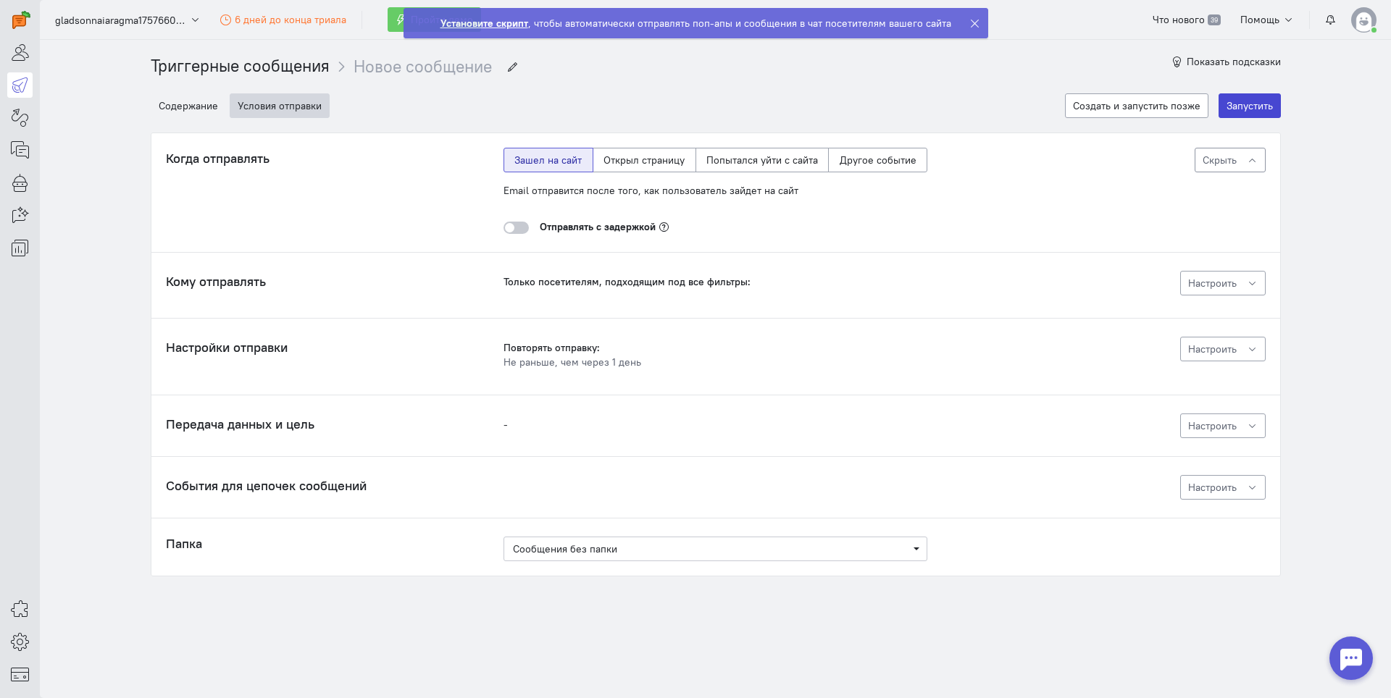
click at [1238, 109] on button "Запустить" at bounding box center [1249, 105] width 62 height 25
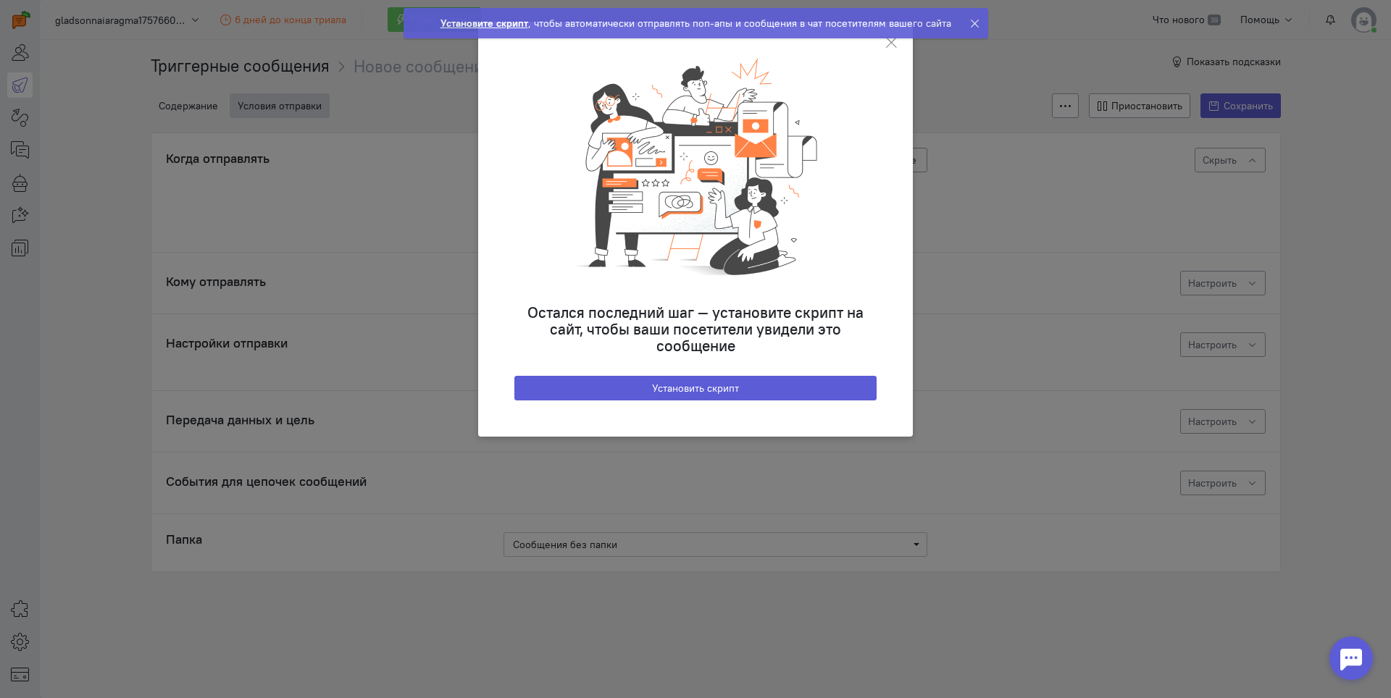
click at [890, 44] on ngb-toast "Установите скрипт , чтобы автоматически отправлять поп-апы и сообщения в чат по…" at bounding box center [696, 34] width 608 height 54
click at [892, 44] on ngb-toast "Установите скрипт , чтобы автоматически отправлять поп-апы и сообщения в чат по…" at bounding box center [696, 34] width 608 height 54
click at [969, 25] on icon at bounding box center [974, 23] width 11 height 11
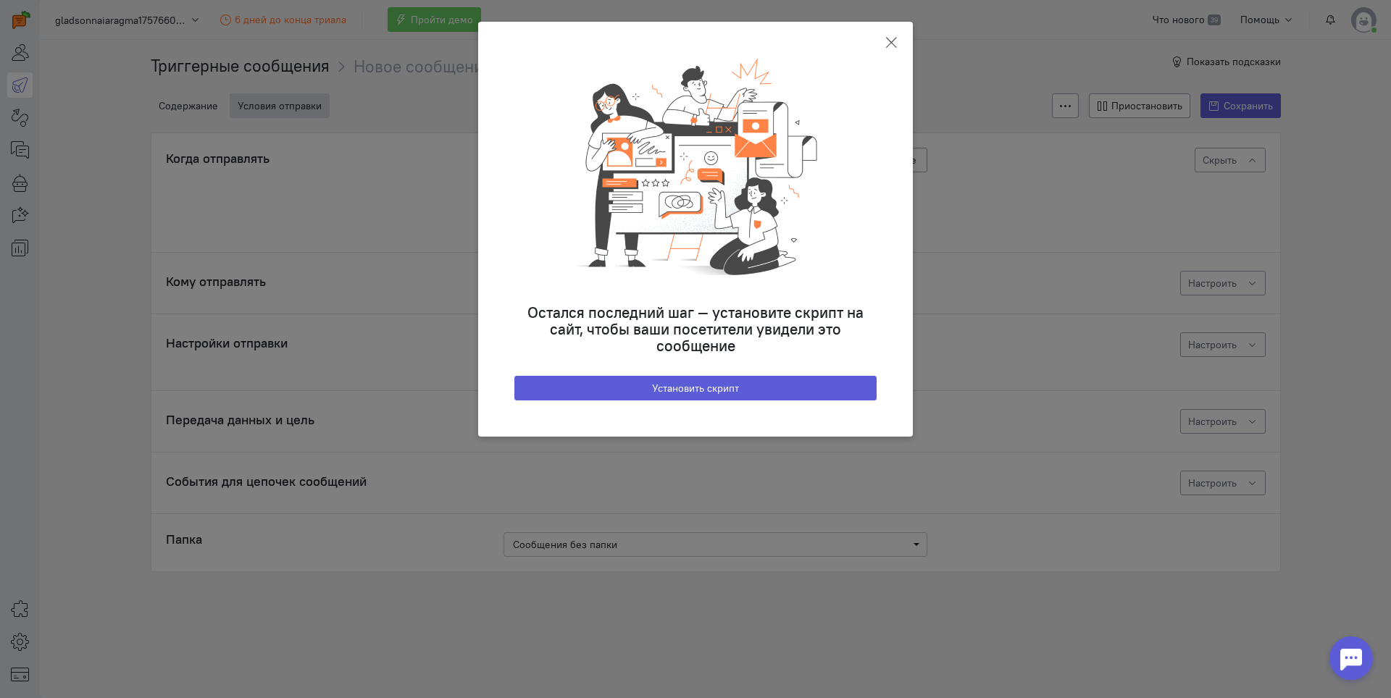
click at [893, 49] on icon at bounding box center [891, 42] width 14 height 14
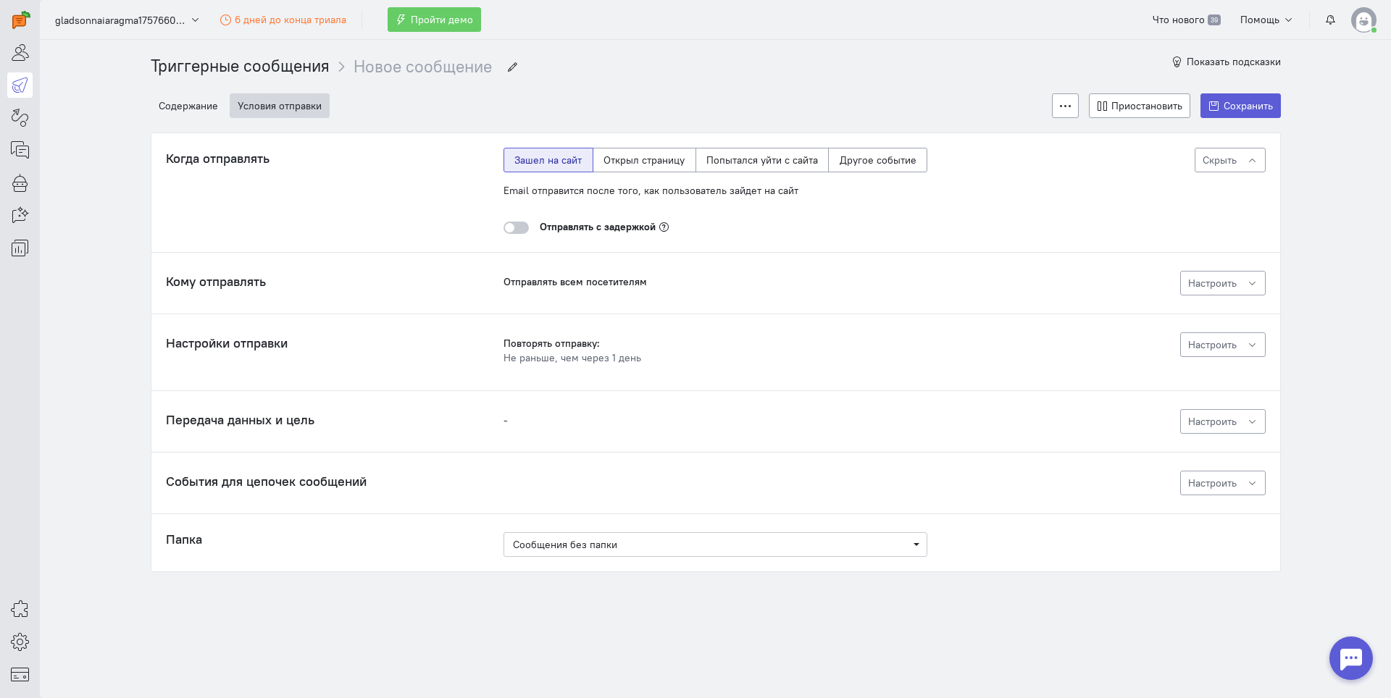
click at [1352, 658] on div at bounding box center [1350, 658] width 43 height 43
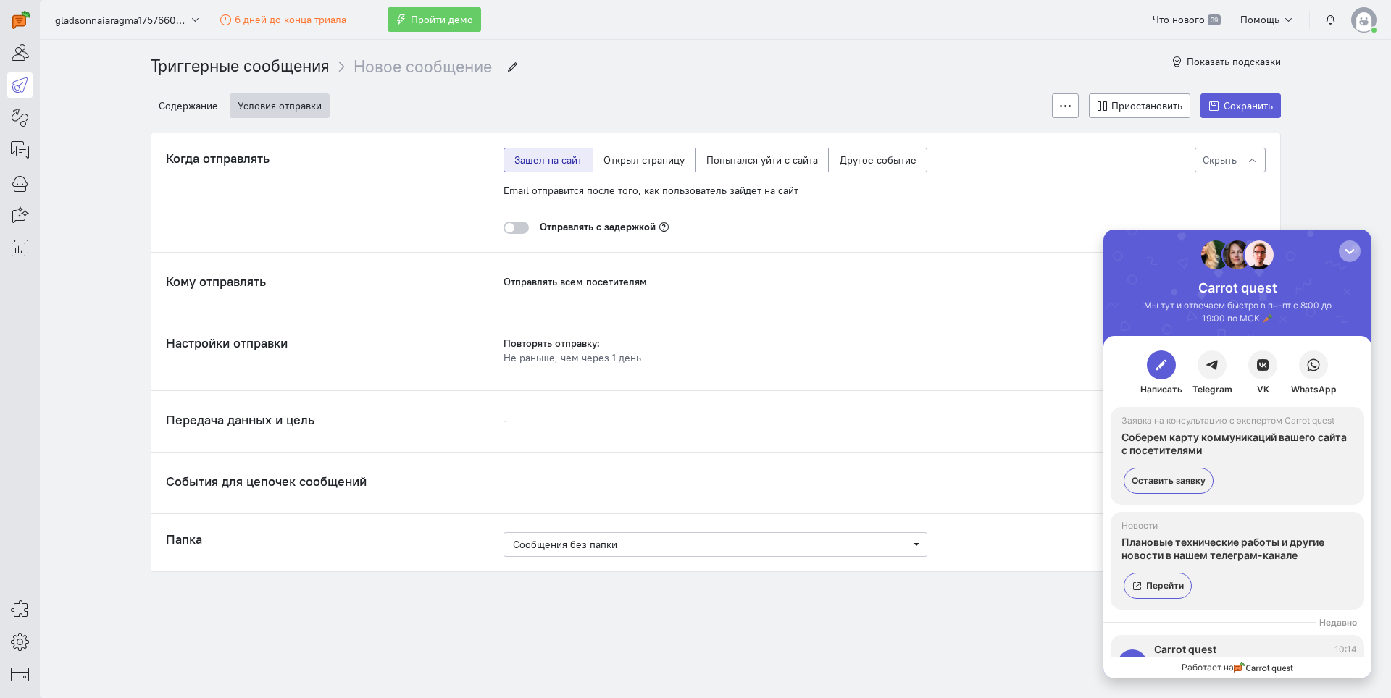
click at [1346, 251] on div "button" at bounding box center [1349, 251] width 14 height 14
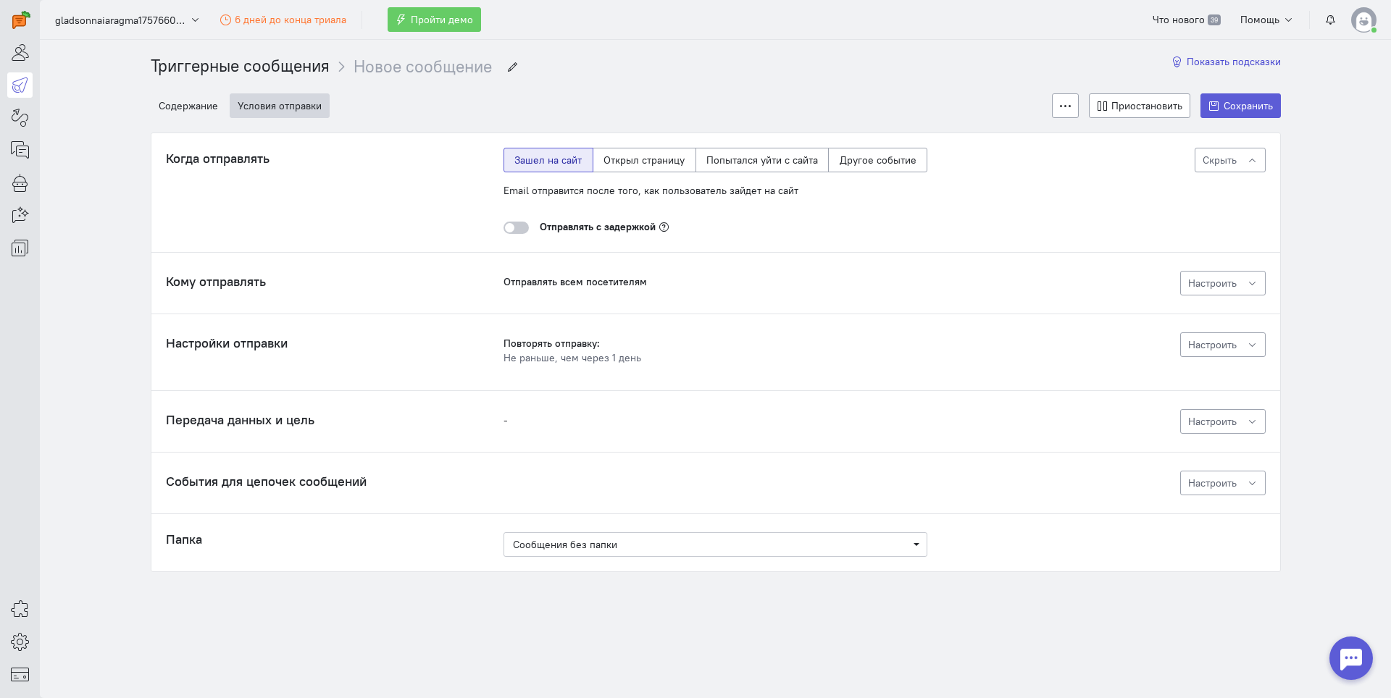
click at [1218, 61] on span "Показать подсказки" at bounding box center [1233, 61] width 94 height 13
click at [1196, 62] on span "Показать подсказки" at bounding box center [1233, 61] width 94 height 13
click at [1184, 62] on button "Показать подсказки" at bounding box center [1225, 61] width 109 height 14
click at [1178, 60] on icon "button" at bounding box center [1176, 61] width 11 height 11
